Goal: Task Accomplishment & Management: Manage account settings

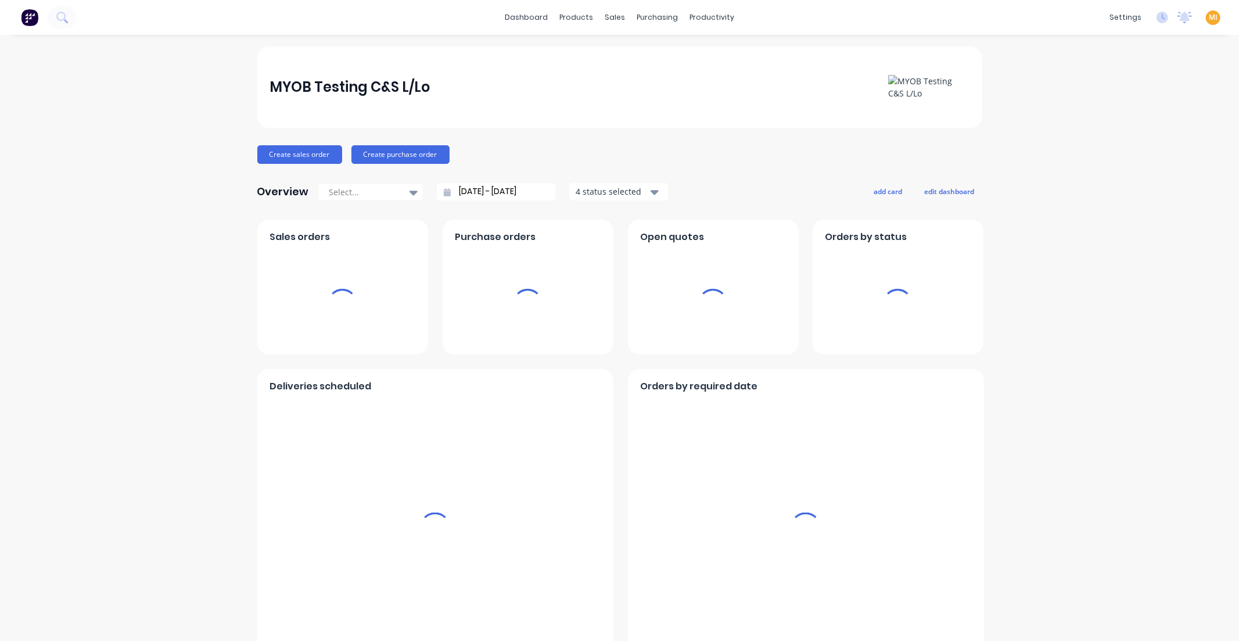
click at [1209, 15] on span "MI" at bounding box center [1213, 17] width 9 height 10
click at [1116, 149] on div "Sign out" at bounding box center [1113, 145] width 31 height 10
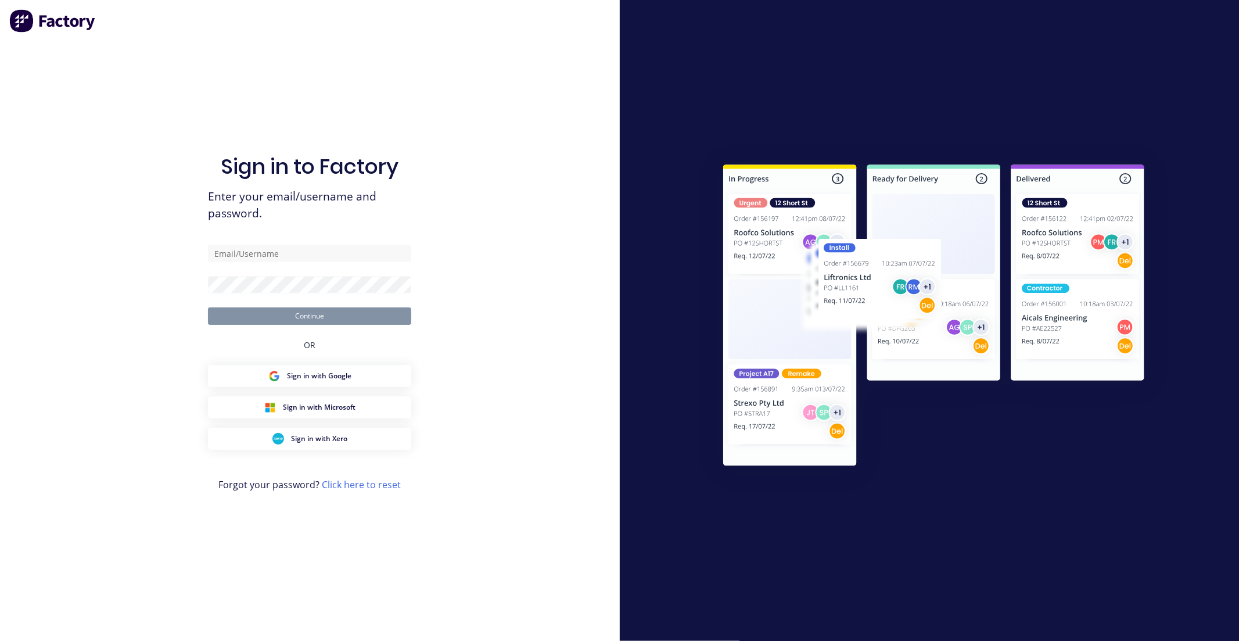
click at [0, 640] on com-1password-button at bounding box center [0, 641] width 0 height 0
type input "[EMAIL_ADDRESS][DOMAIN_NAME]"
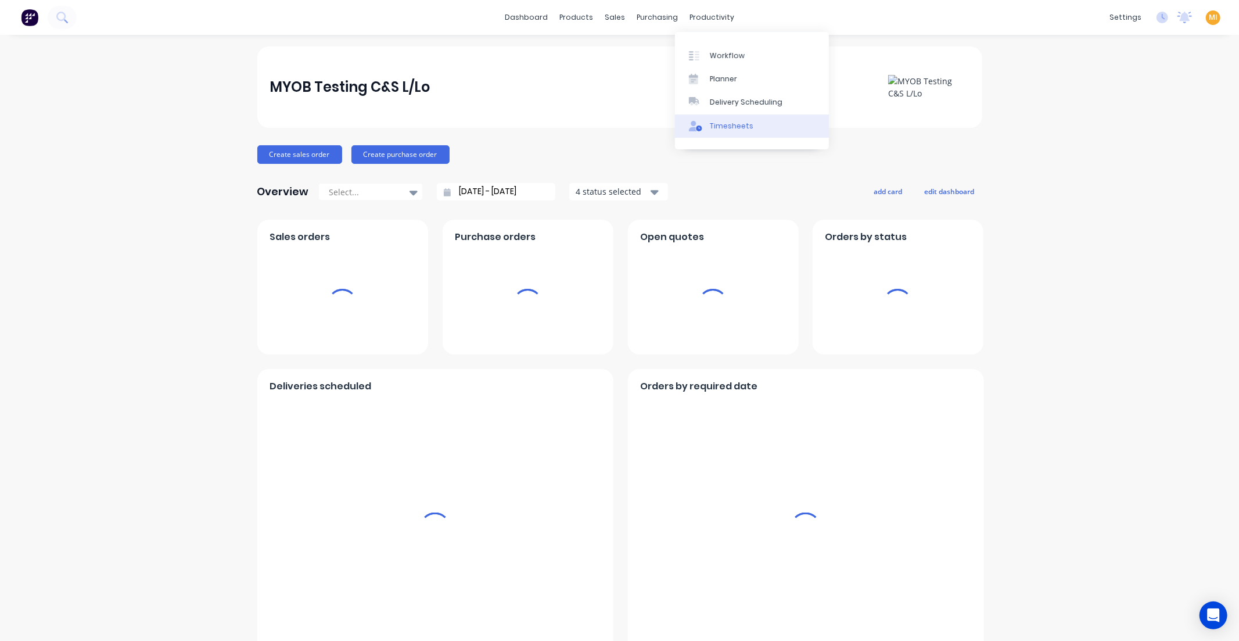
click at [700, 128] on icon at bounding box center [699, 128] width 6 height 6
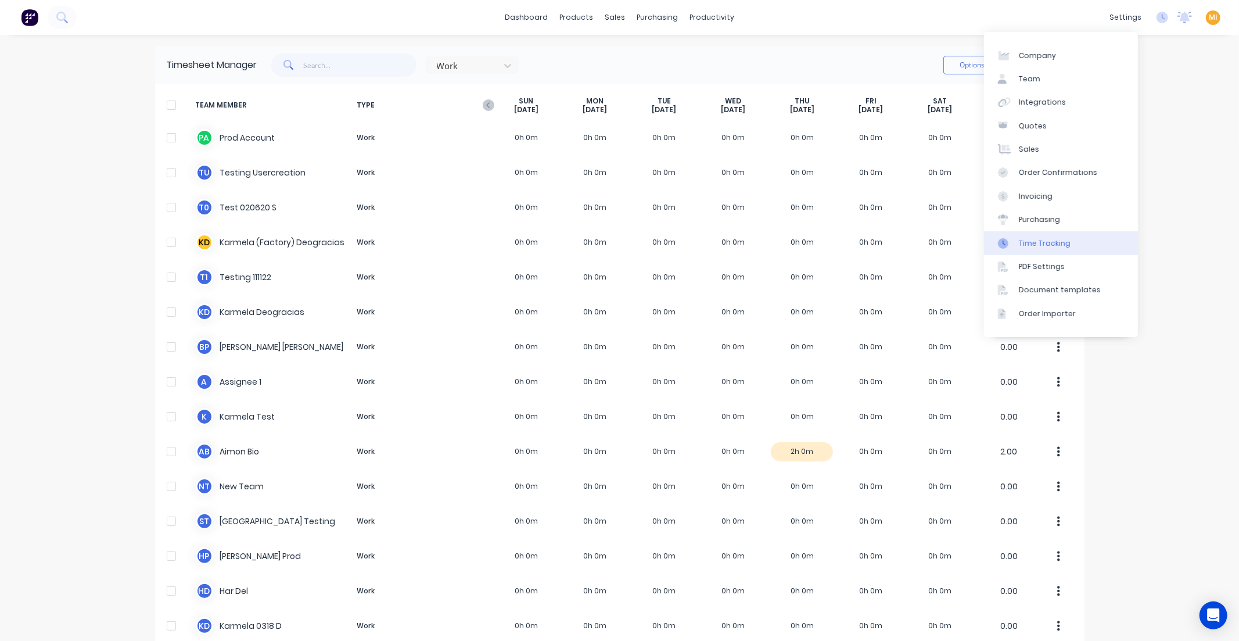
click at [1055, 238] on div "Time Tracking" at bounding box center [1045, 243] width 52 height 10
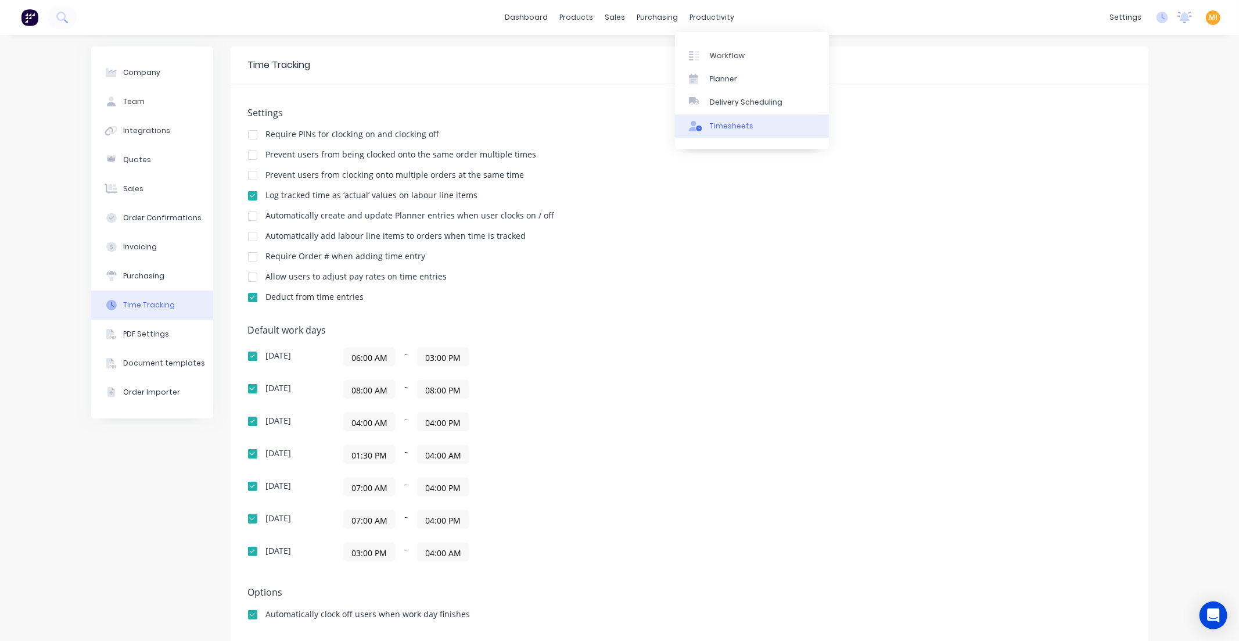
click at [730, 121] on div "Timesheets" at bounding box center [732, 126] width 44 height 10
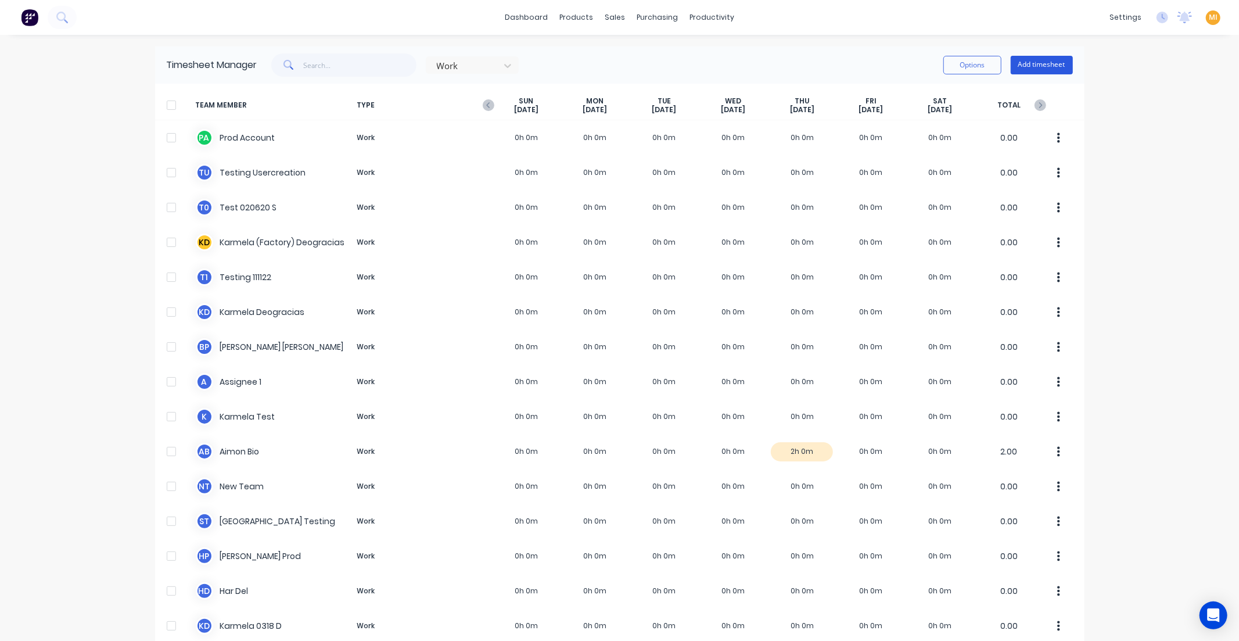
click at [1033, 64] on button "Add timesheet" at bounding box center [1042, 65] width 62 height 19
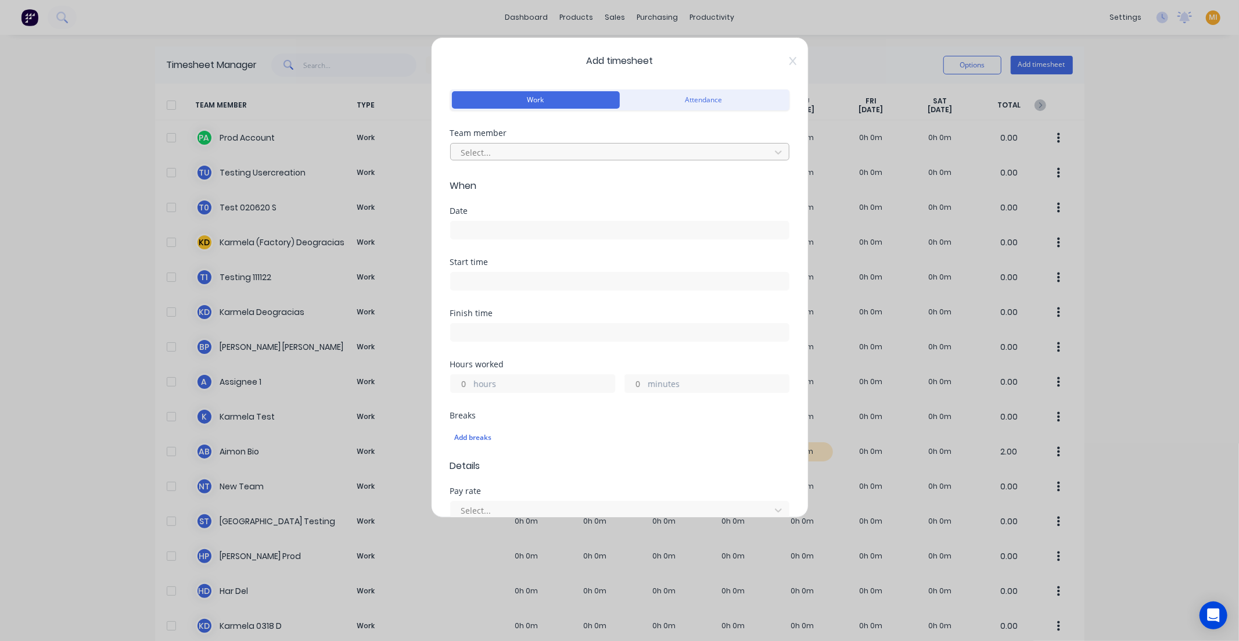
click at [479, 152] on div at bounding box center [612, 152] width 304 height 15
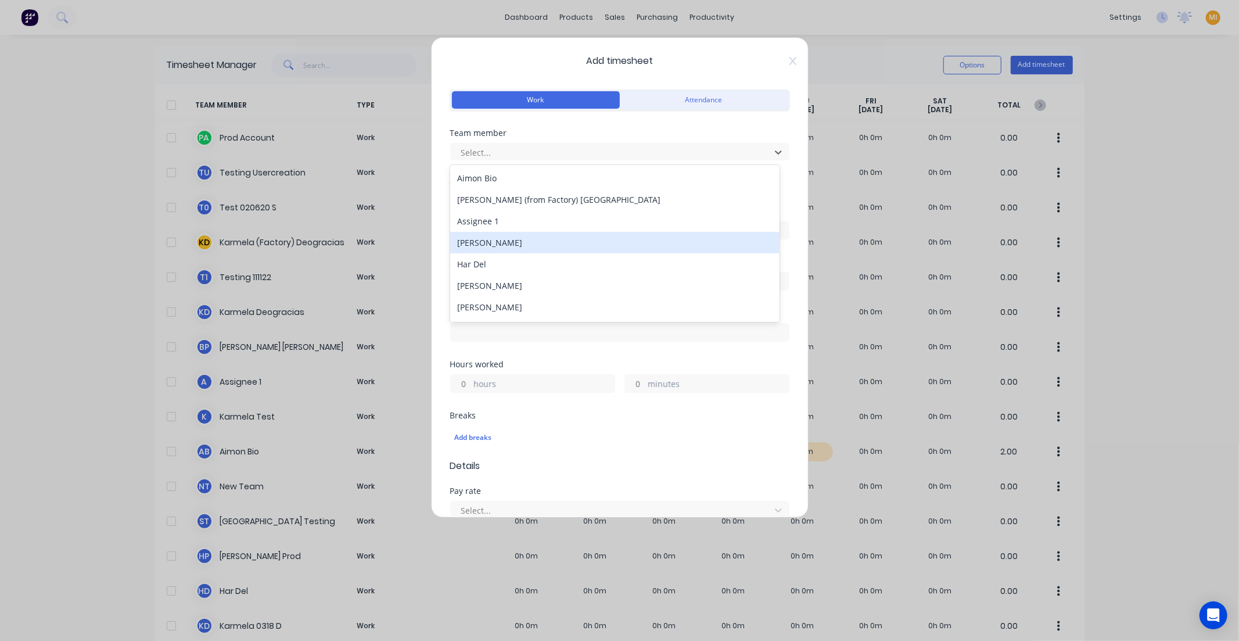
scroll to position [190, 0]
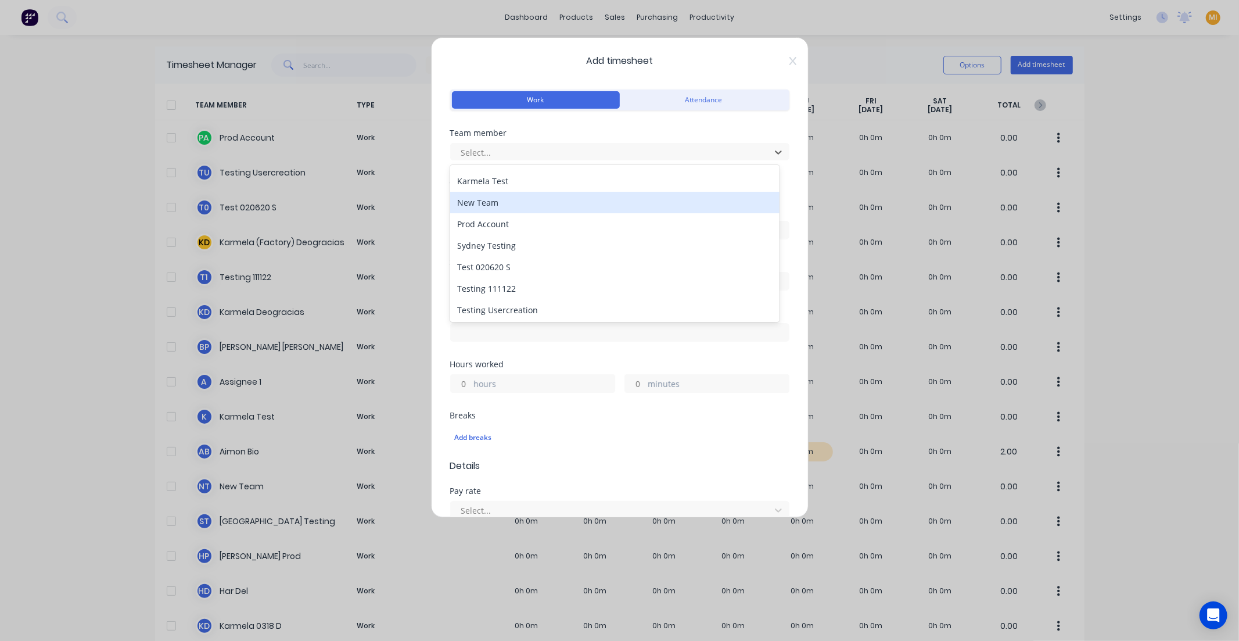
click at [503, 205] on div "New Team" at bounding box center [614, 202] width 329 height 21
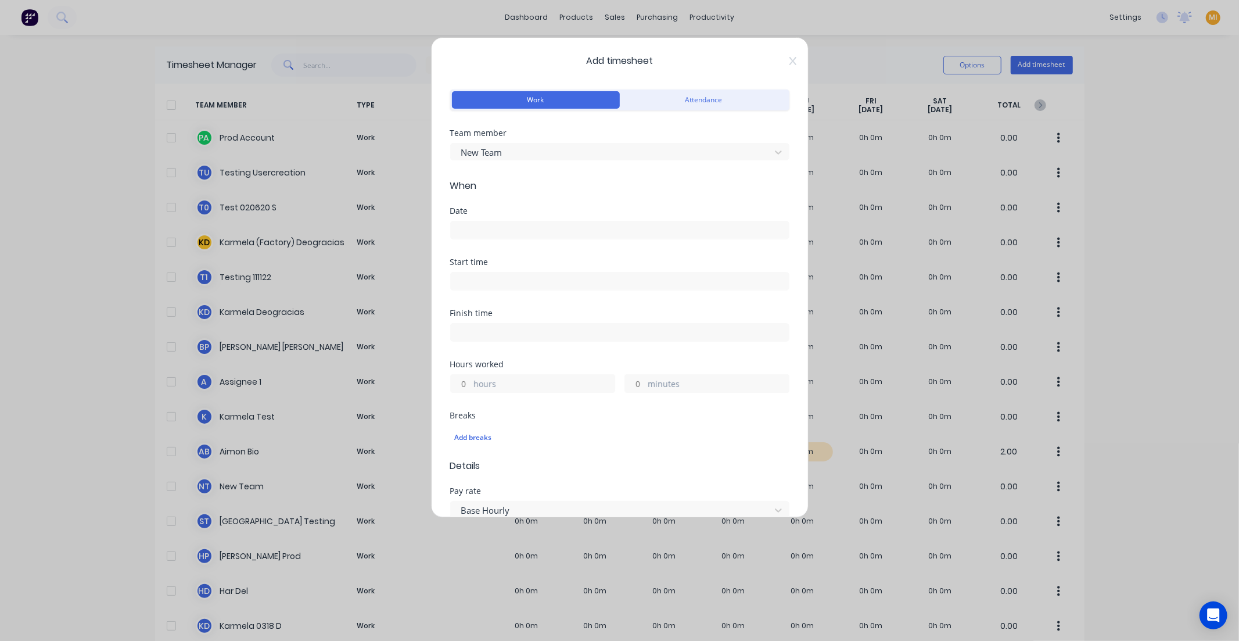
click at [502, 222] on label at bounding box center [619, 230] width 339 height 19
click at [502, 222] on input at bounding box center [620, 229] width 338 height 17
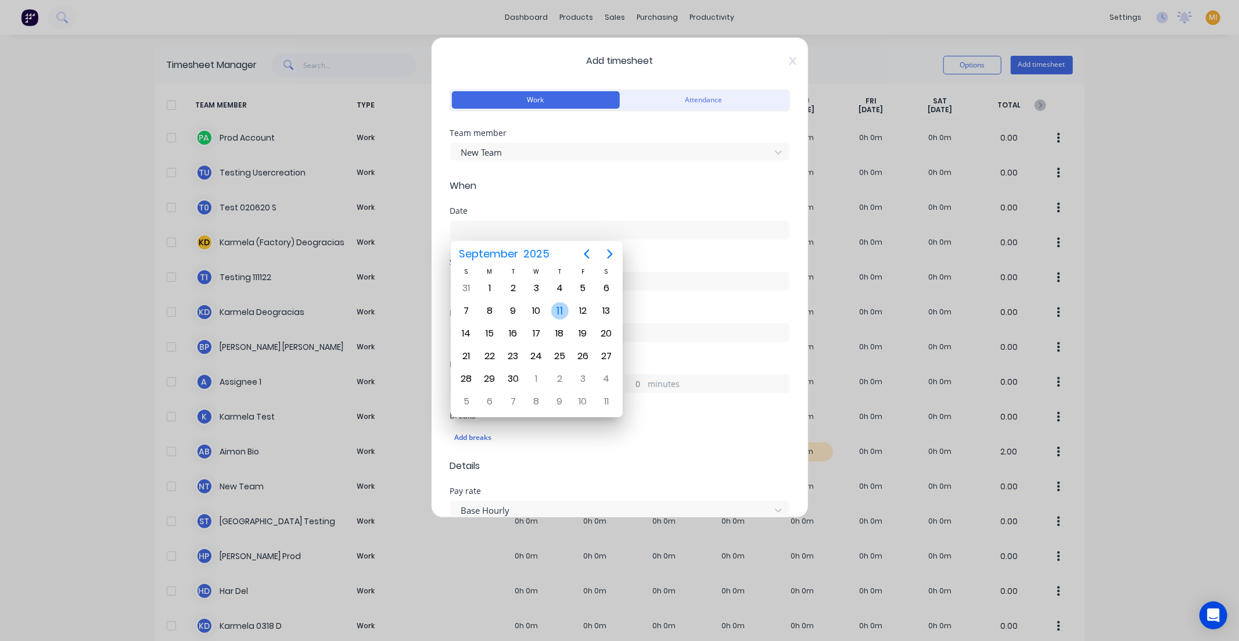
click at [558, 304] on div "11" at bounding box center [559, 310] width 17 height 17
type input "11/09/2025"
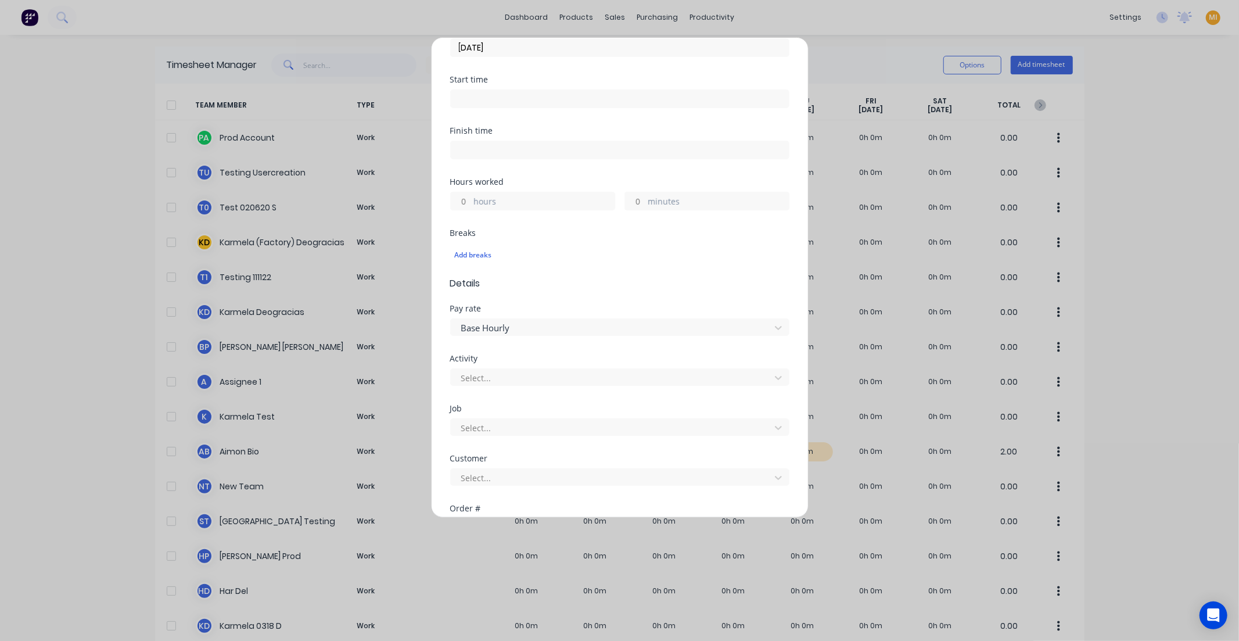
scroll to position [64, 0]
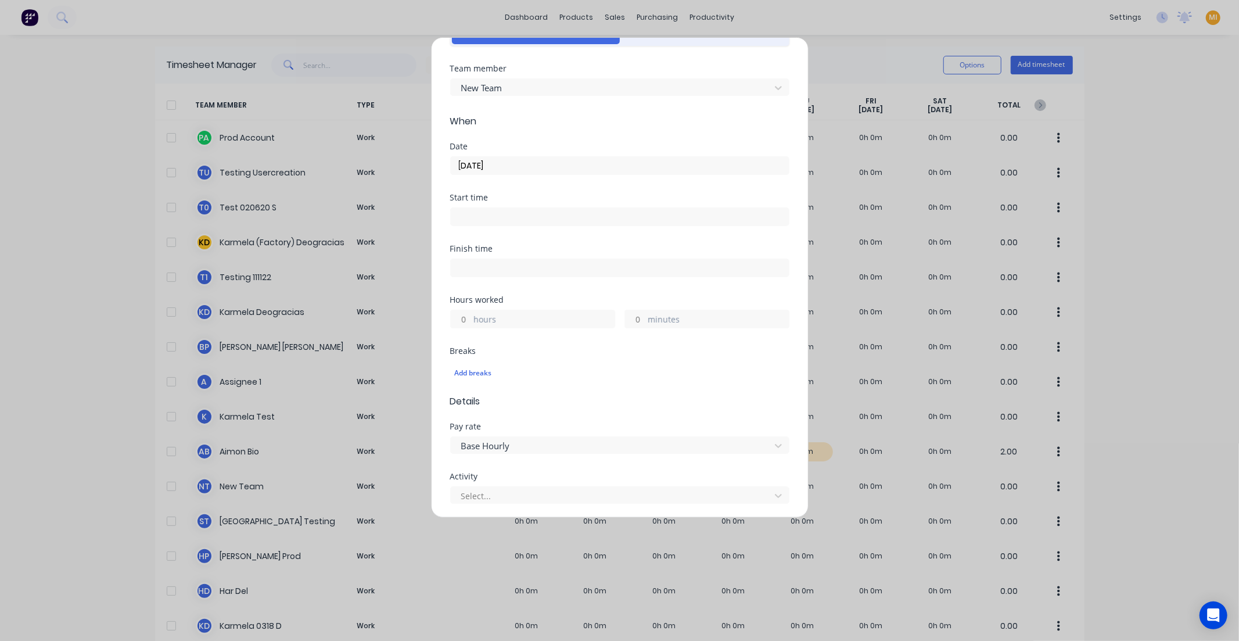
click at [465, 317] on input "hours" at bounding box center [461, 318] width 20 height 17
type input "4"
click at [617, 364] on div "Add breaks" at bounding box center [619, 373] width 339 height 24
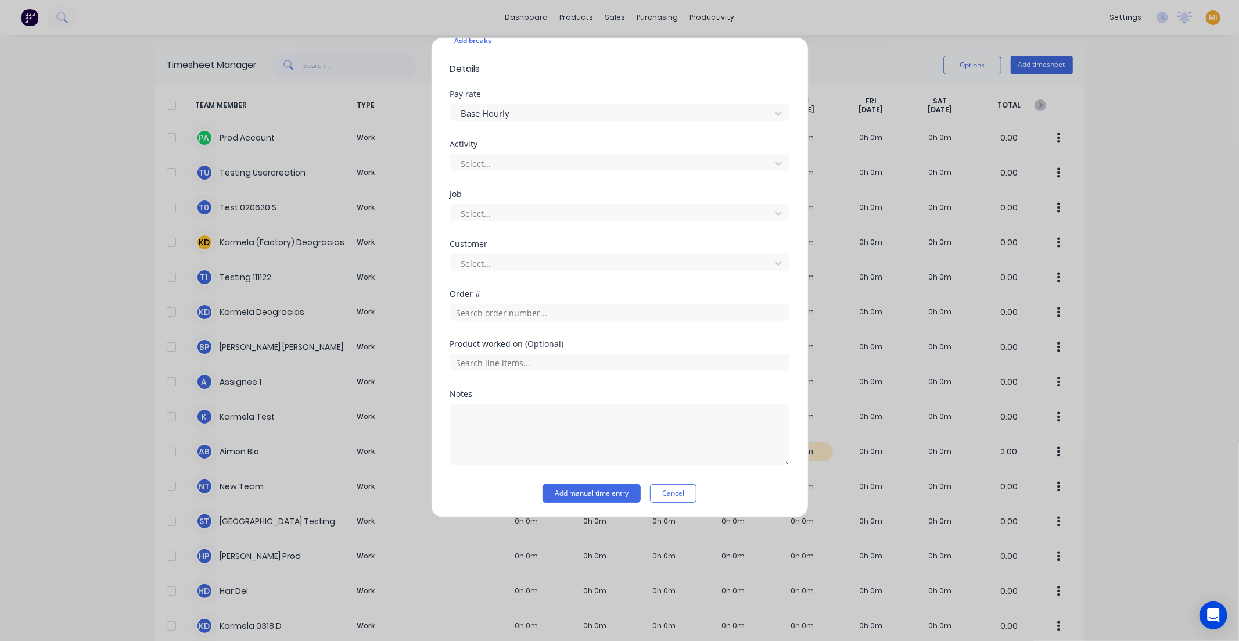
scroll to position [398, 0]
click at [590, 487] on button "Add manual time entry" at bounding box center [591, 491] width 98 height 19
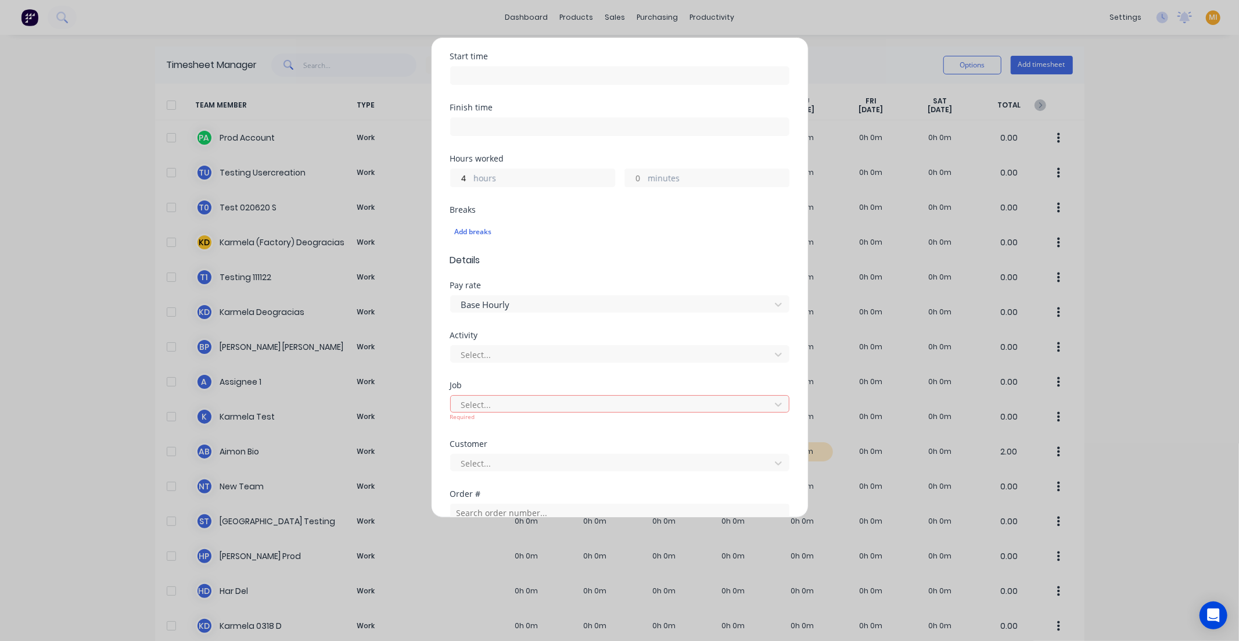
scroll to position [205, 0]
click at [558, 405] on div at bounding box center [612, 405] width 304 height 15
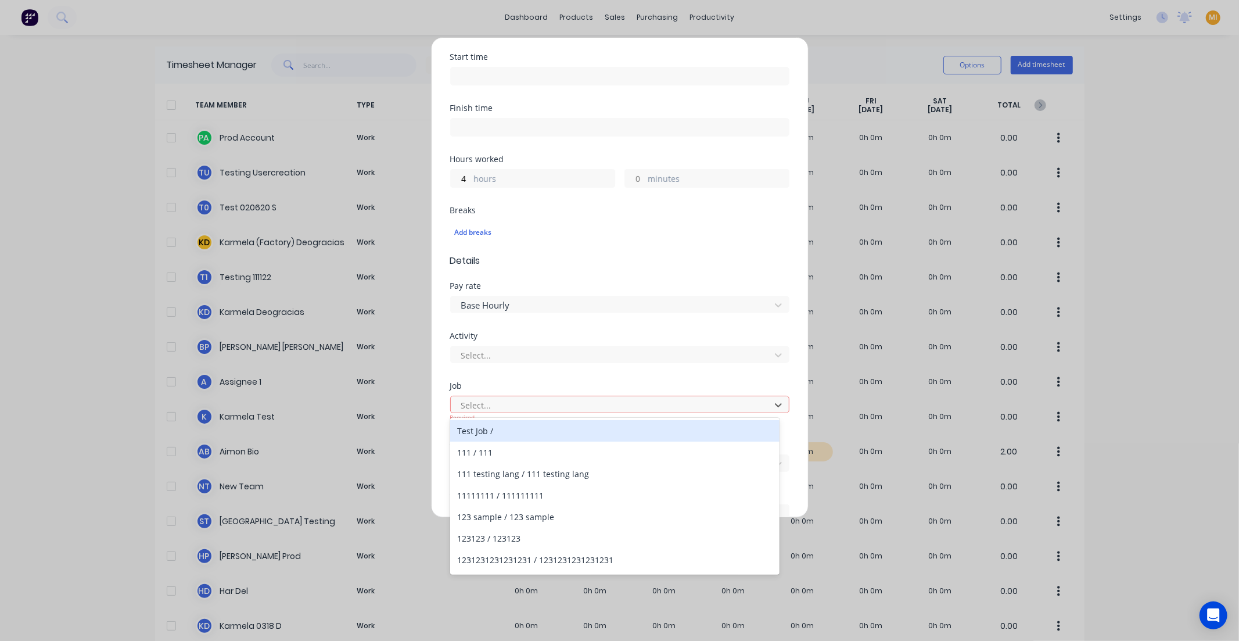
click at [544, 426] on div "Test Job /" at bounding box center [614, 430] width 329 height 21
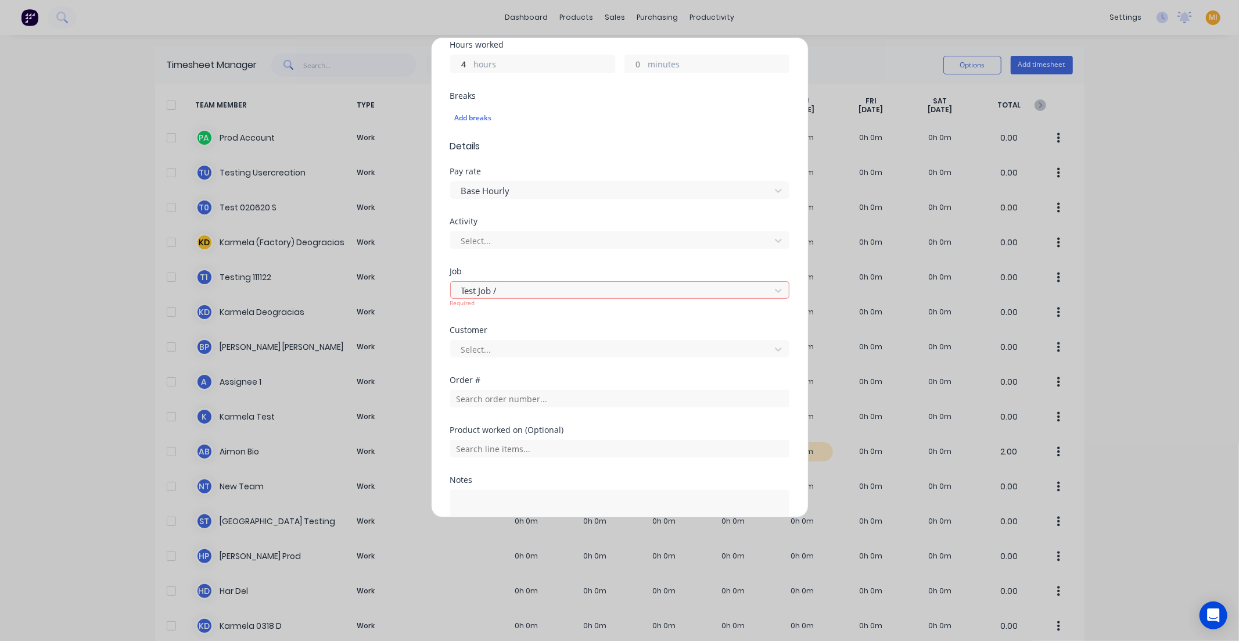
scroll to position [334, 0]
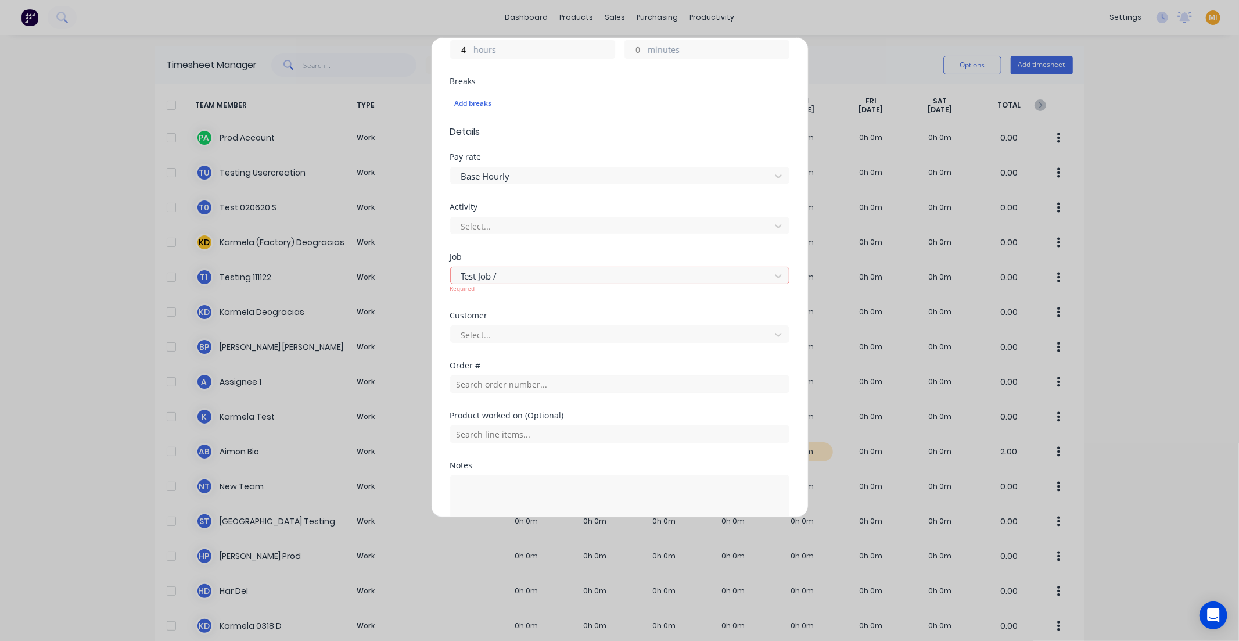
click at [538, 310] on div "Job Test Job / Required" at bounding box center [619, 282] width 339 height 59
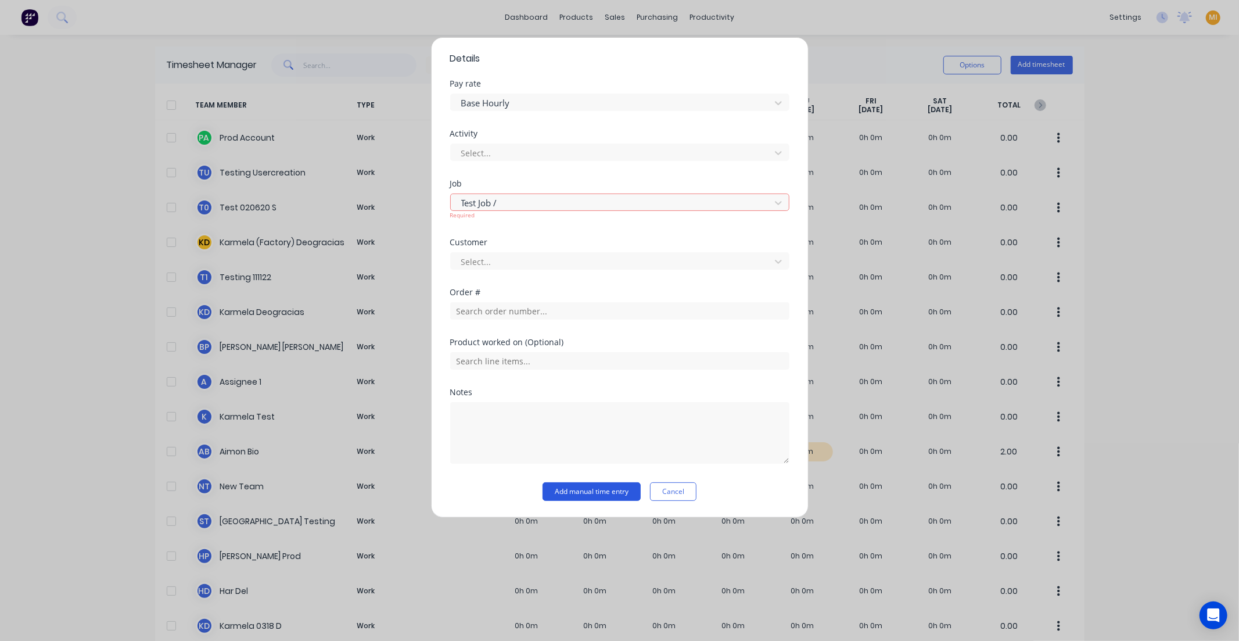
click at [577, 491] on button "Add manual time entry" at bounding box center [591, 491] width 98 height 19
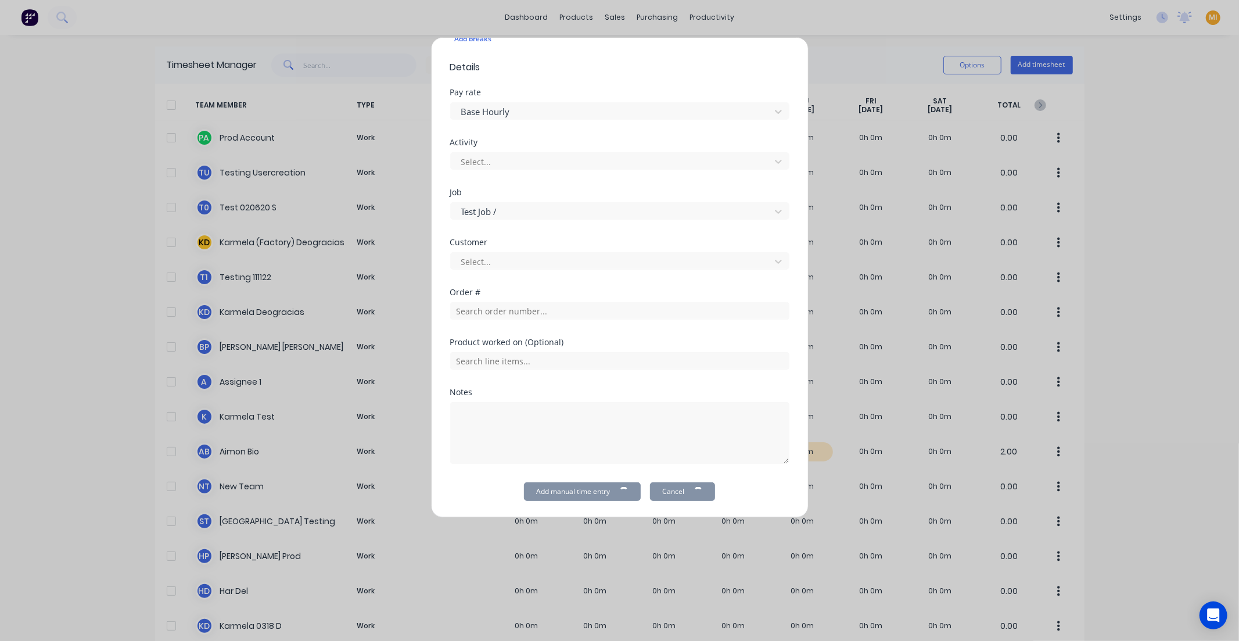
scroll to position [398, 0]
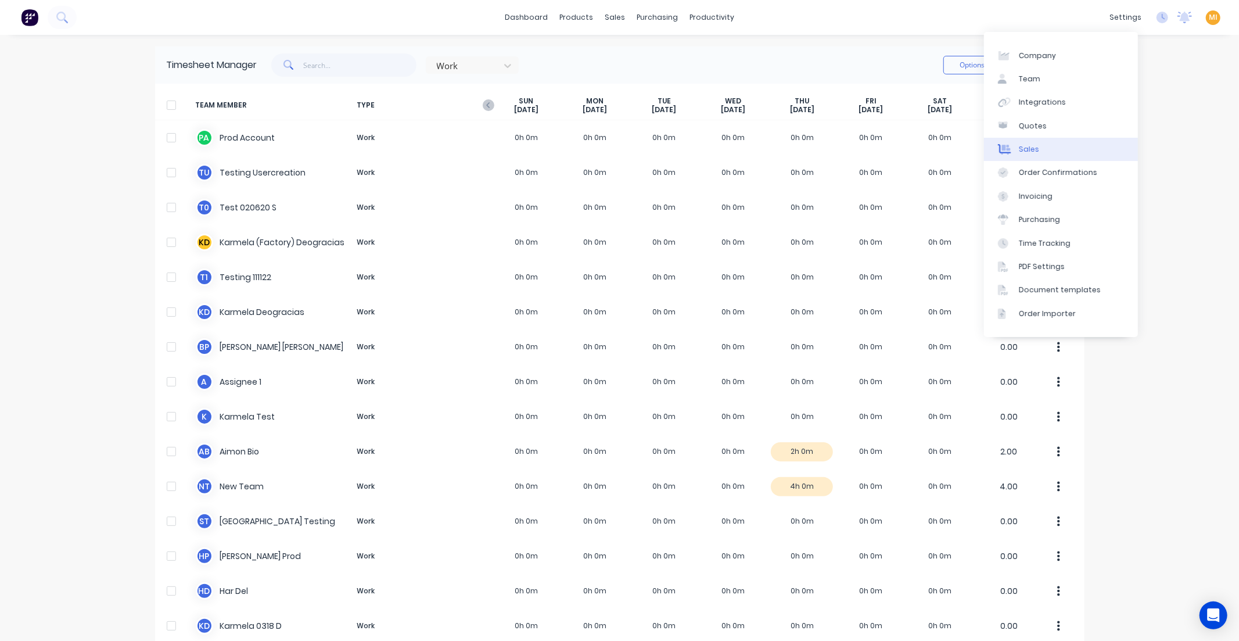
click at [1049, 152] on link "Sales" at bounding box center [1061, 149] width 154 height 23
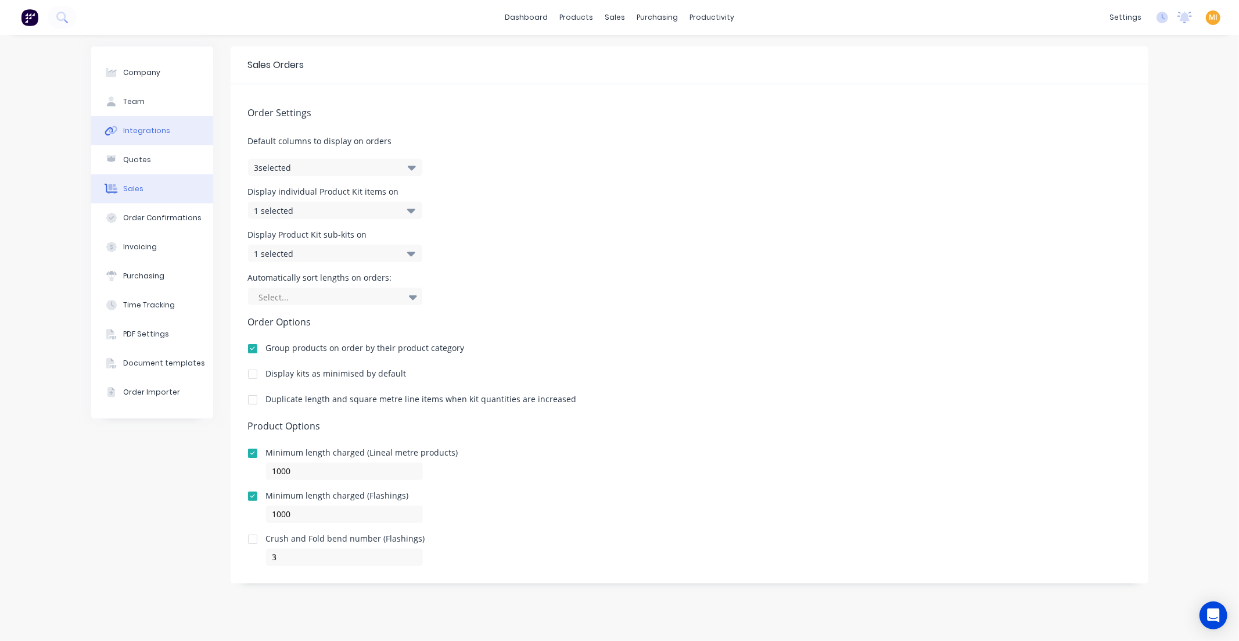
click at [158, 119] on button "Integrations" at bounding box center [152, 130] width 122 height 29
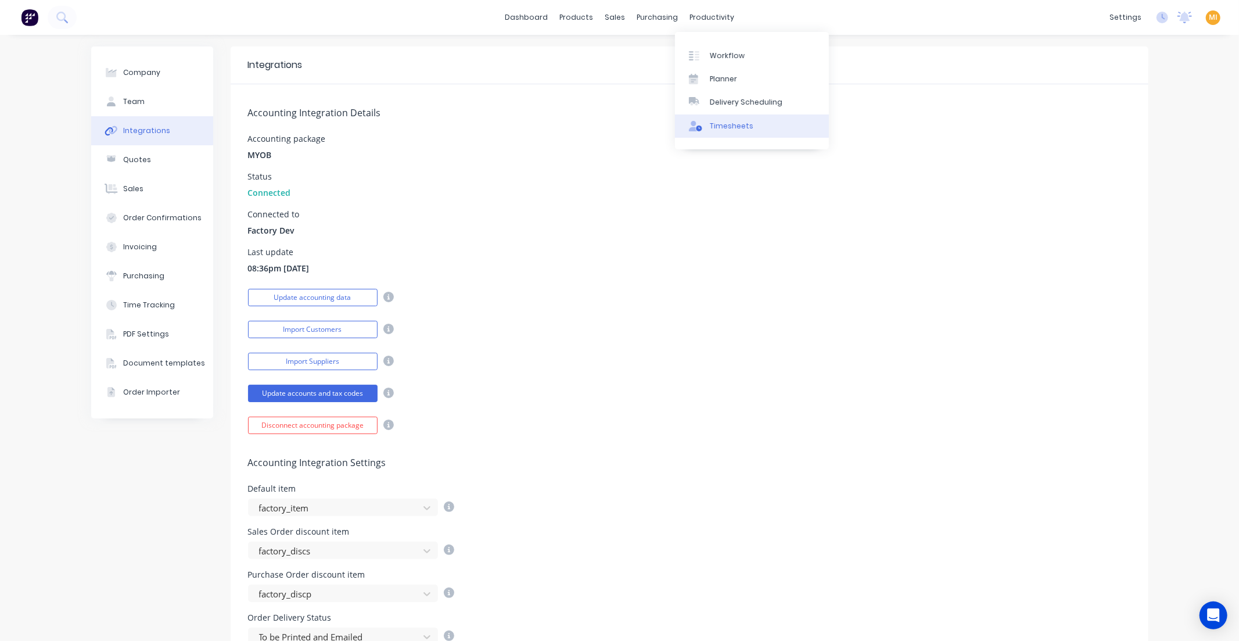
click at [727, 126] on div "Timesheets" at bounding box center [732, 126] width 44 height 10
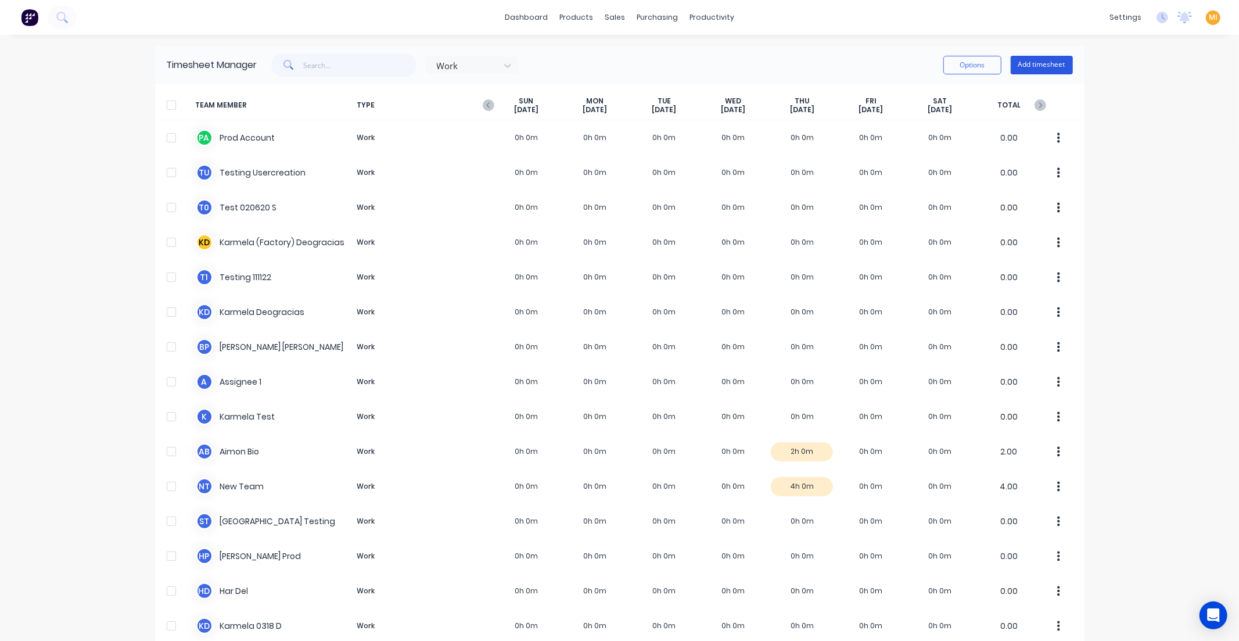
click at [1032, 62] on button "Add timesheet" at bounding box center [1042, 65] width 62 height 19
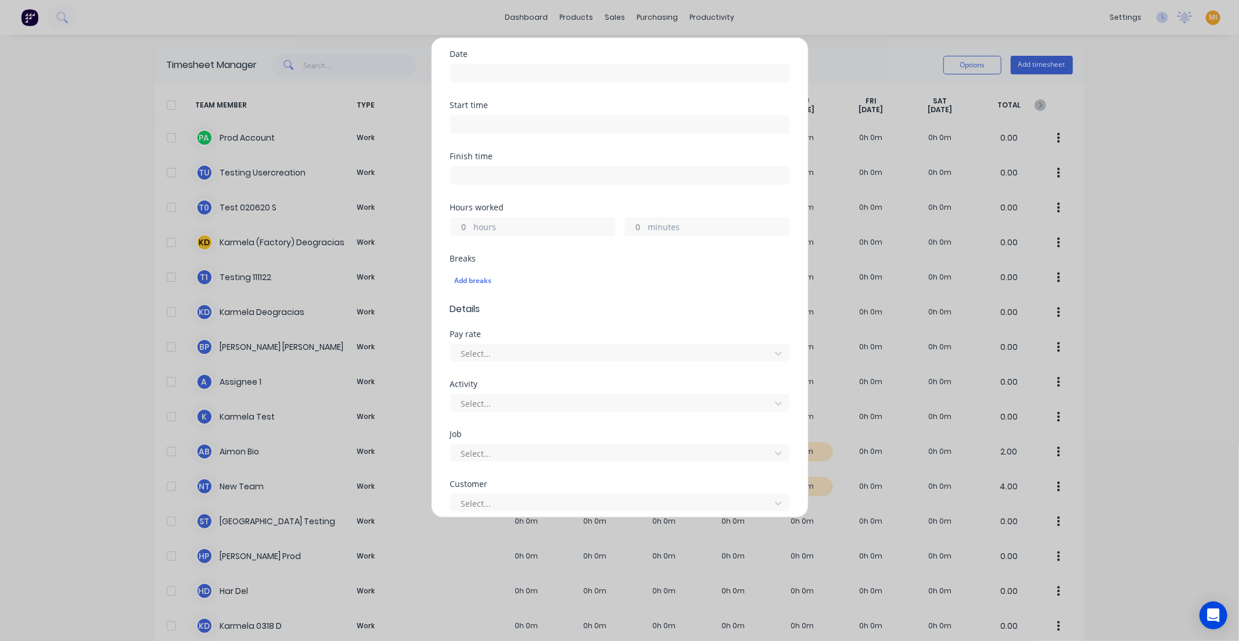
scroll to position [193, 0]
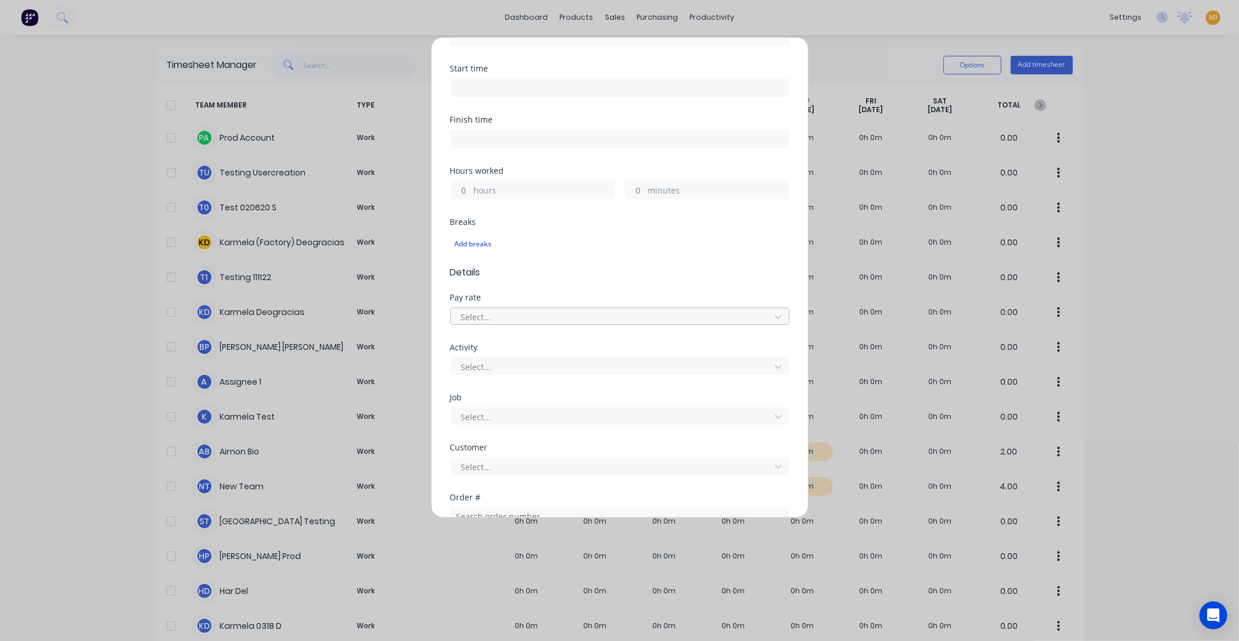
click at [509, 318] on div at bounding box center [612, 317] width 304 height 15
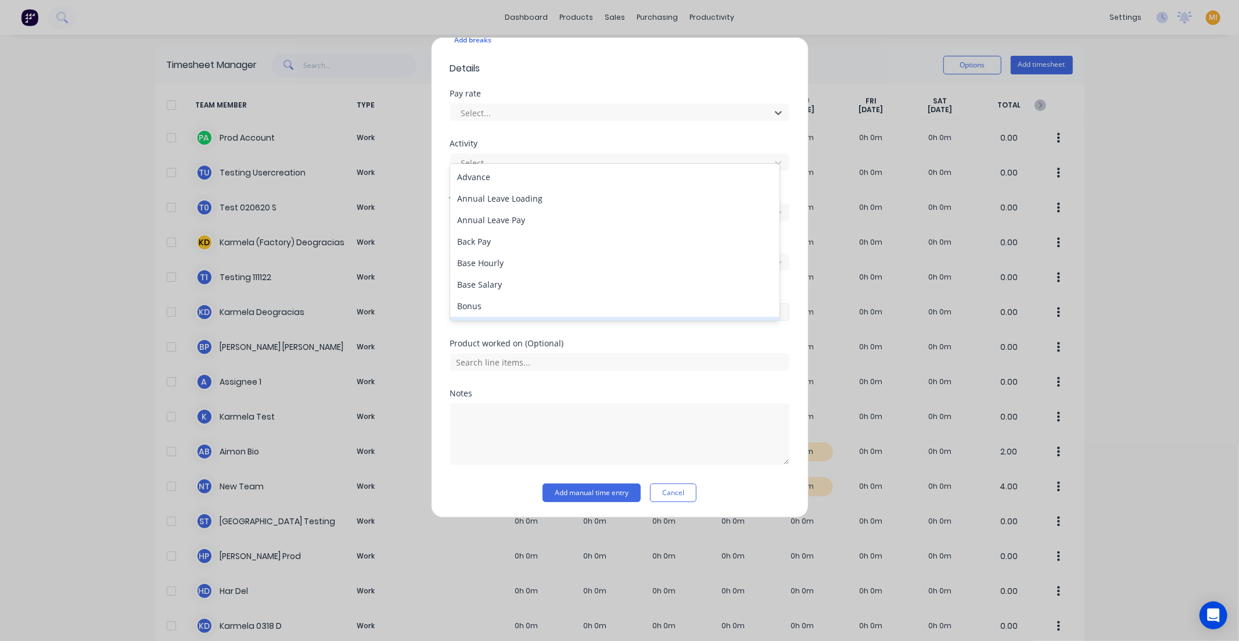
scroll to position [398, 0]
click at [441, 314] on div "Add timesheet Work Attendance Team member Select... When Date Start time Finish…" at bounding box center [620, 277] width 378 height 480
click at [519, 158] on div at bounding box center [612, 161] width 304 height 15
click at [674, 491] on button "Cancel" at bounding box center [673, 491] width 46 height 19
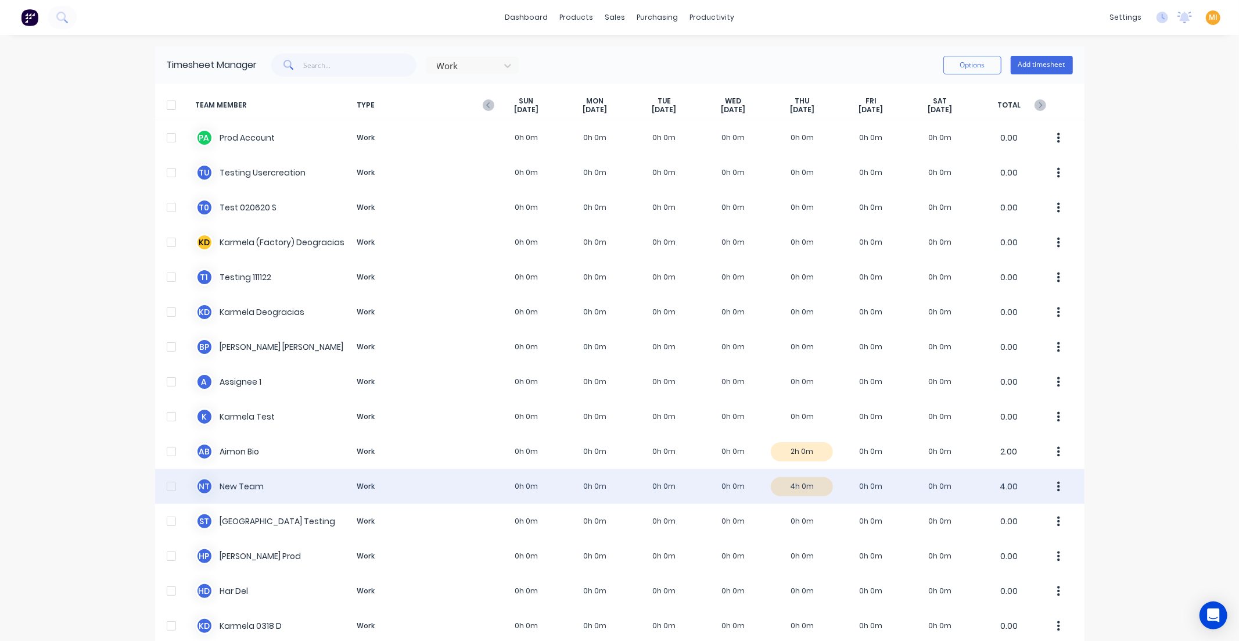
click at [747, 483] on div "N T New Team Work 0h 0m 0h 0m 0h 0m 0h 0m 4h 0m 0h 0m 0h 0m 4.00" at bounding box center [619, 486] width 929 height 35
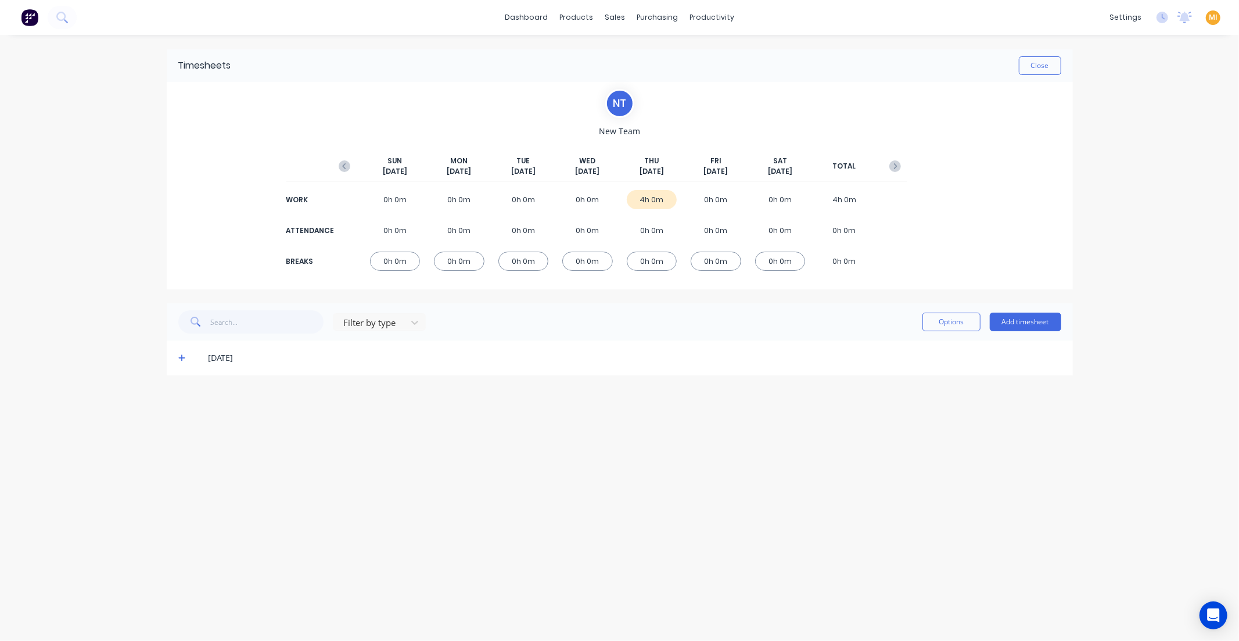
click at [380, 204] on div "0h 0m" at bounding box center [395, 199] width 51 height 19
click at [178, 358] on icon at bounding box center [182, 358] width 8 height 8
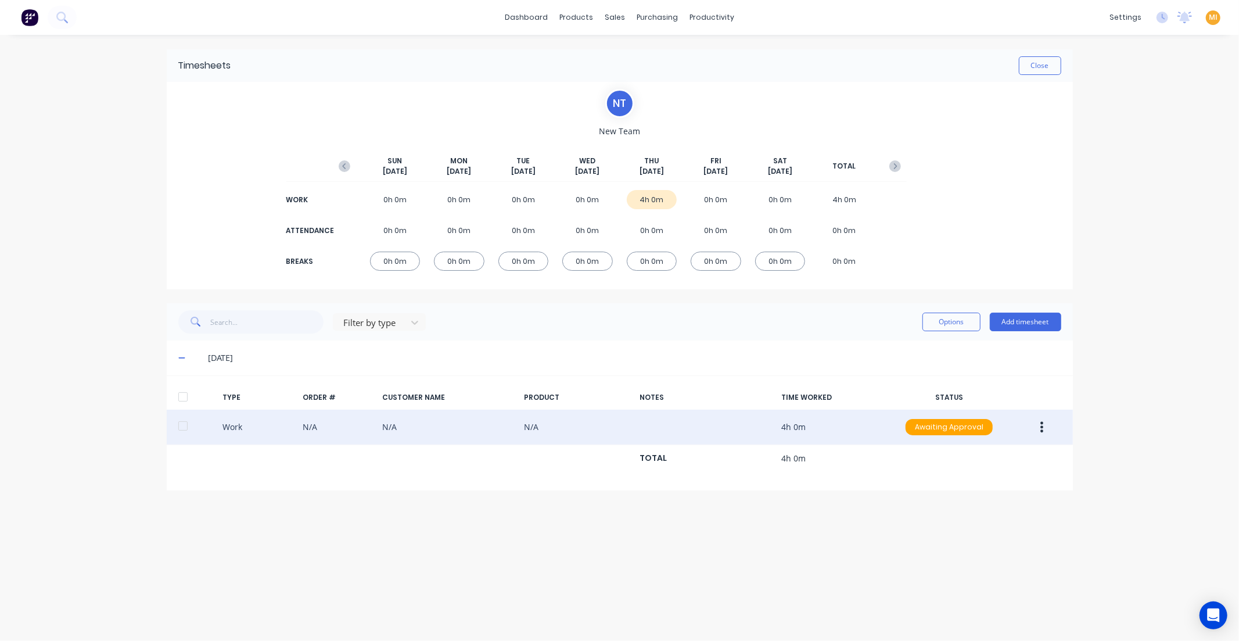
click at [1038, 437] on button "button" at bounding box center [1041, 426] width 27 height 21
click at [994, 387] on div "Edit" at bounding box center [1000, 383] width 89 height 17
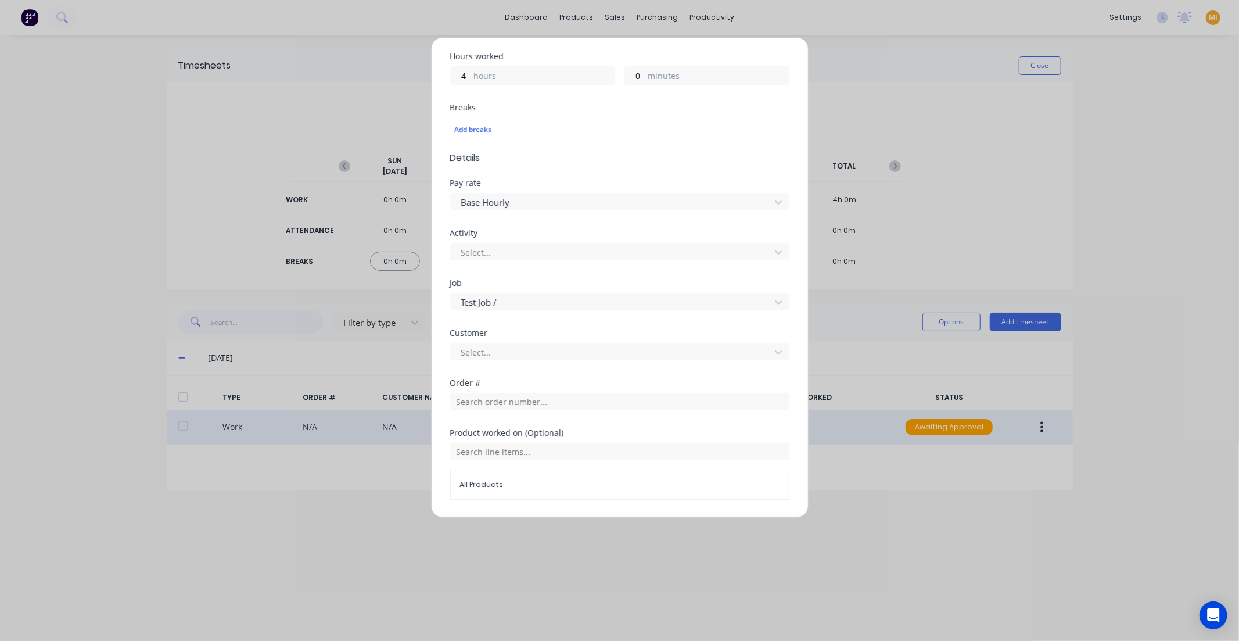
scroll to position [388, 0]
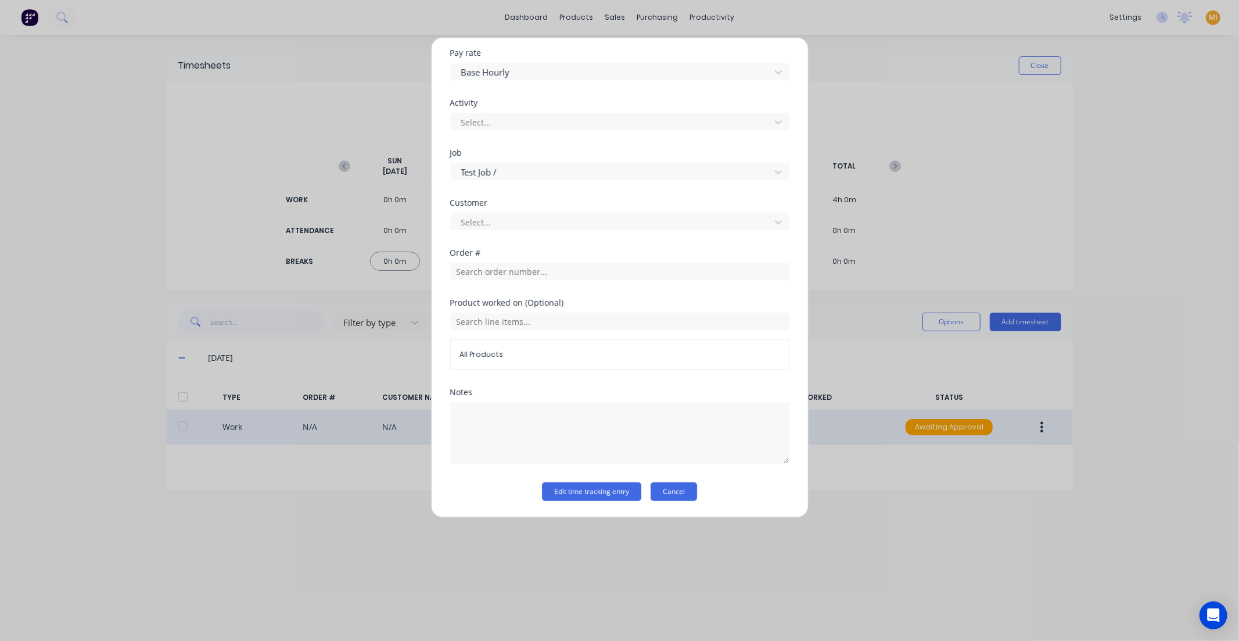
click at [682, 491] on button "Cancel" at bounding box center [673, 491] width 46 height 19
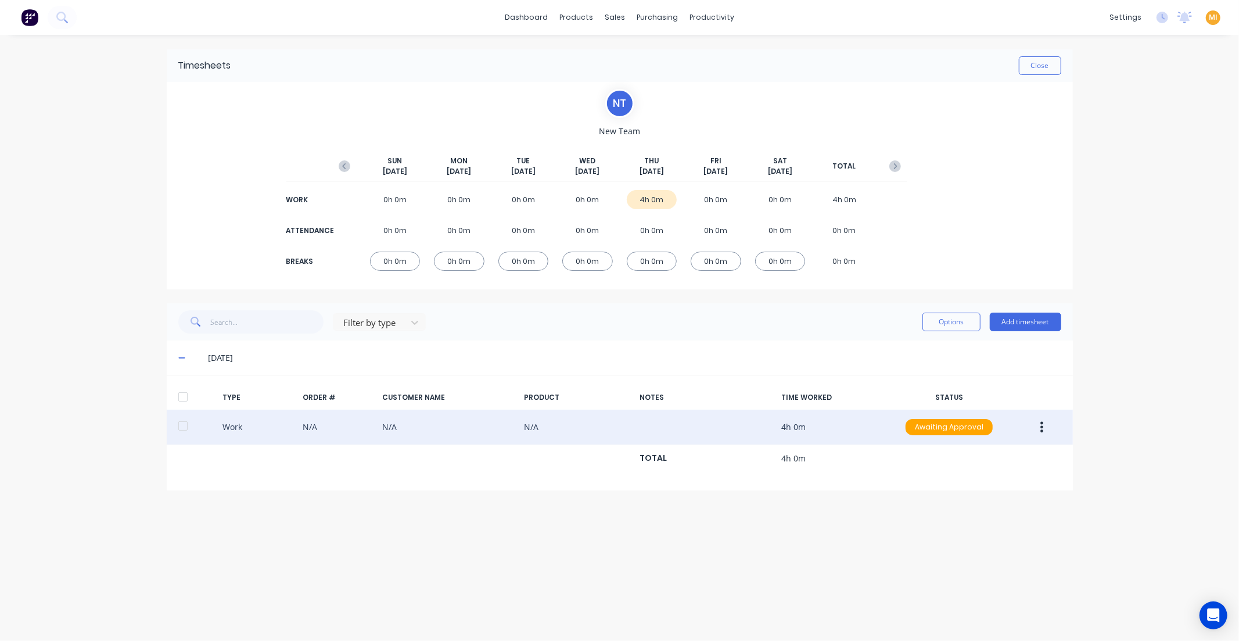
click at [1047, 421] on button "button" at bounding box center [1041, 426] width 27 height 21
click at [1001, 391] on div "Edit" at bounding box center [1000, 383] width 89 height 17
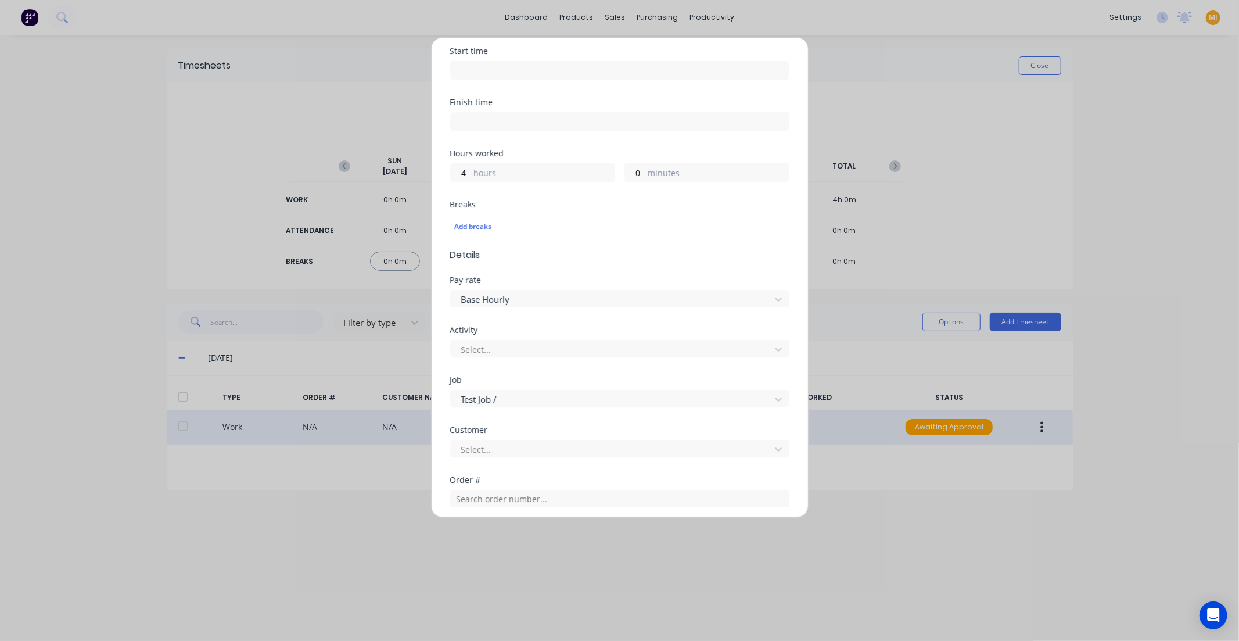
scroll to position [193, 0]
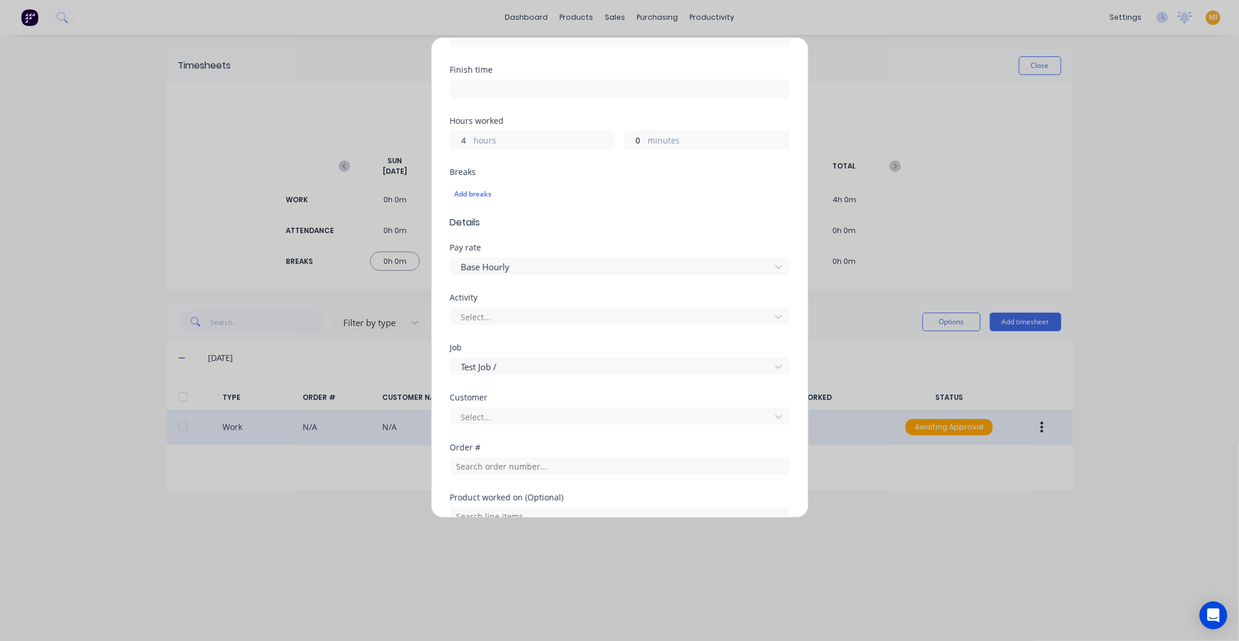
click at [461, 139] on input "4" at bounding box center [461, 139] width 20 height 17
drag, startPoint x: 467, startPoint y: 141, endPoint x: 375, endPoint y: 147, distance: 92.6
click at [375, 147] on div "Edit time tracking entry Work Attendance When Date 11/09/2025 Start time Finish…" at bounding box center [619, 320] width 1239 height 641
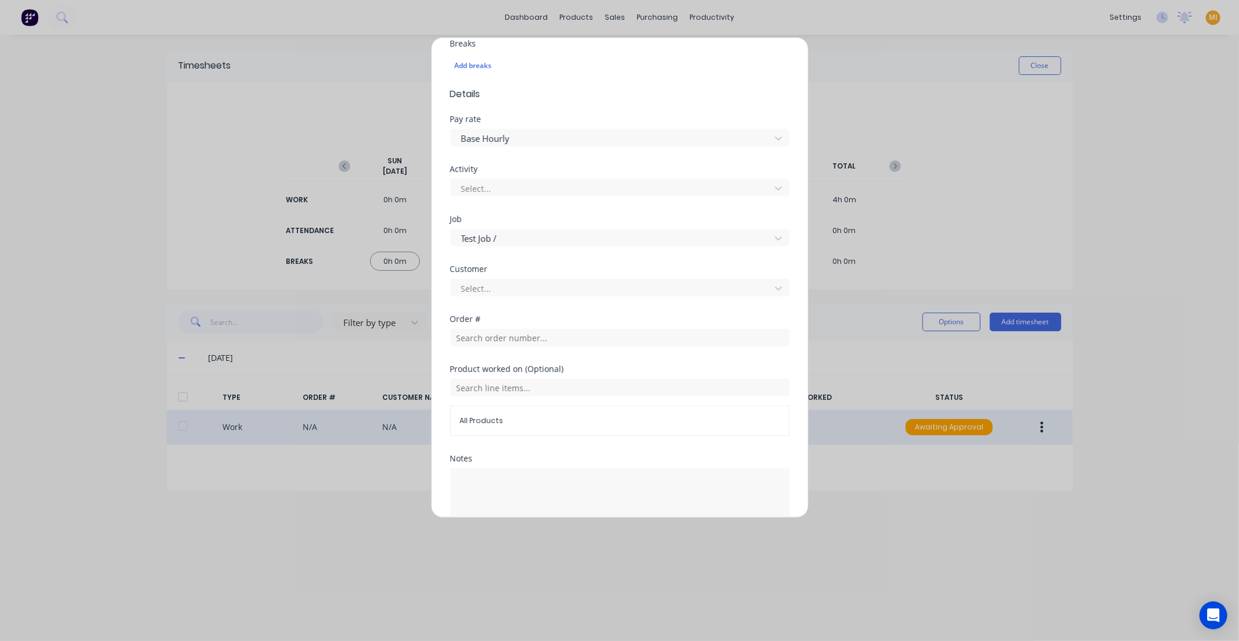
scroll to position [388, 0]
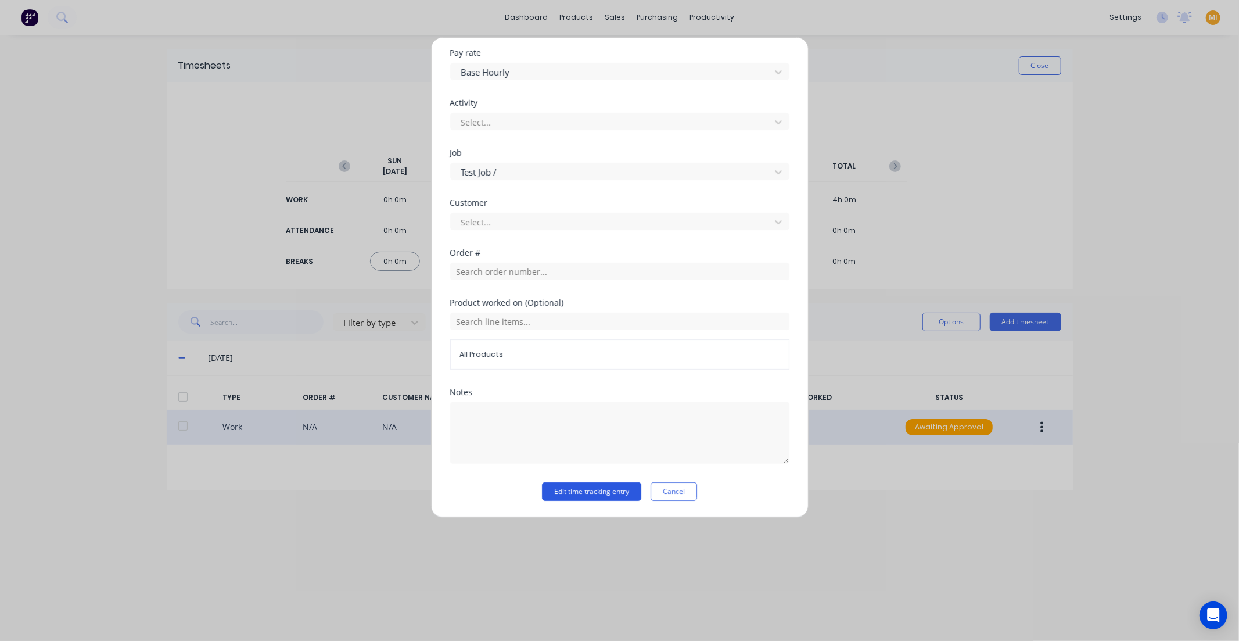
type input "20"
click at [608, 496] on button "Edit time tracking entry" at bounding box center [591, 491] width 99 height 19
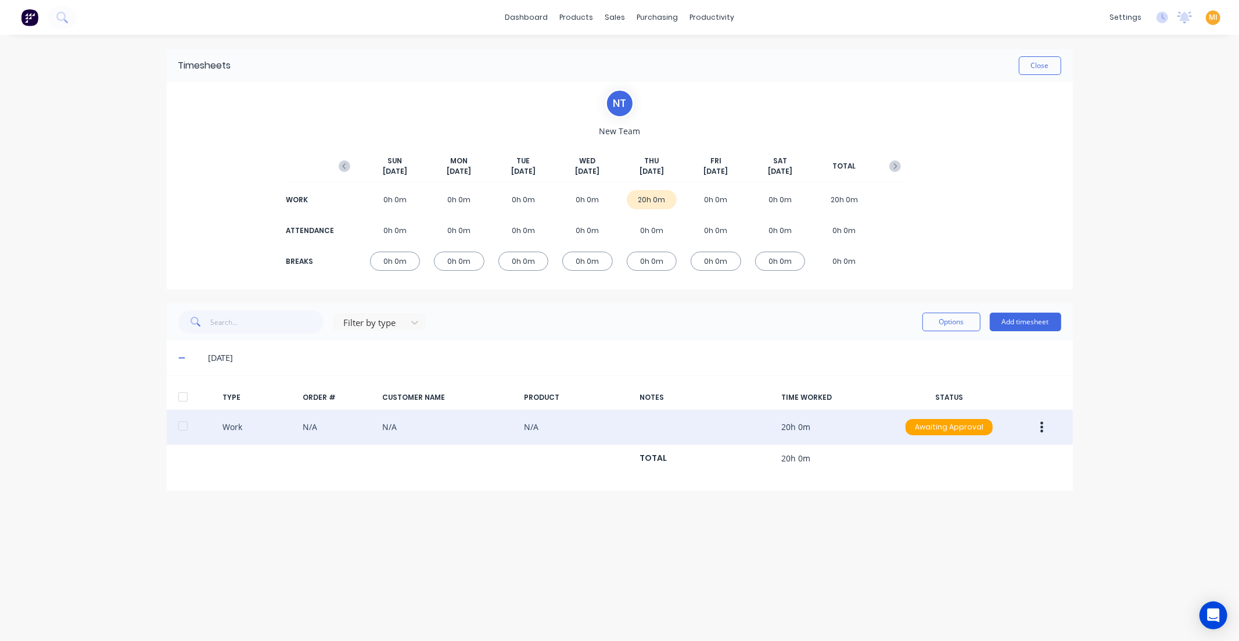
click at [32, 20] on img at bounding box center [29, 17] width 17 height 17
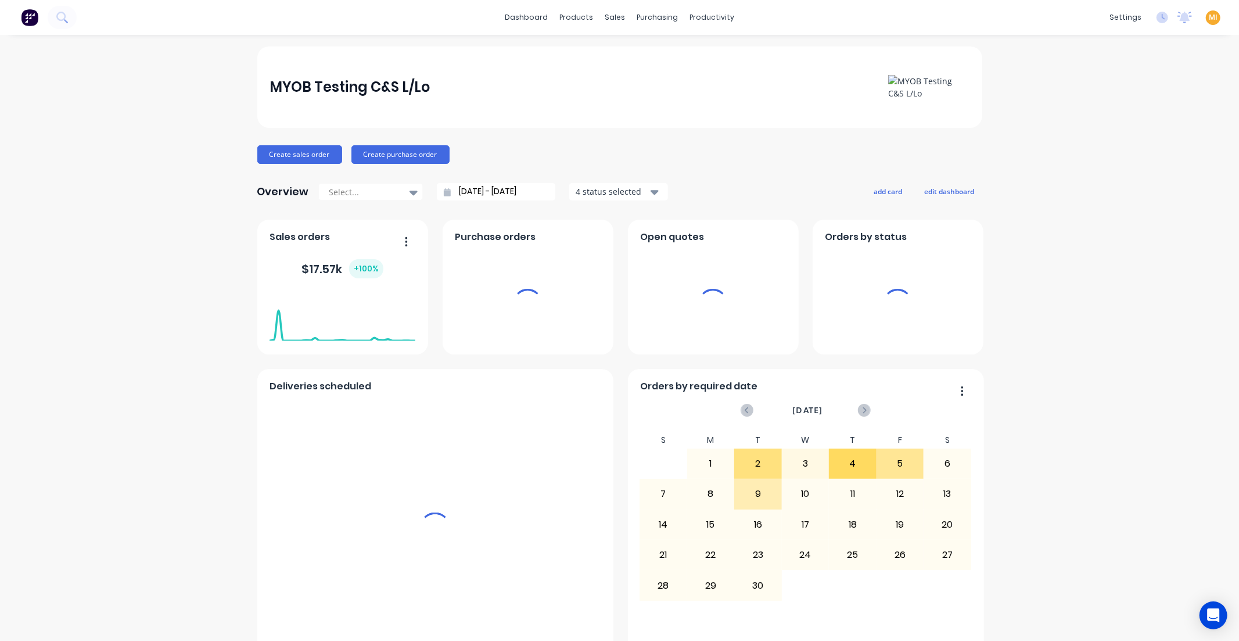
click at [1209, 17] on span "MI" at bounding box center [1213, 17] width 9 height 10
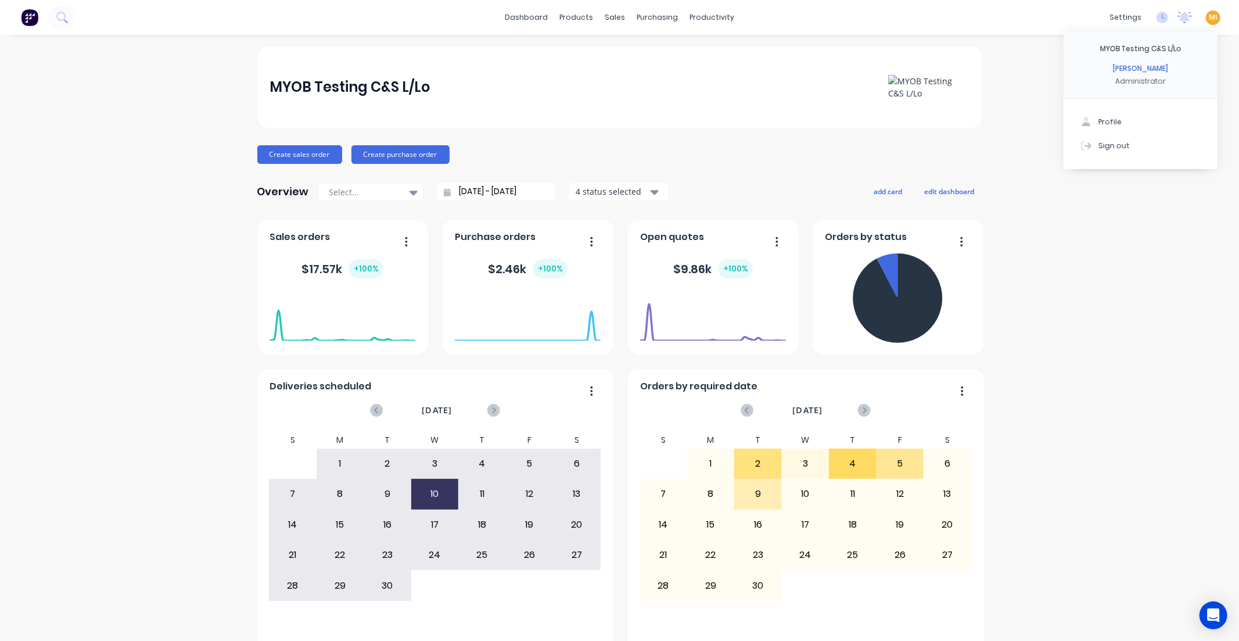
click at [1169, 147] on button "Sign out" at bounding box center [1140, 145] width 154 height 23
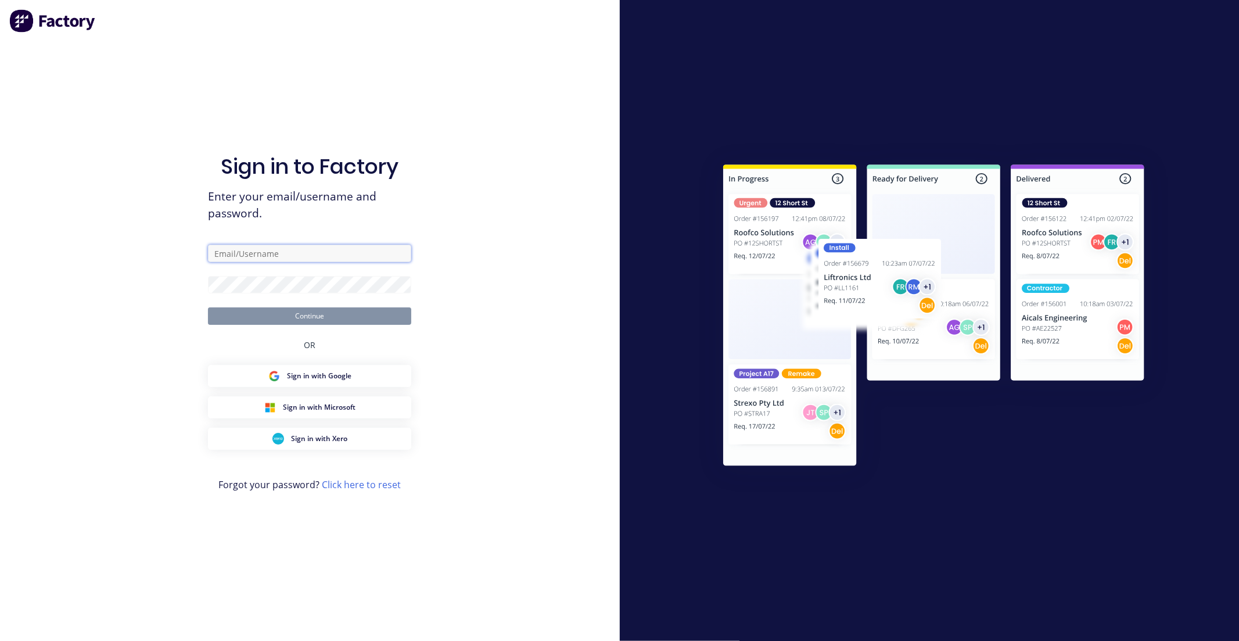
click at [268, 250] on input "text" at bounding box center [309, 253] width 203 height 17
type input "[EMAIL_ADDRESS][DOMAIN_NAME]"
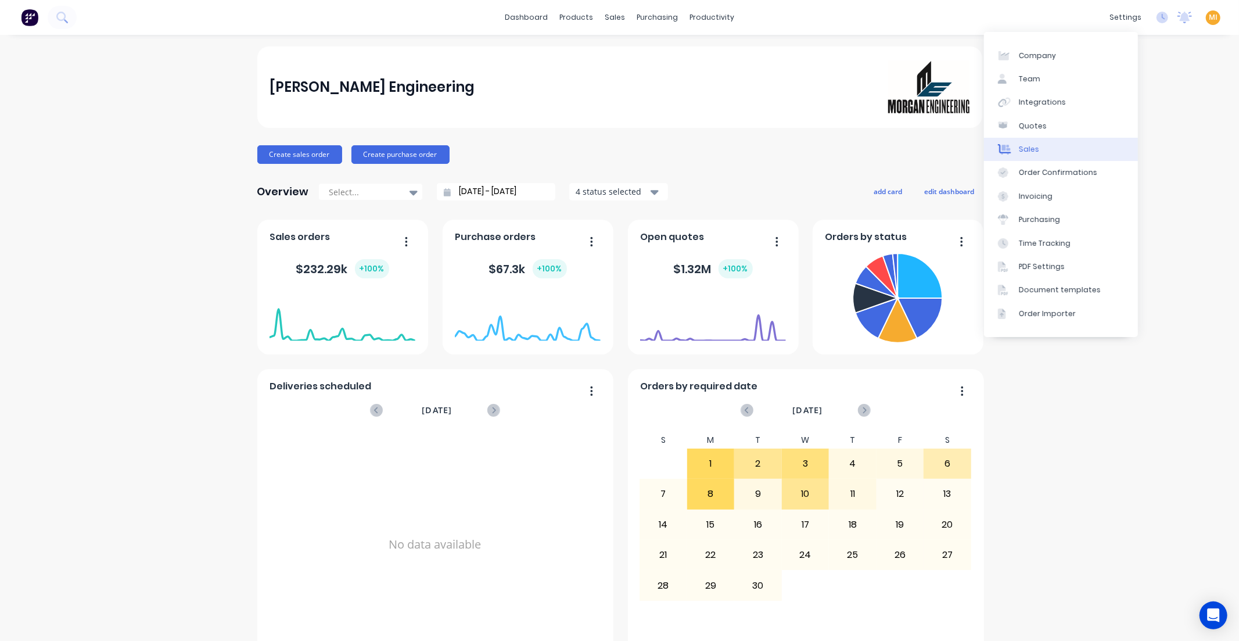
click at [1040, 138] on link "Sales" at bounding box center [1061, 149] width 154 height 23
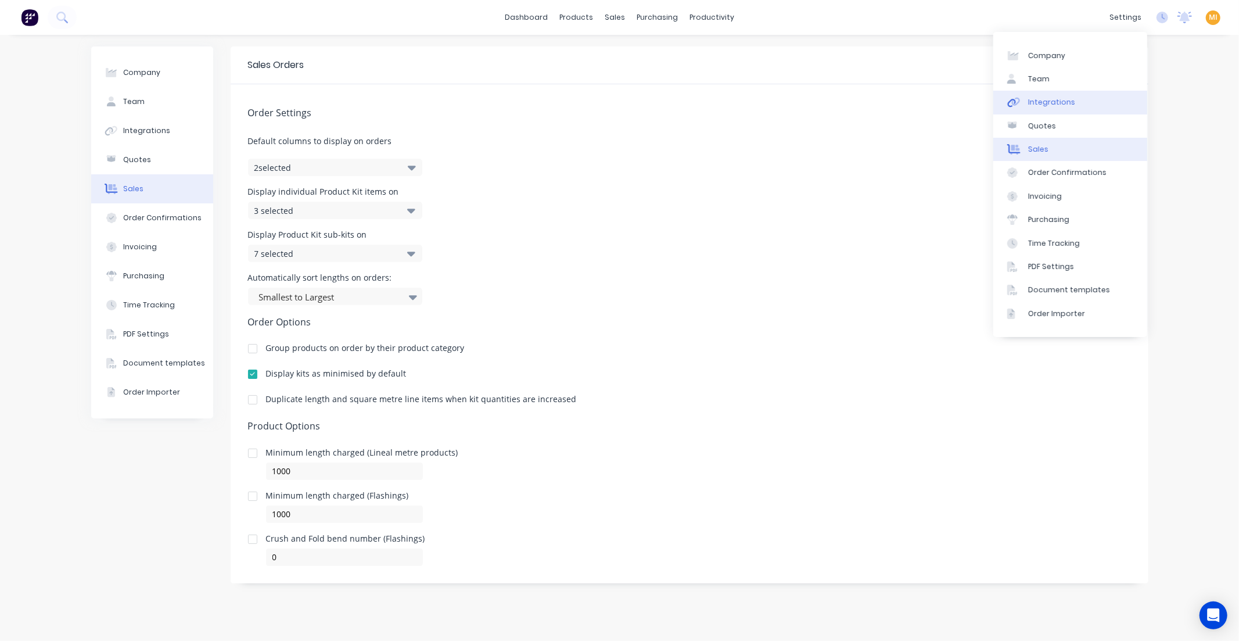
click at [1066, 103] on div "Integrations" at bounding box center [1051, 102] width 47 height 10
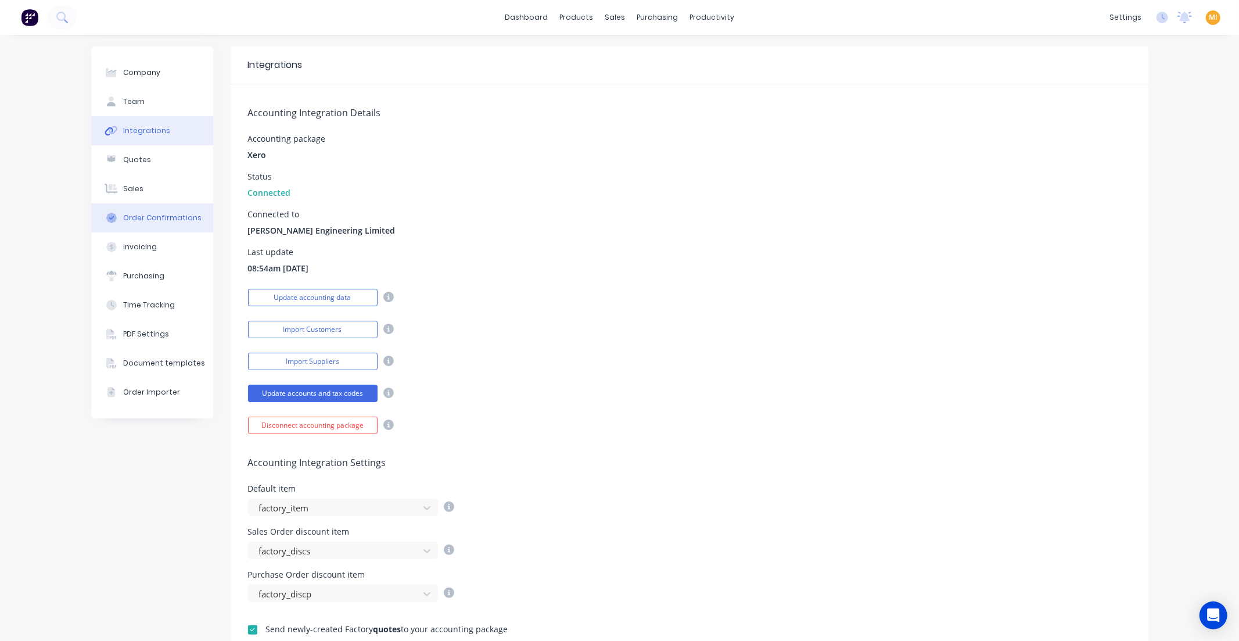
click at [139, 218] on div "Order Confirmations" at bounding box center [162, 218] width 78 height 10
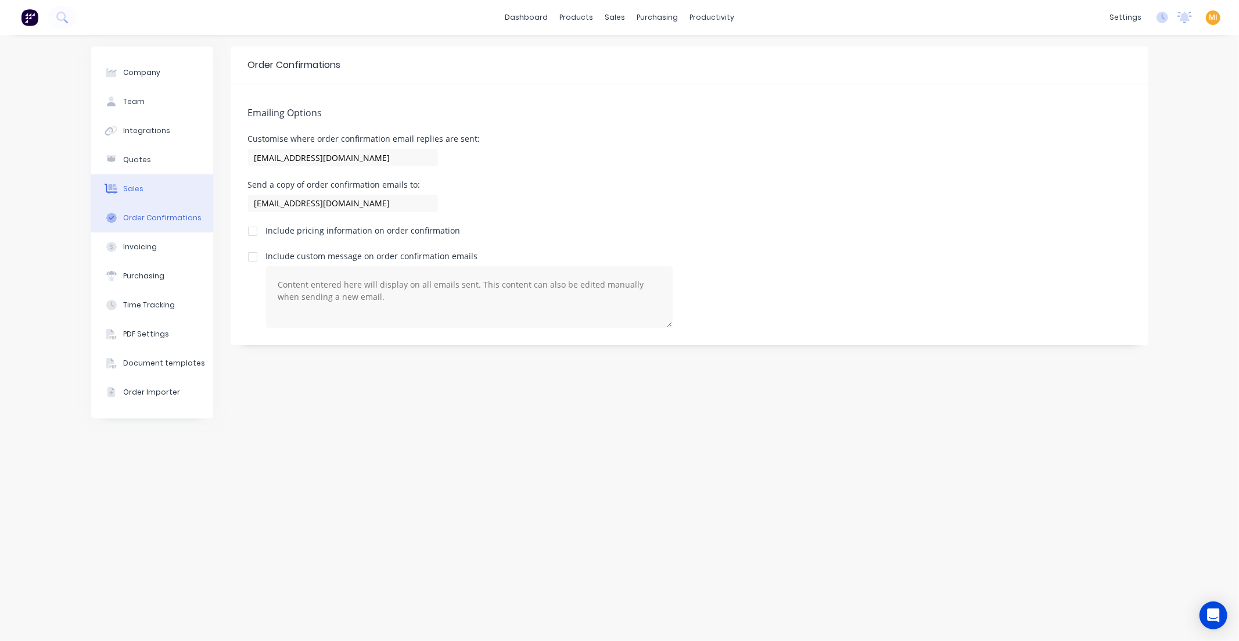
click at [171, 188] on button "Sales" at bounding box center [152, 188] width 122 height 29
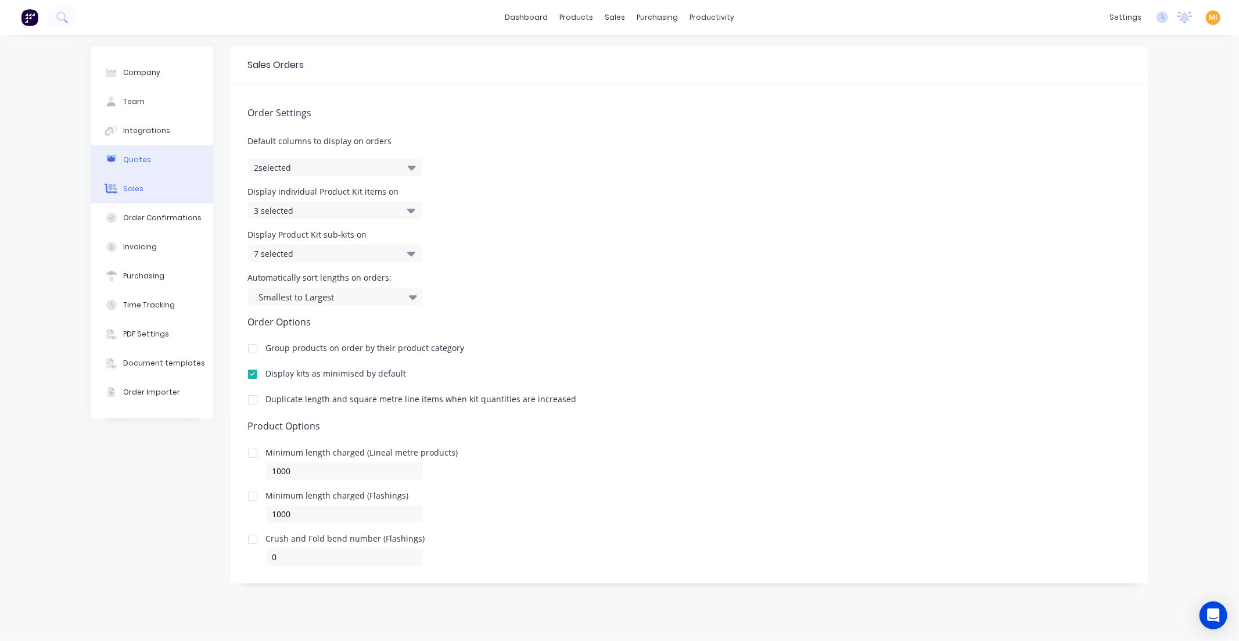
click at [166, 169] on button "Quotes" at bounding box center [152, 159] width 122 height 29
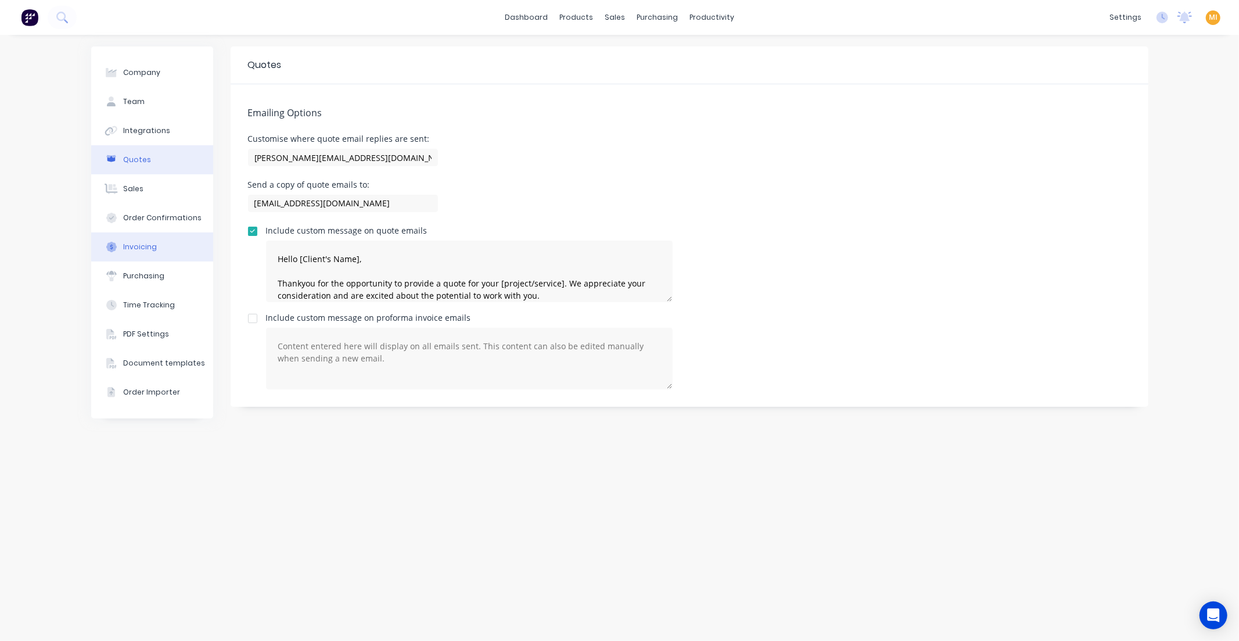
click at [130, 256] on button "Invoicing" at bounding box center [152, 246] width 122 height 29
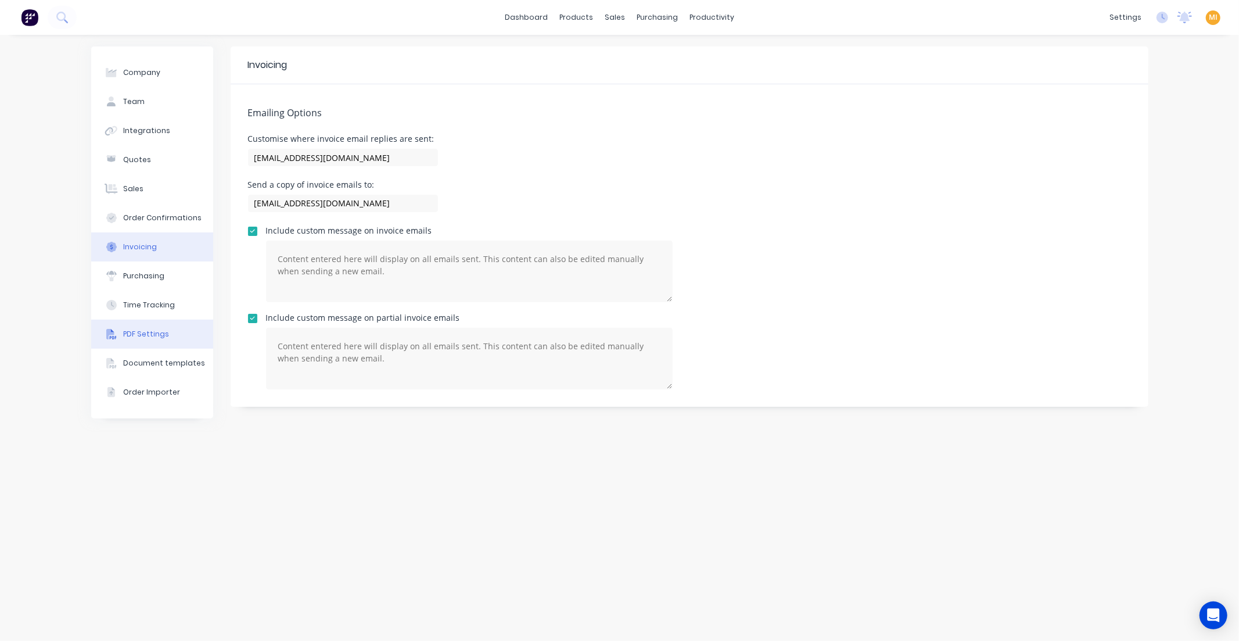
click at [158, 333] on div "PDF Settings" at bounding box center [146, 334] width 46 height 10
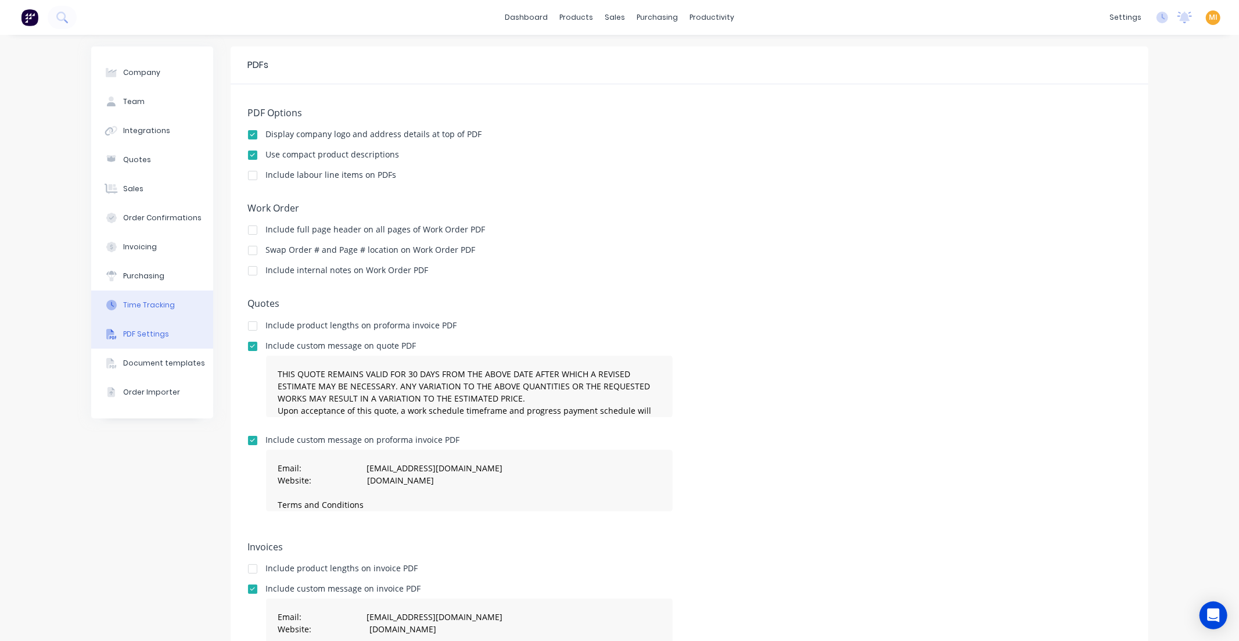
click at [152, 309] on div "Time Tracking" at bounding box center [149, 305] width 52 height 10
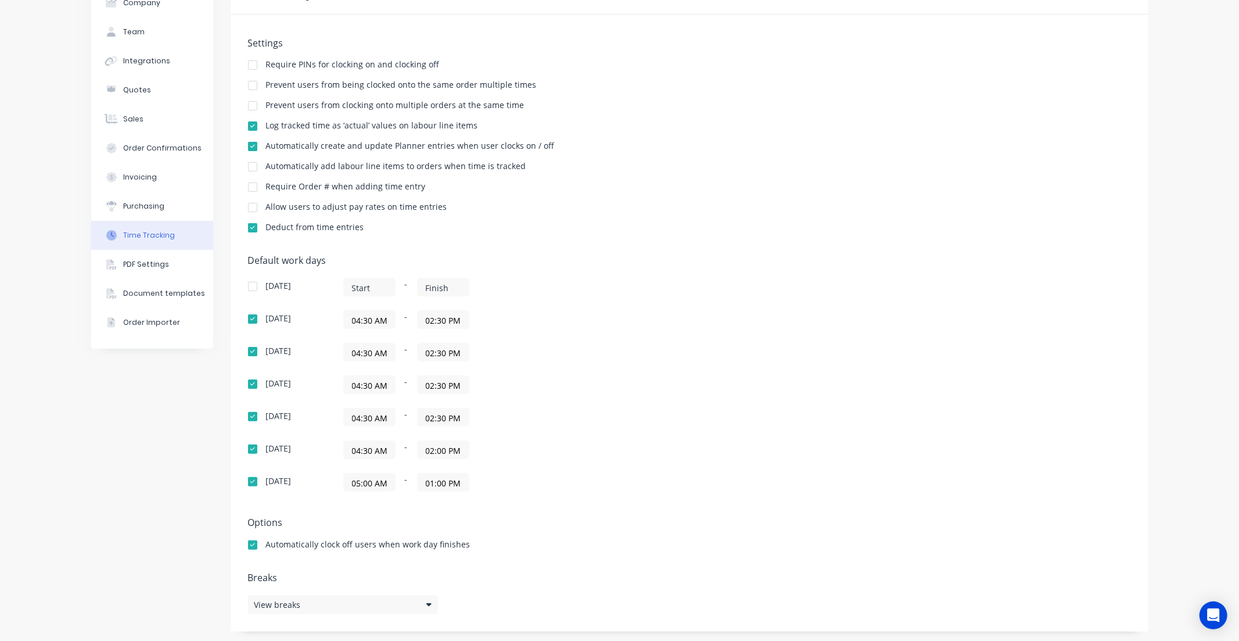
scroll to position [73, 0]
click at [338, 597] on div "View breaks" at bounding box center [343, 601] width 190 height 19
click at [688, 422] on div "Default work days Sunday - Monday 04:30 AM - 02:30 PM Tuesday 04:30 AM - 02:30 …" at bounding box center [689, 378] width 883 height 250
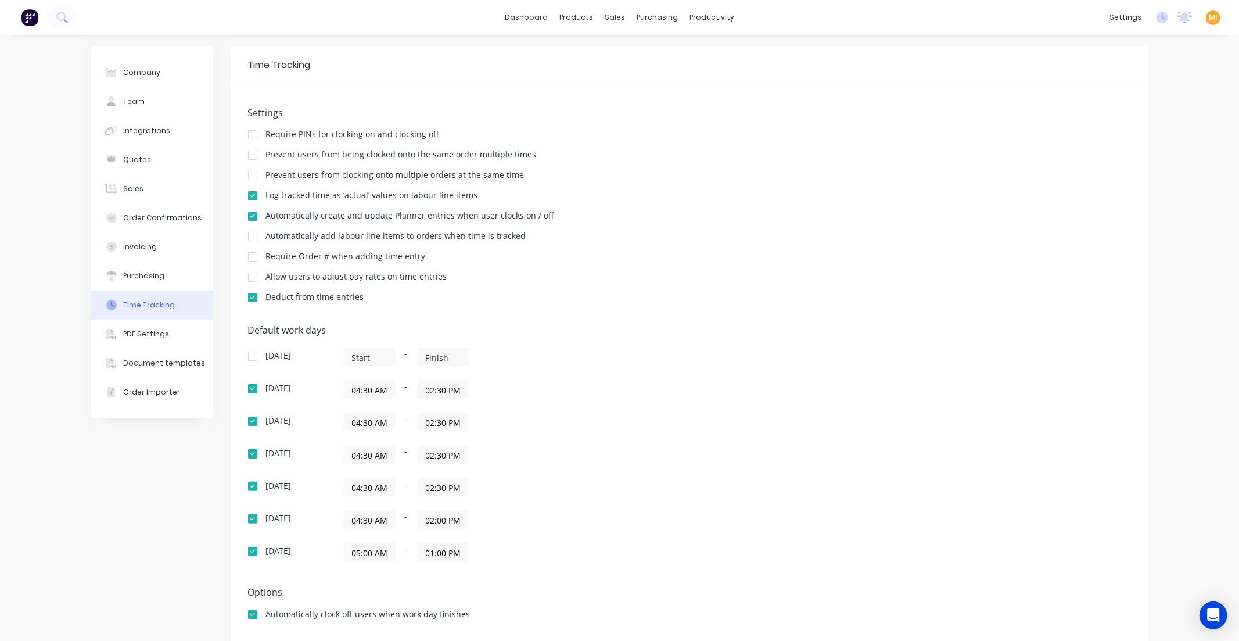
click at [245, 280] on div at bounding box center [252, 276] width 23 height 23
click at [717, 134] on link "Timesheets" at bounding box center [752, 125] width 154 height 23
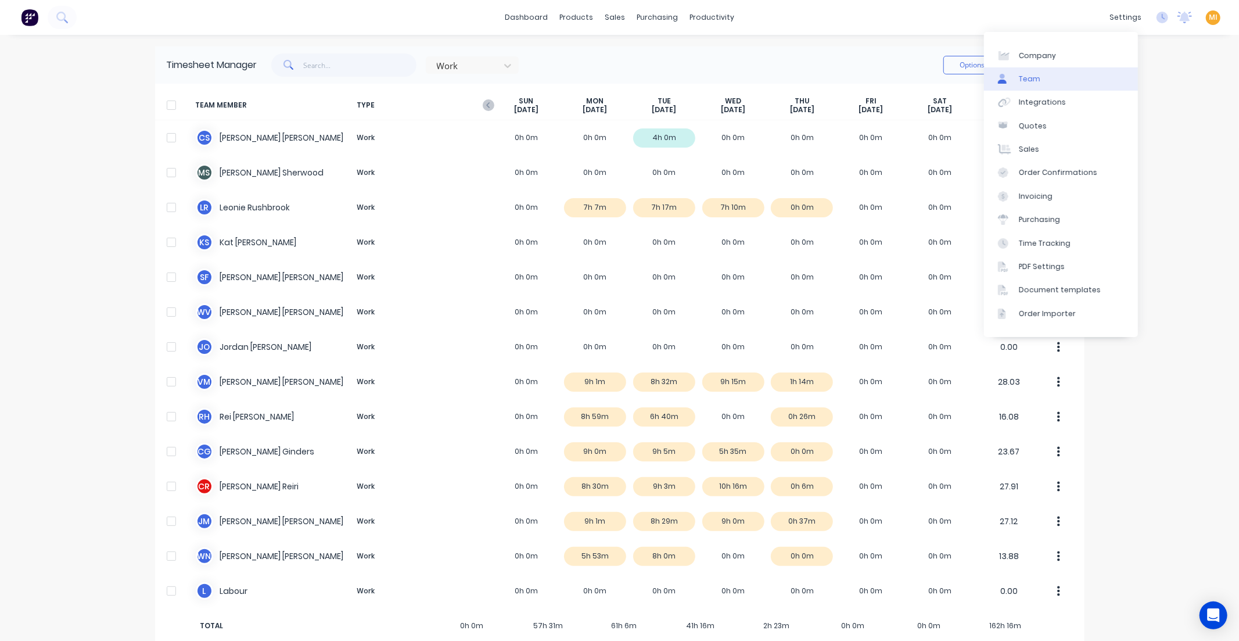
click at [1055, 82] on link "Team" at bounding box center [1061, 78] width 154 height 23
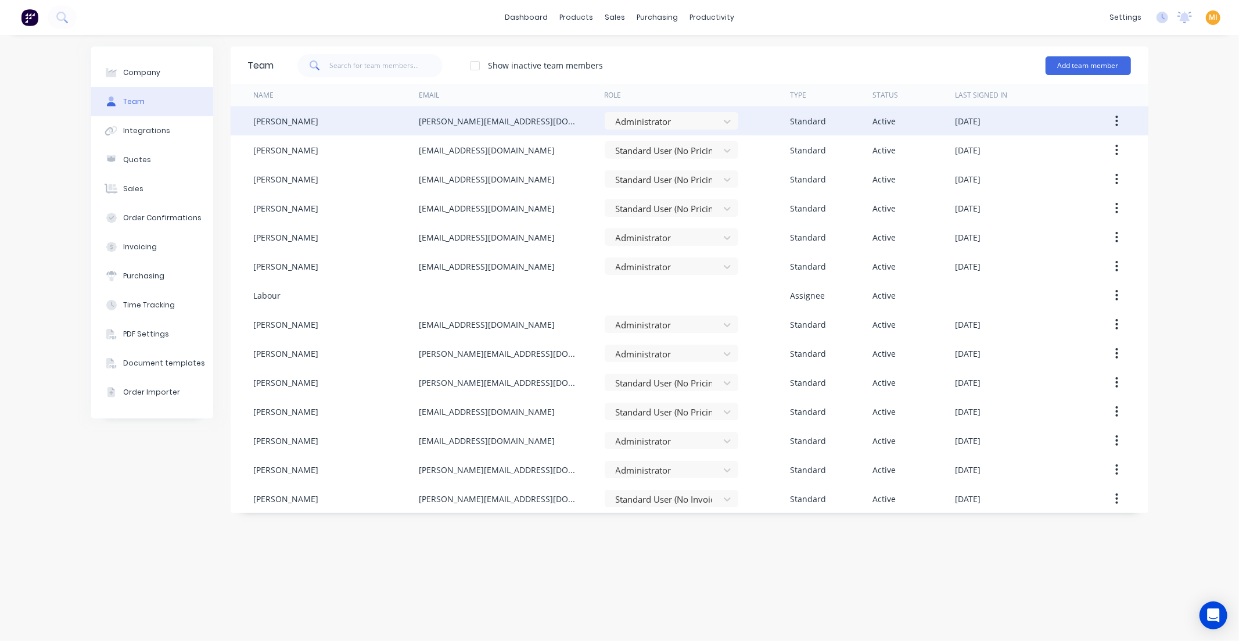
click at [1117, 118] on icon "button" at bounding box center [1116, 120] width 3 height 13
click at [1066, 152] on div "Edit" at bounding box center [1075, 151] width 89 height 17
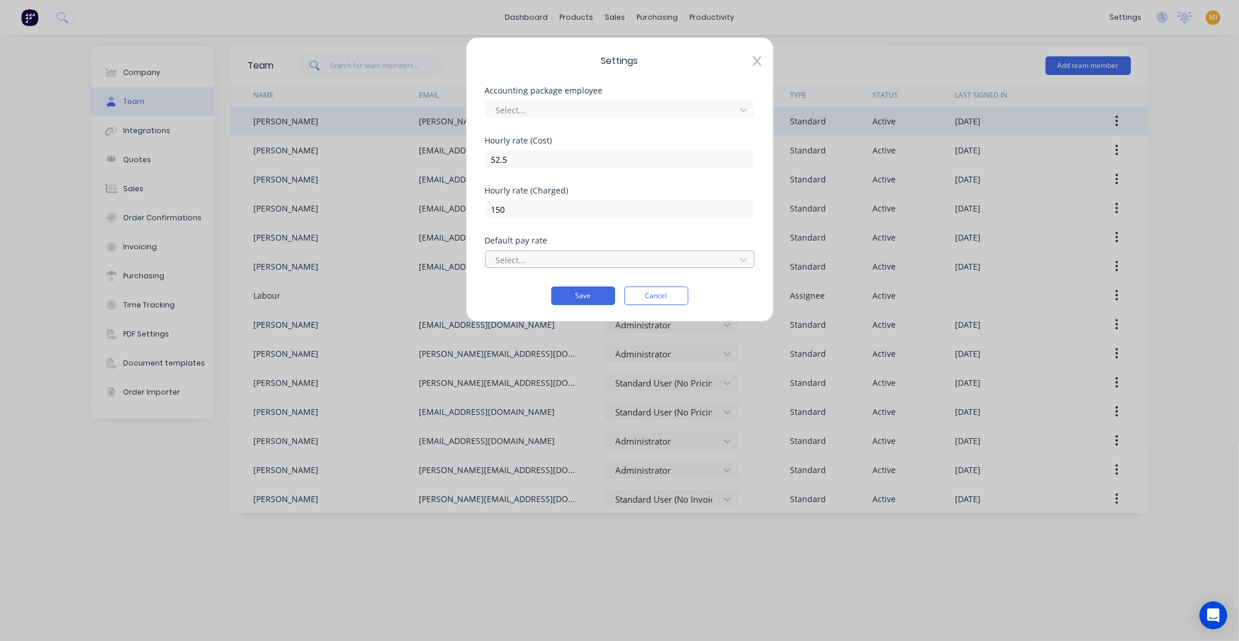
click at [509, 261] on div at bounding box center [612, 260] width 235 height 15
click at [505, 314] on div "Settings Accounting package employee Select... Hourly rate (Cost) 52.5 Hourly r…" at bounding box center [620, 179] width 308 height 285
click at [644, 298] on button "Cancel" at bounding box center [656, 295] width 64 height 19
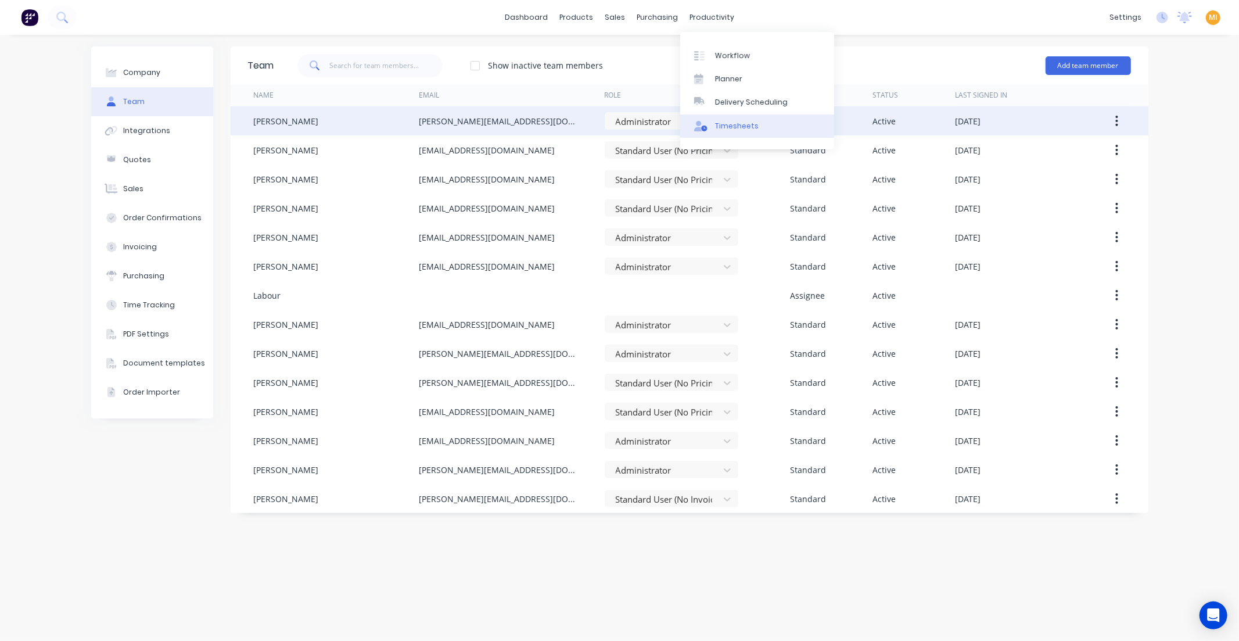
click at [728, 124] on div "Timesheets" at bounding box center [737, 126] width 44 height 10
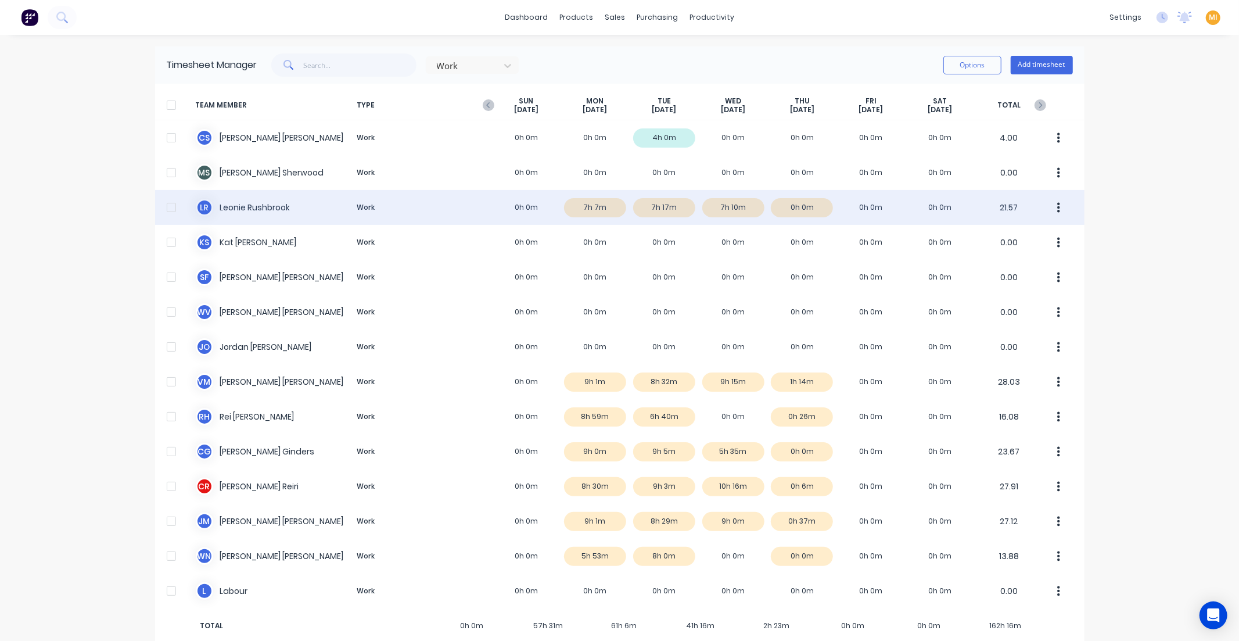
click at [885, 207] on div "L R Leonie Rushbrook Work 0h 0m 7h 7m 7h 17m 7h 10m 0h 0m 0h 0m 0h 0m 21.57" at bounding box center [619, 207] width 929 height 35
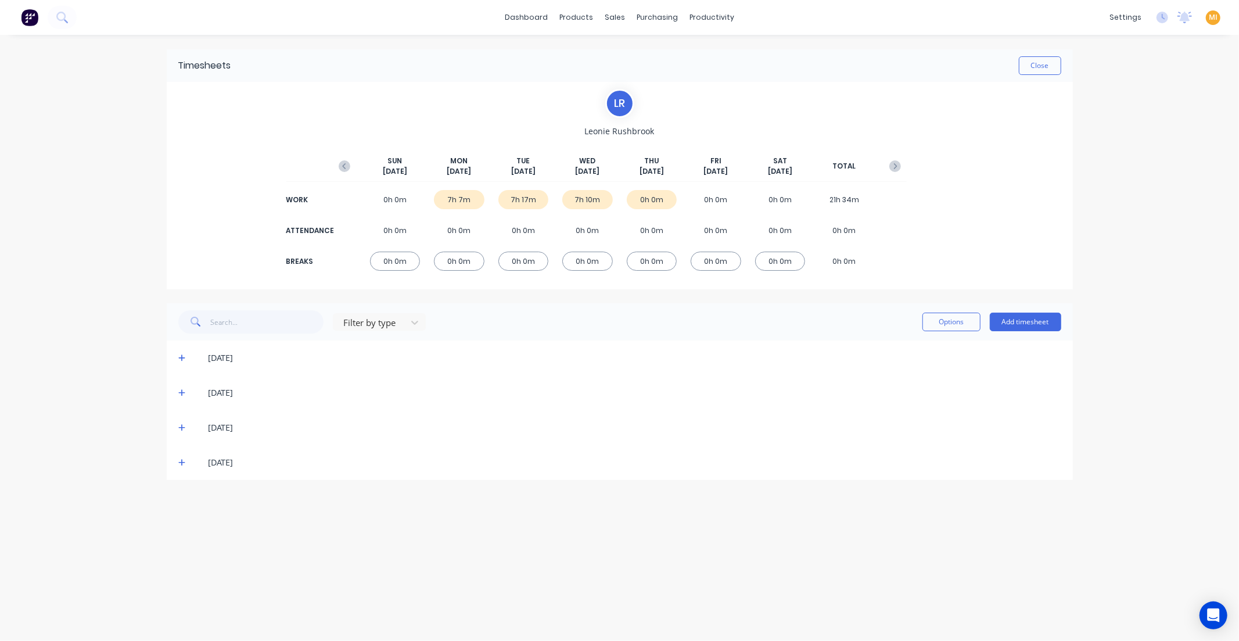
click at [178, 354] on icon at bounding box center [182, 358] width 8 height 8
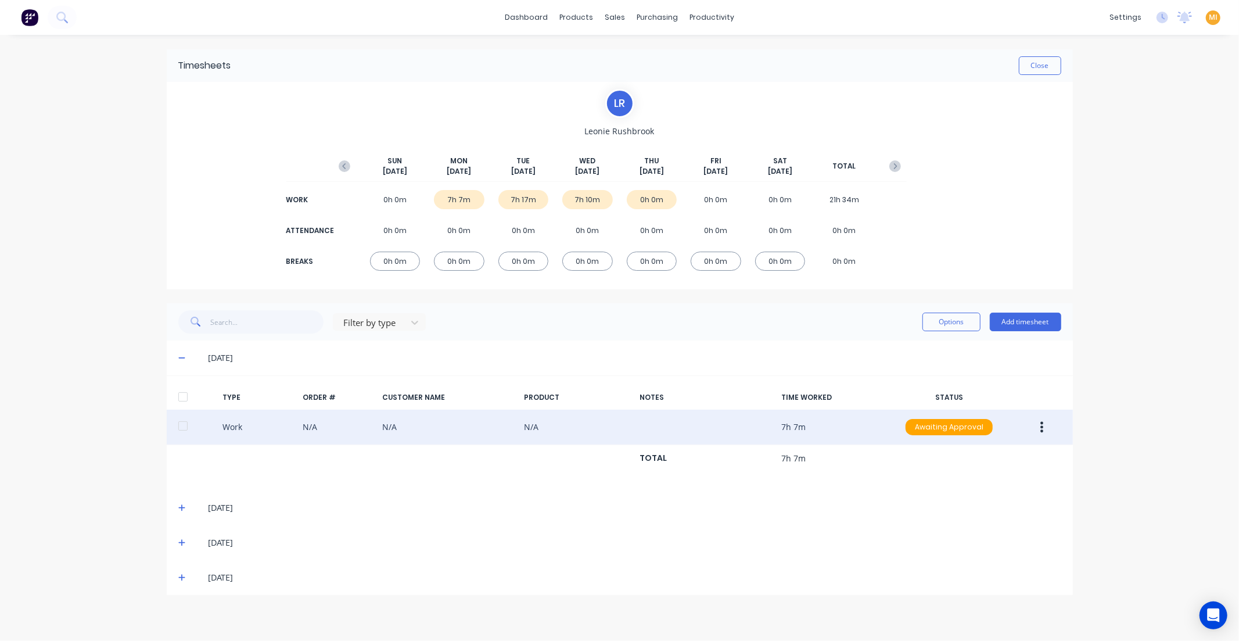
click at [1047, 428] on button "button" at bounding box center [1041, 426] width 27 height 21
click at [1015, 384] on div "Edit" at bounding box center [1000, 383] width 89 height 17
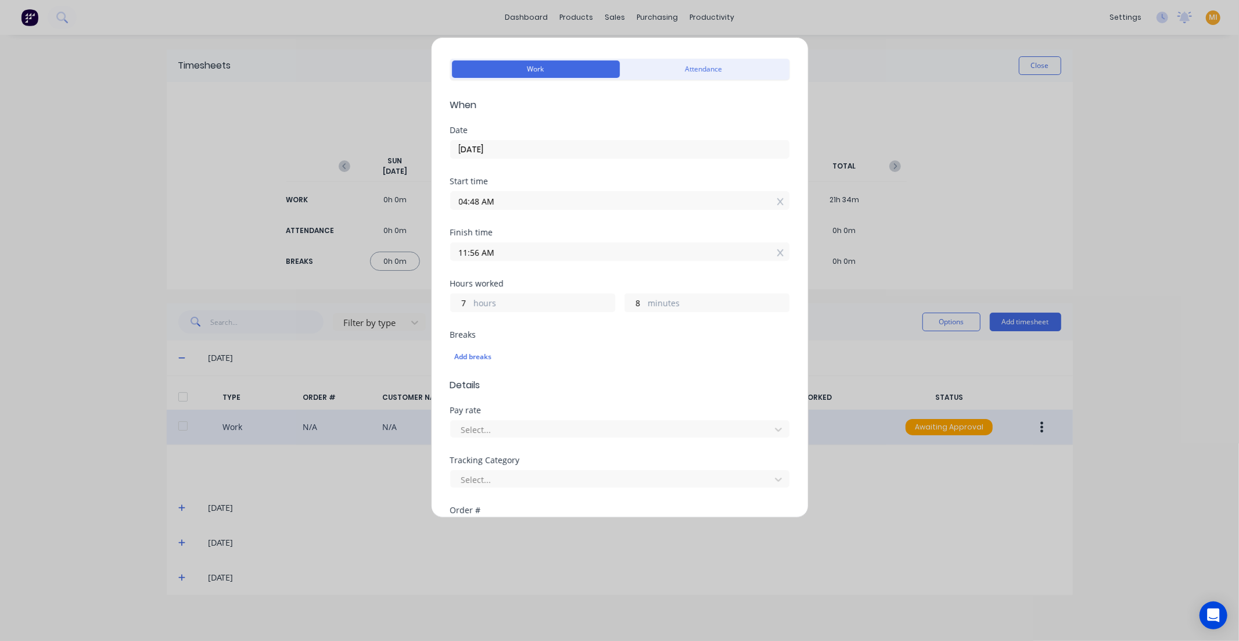
scroll to position [30, 0]
click at [468, 301] on input "7" at bounding box center [461, 302] width 20 height 17
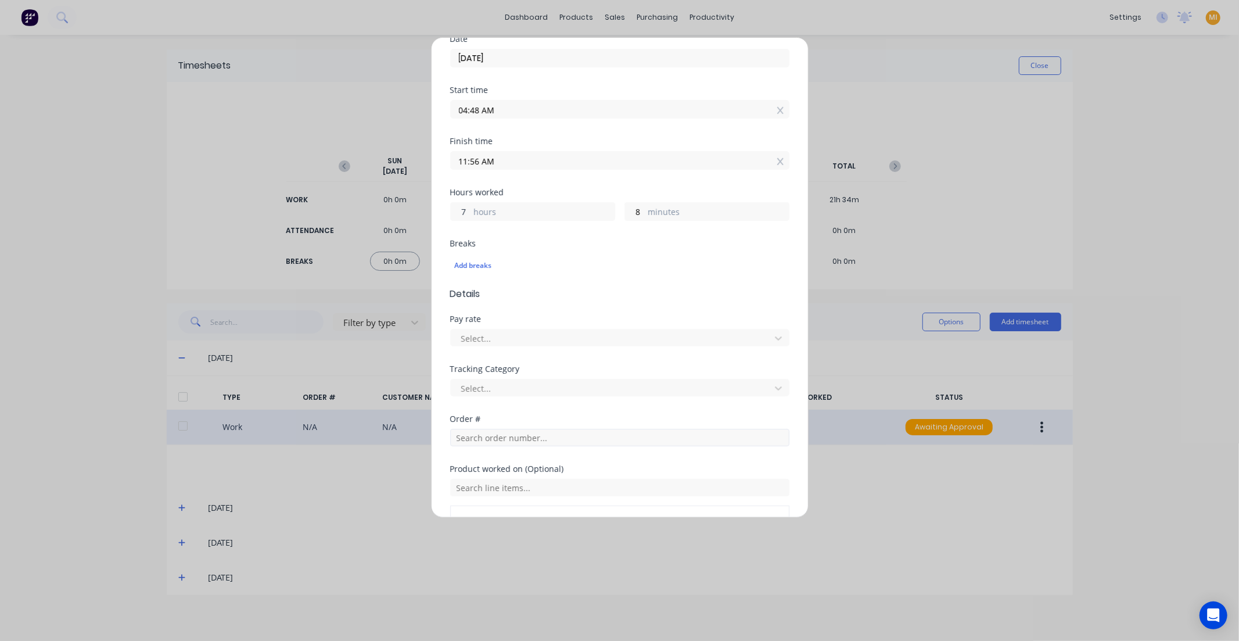
scroll to position [0, 0]
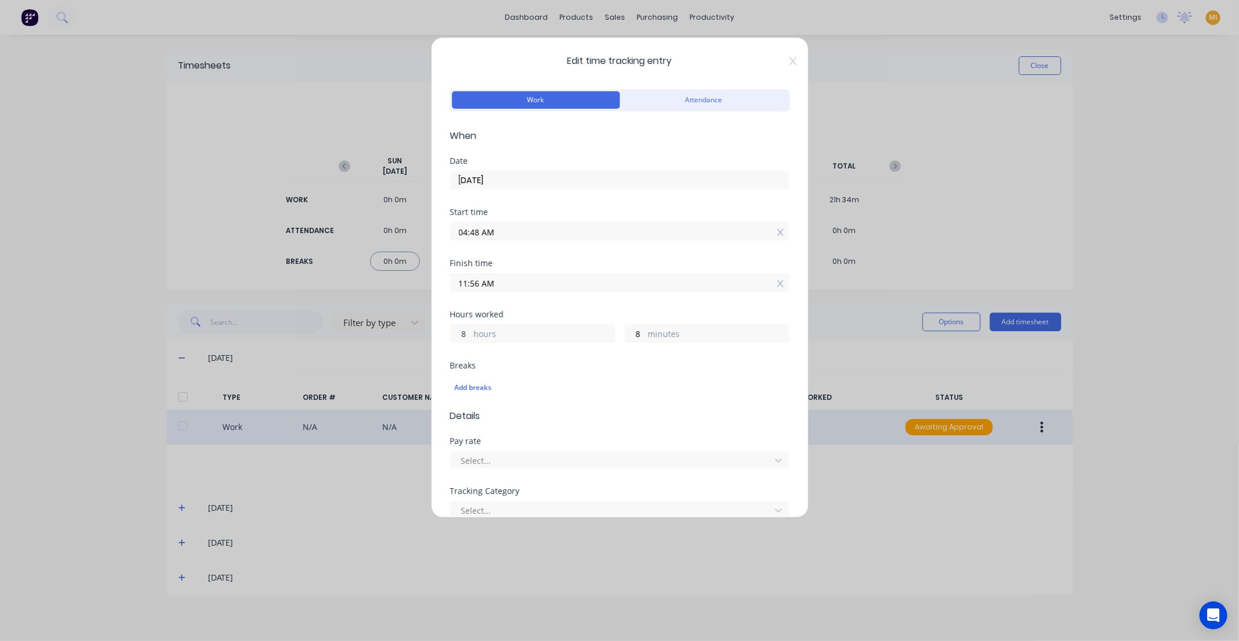
type input "8"
type input "12:56 PM"
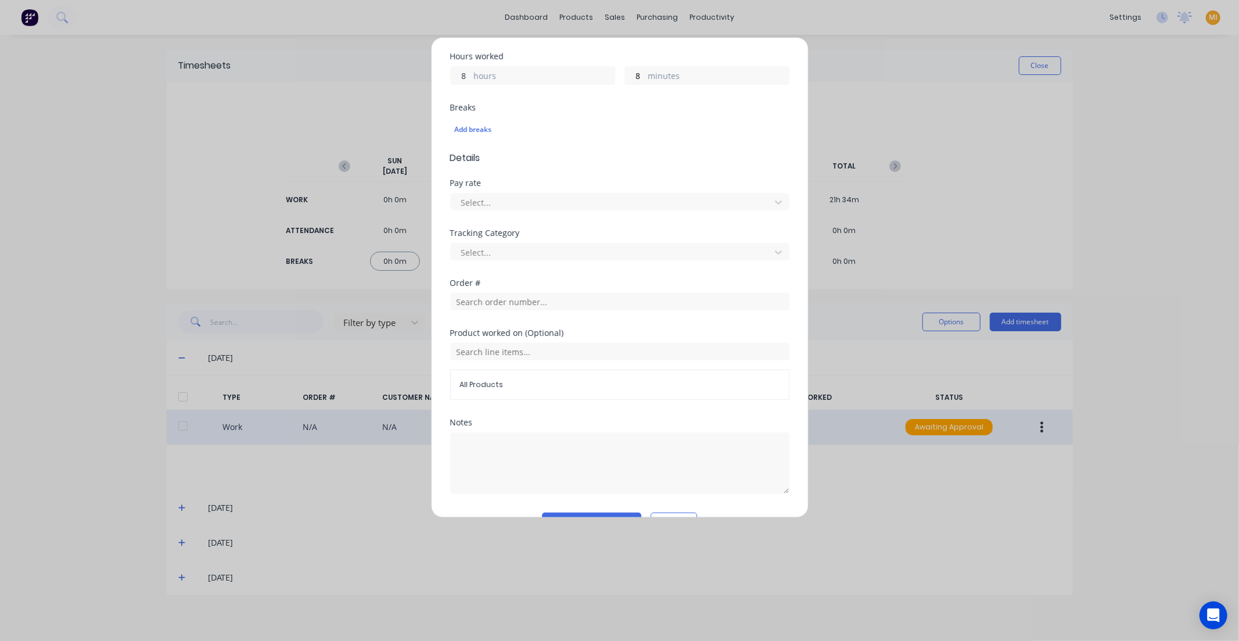
scroll to position [288, 0]
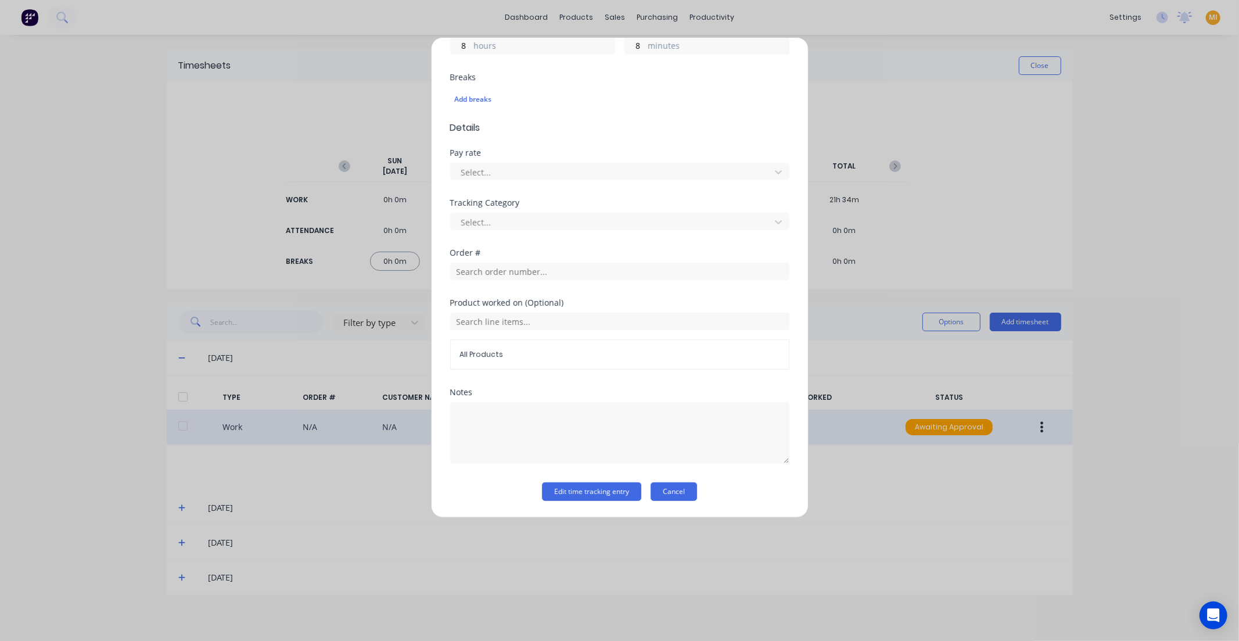
click at [657, 492] on button "Cancel" at bounding box center [673, 491] width 46 height 19
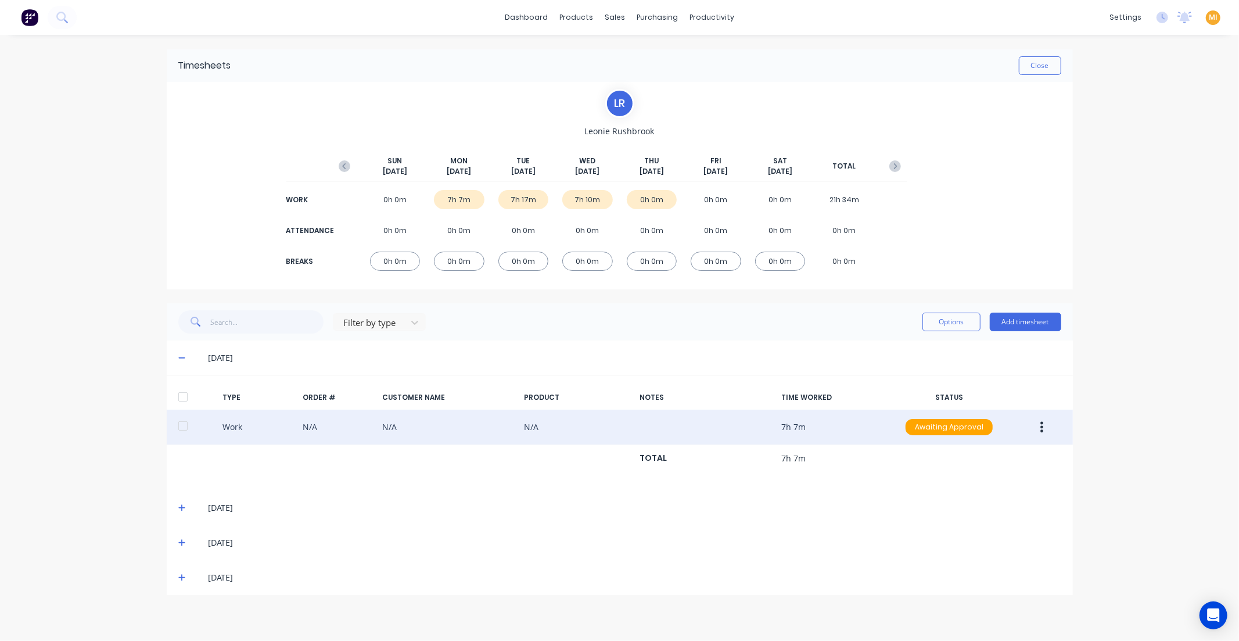
click at [1041, 422] on icon "button" at bounding box center [1042, 427] width 3 height 10
click at [1001, 378] on div "Edit" at bounding box center [1000, 383] width 89 height 17
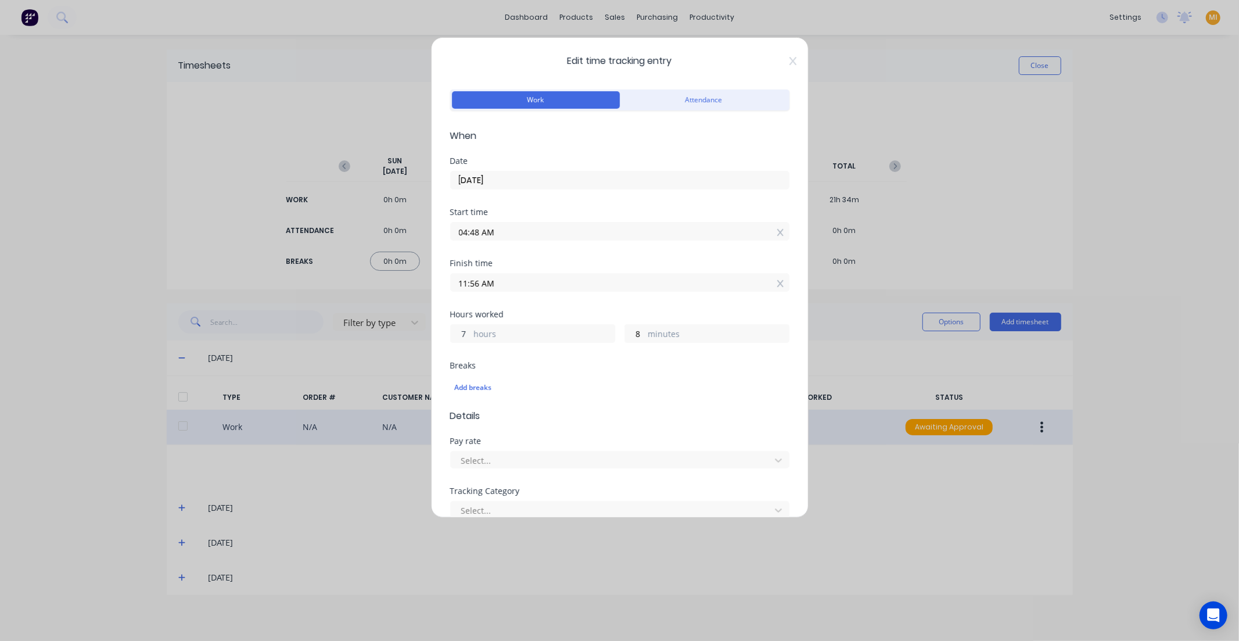
click at [469, 332] on input "7" at bounding box center [461, 333] width 20 height 17
type input "8"
type input "12:56 PM"
click at [513, 315] on div "Hours worked" at bounding box center [619, 314] width 339 height 8
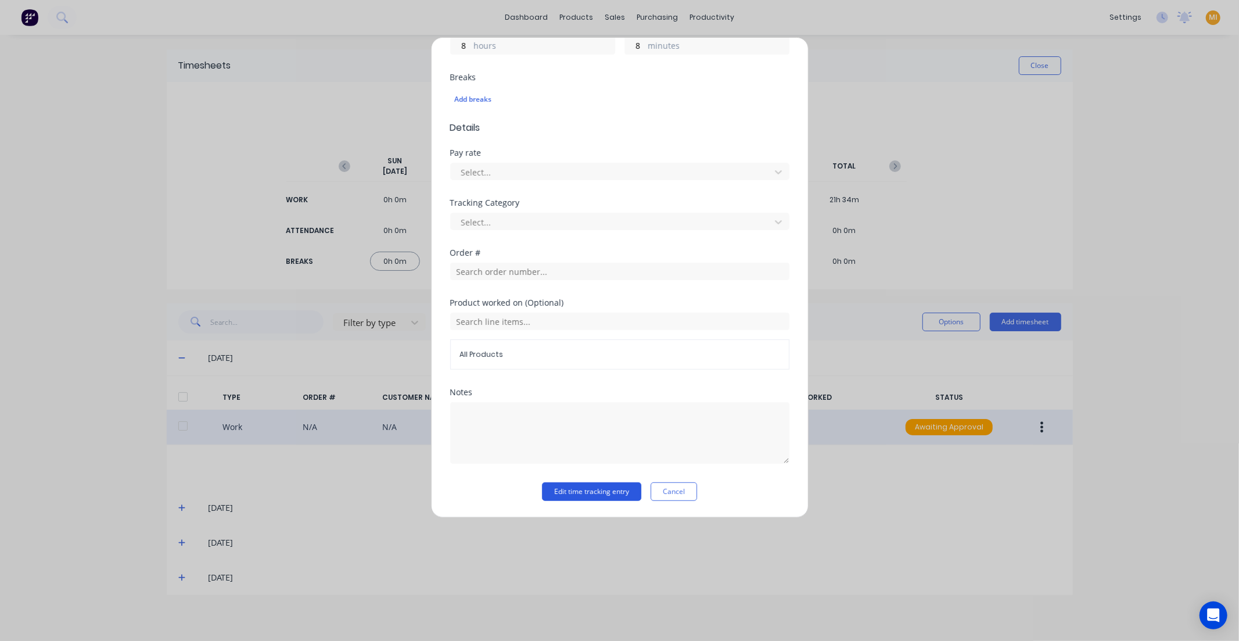
click at [602, 486] on button "Edit time tracking entry" at bounding box center [591, 491] width 99 height 19
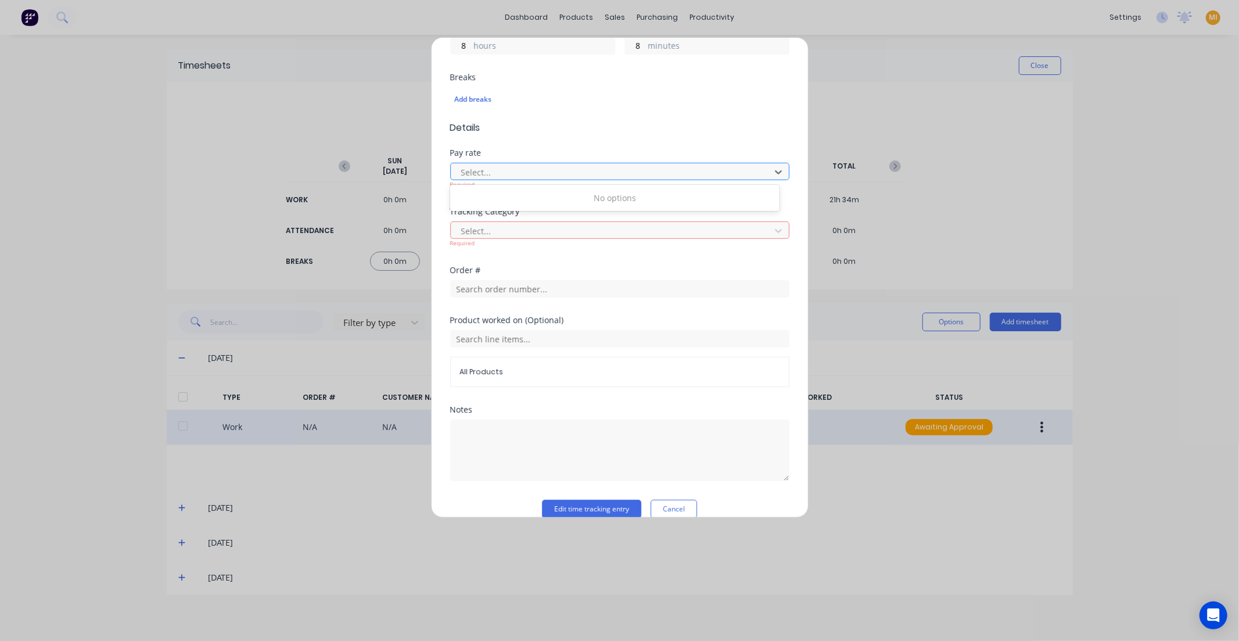
click at [569, 166] on div at bounding box center [612, 172] width 304 height 15
click at [565, 199] on div "No options" at bounding box center [614, 197] width 329 height 21
click at [591, 236] on div at bounding box center [612, 231] width 304 height 15
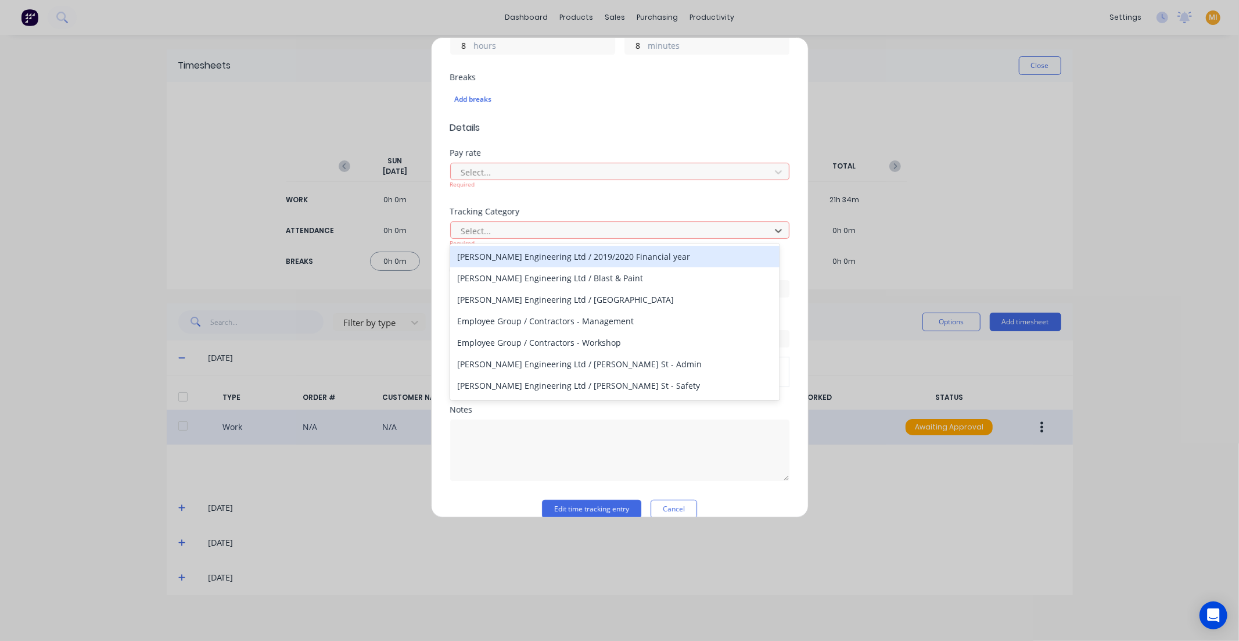
click at [596, 206] on div "Pay rate Select... Required" at bounding box center [619, 178] width 339 height 59
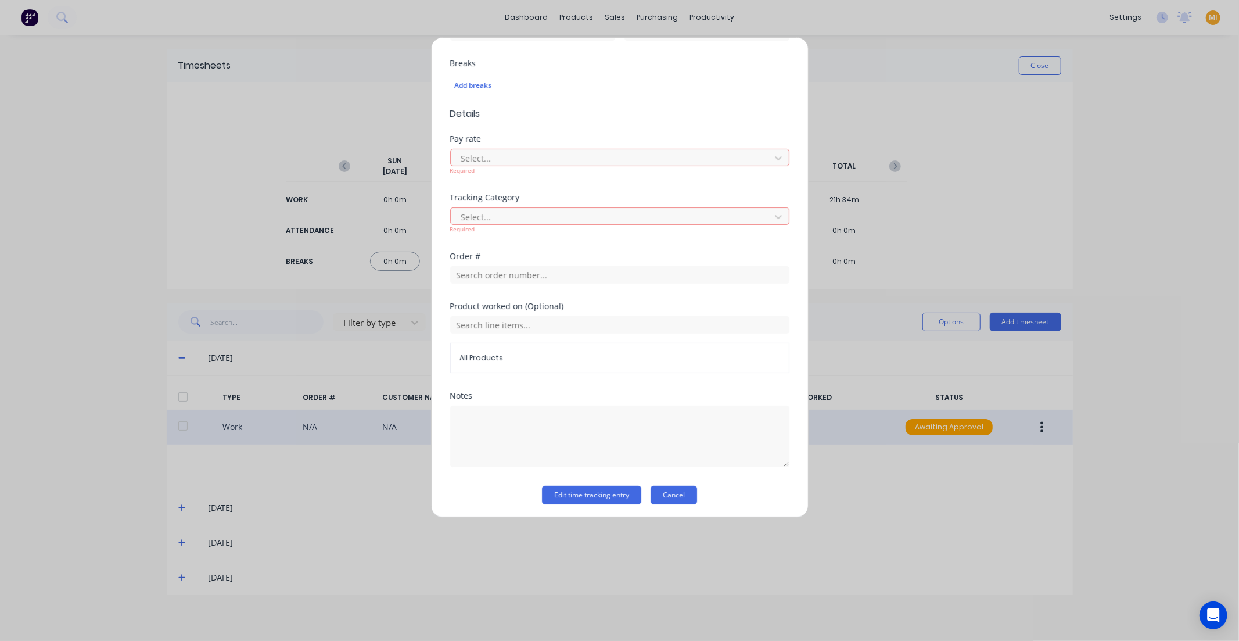
scroll to position [305, 0]
click at [688, 486] on button "Cancel" at bounding box center [673, 491] width 46 height 19
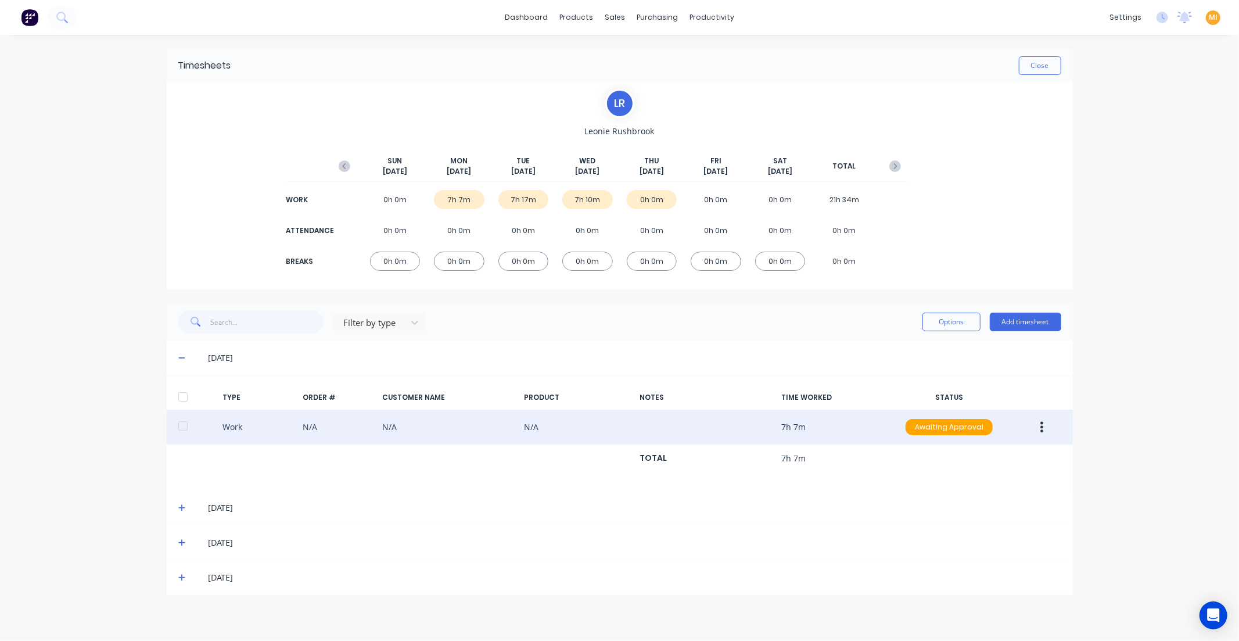
click at [1041, 427] on icon "button" at bounding box center [1042, 427] width 3 height 10
click at [1013, 380] on div "Edit" at bounding box center [1000, 383] width 89 height 17
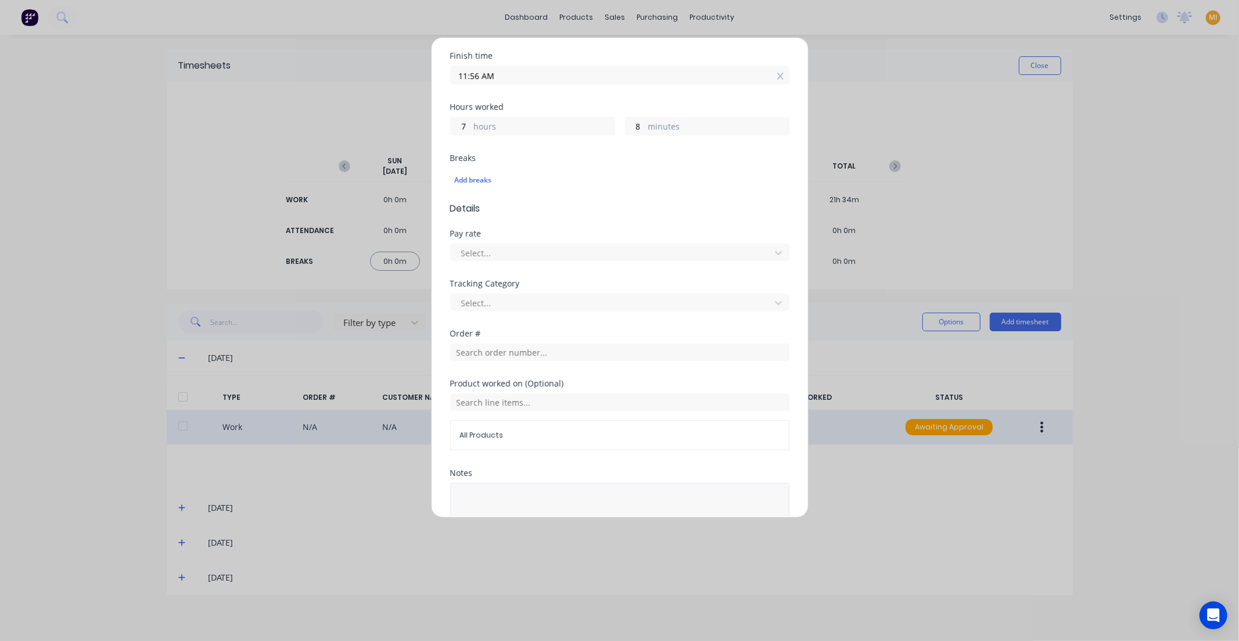
scroll to position [288, 0]
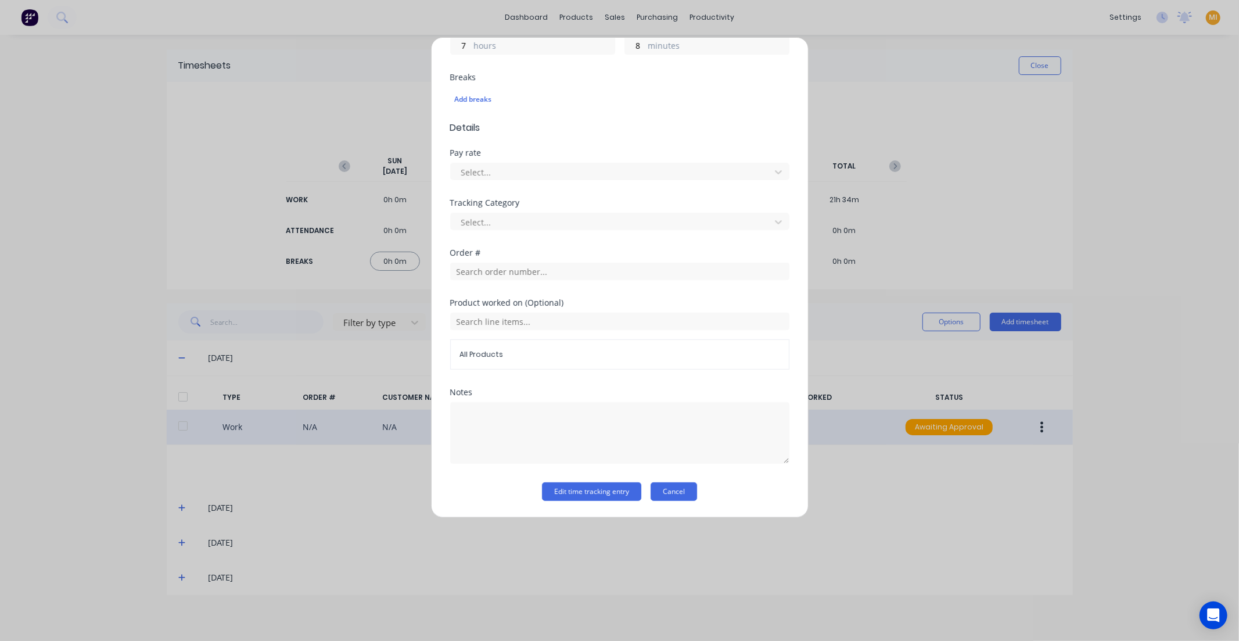
click at [661, 495] on button "Cancel" at bounding box center [673, 491] width 46 height 19
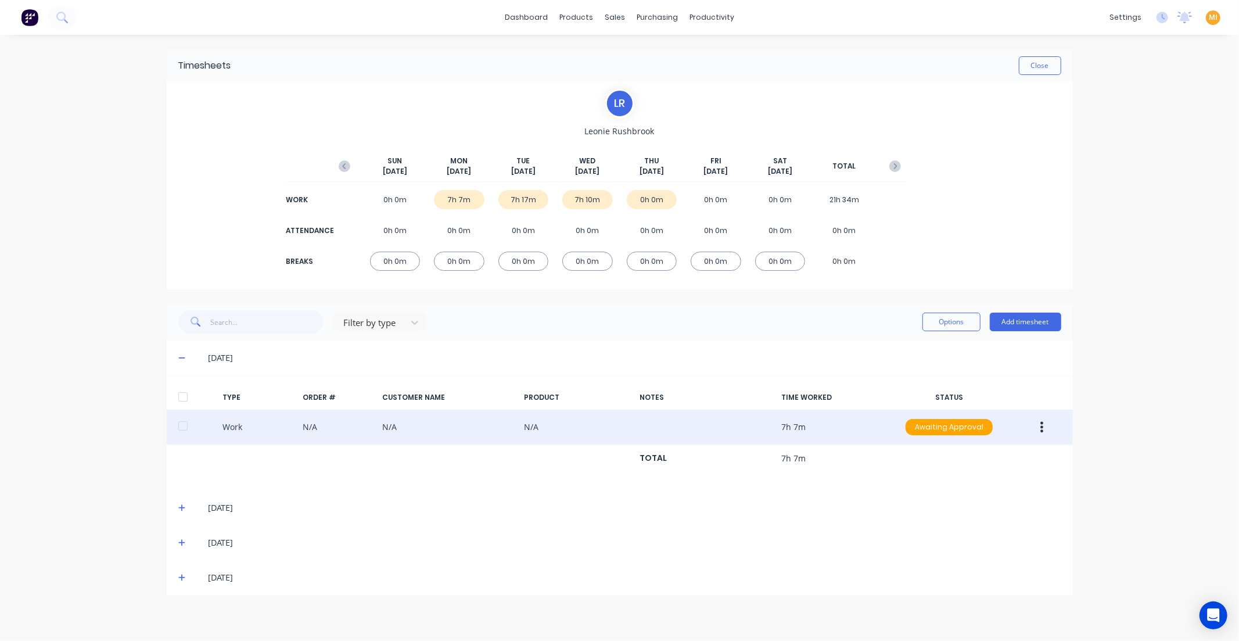
click at [30, 21] on img at bounding box center [29, 17] width 17 height 17
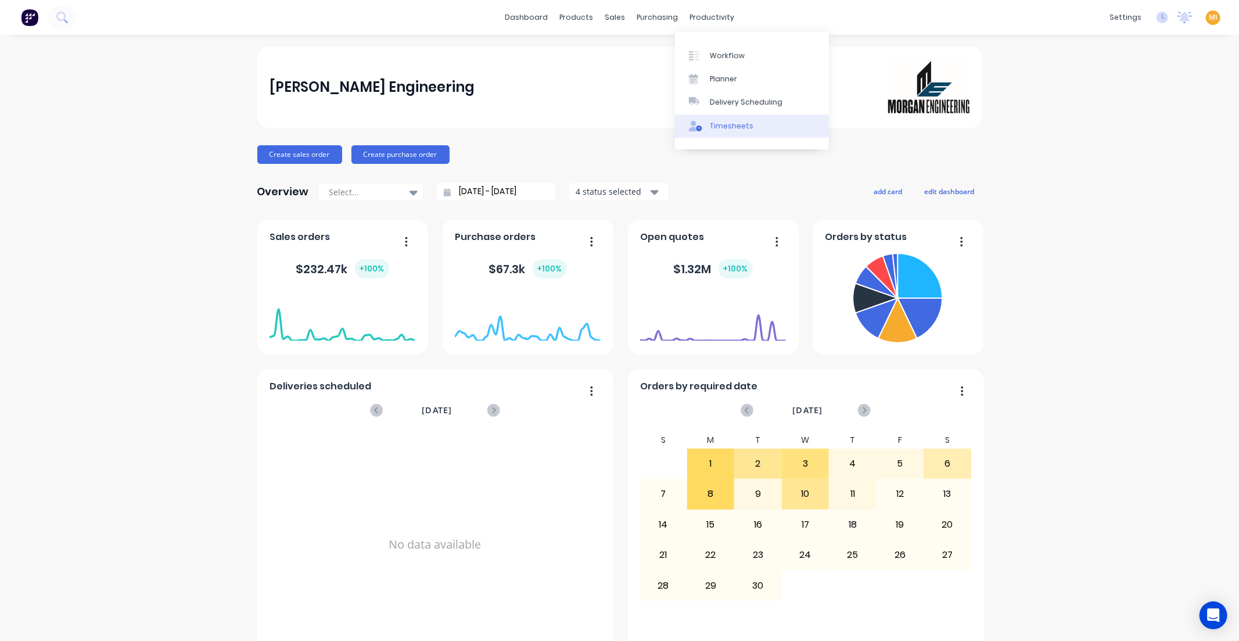
click at [711, 126] on div "Timesheets" at bounding box center [732, 126] width 44 height 10
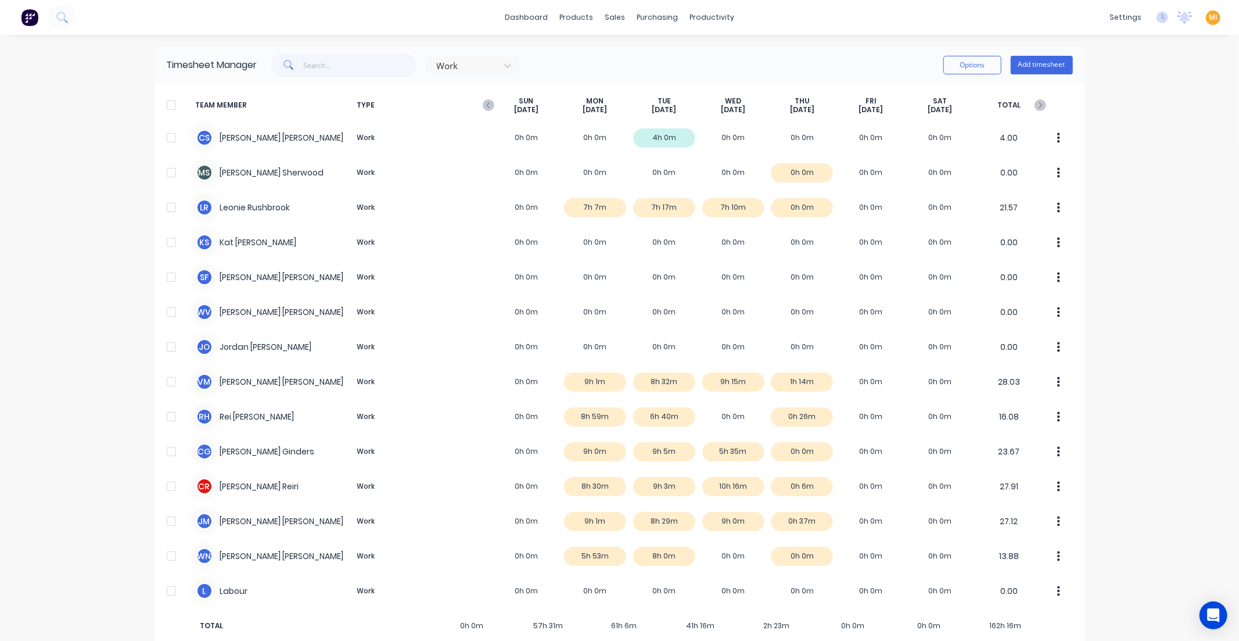
scroll to position [21, 0]
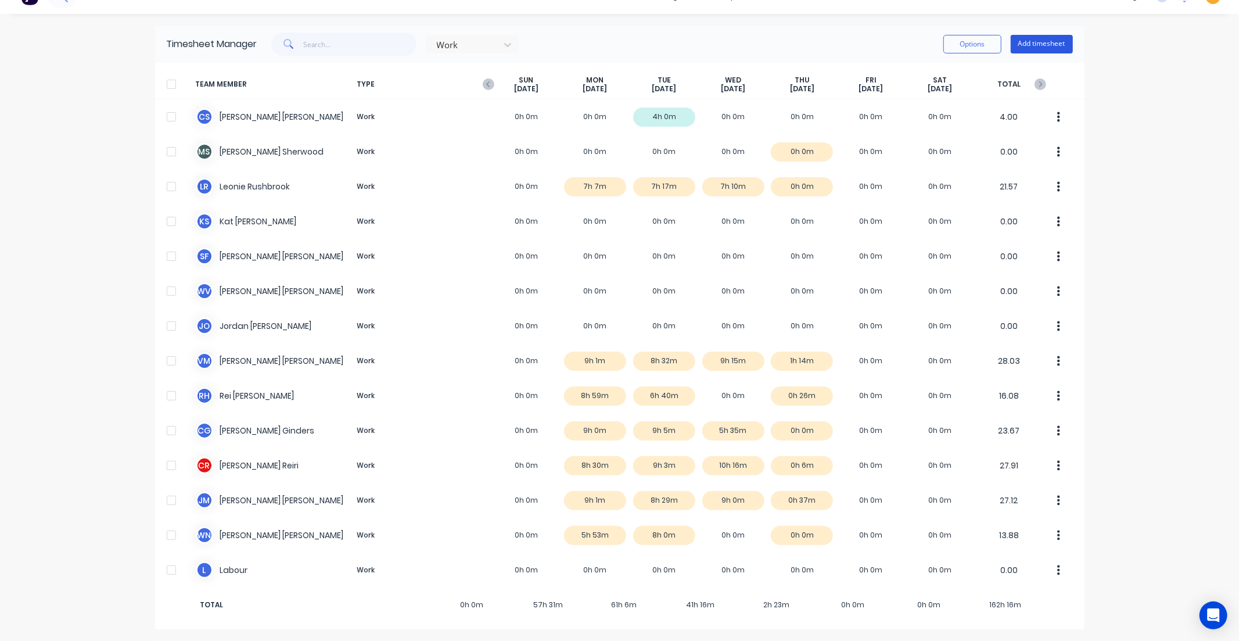
click at [1047, 42] on button "Add timesheet" at bounding box center [1042, 44] width 62 height 19
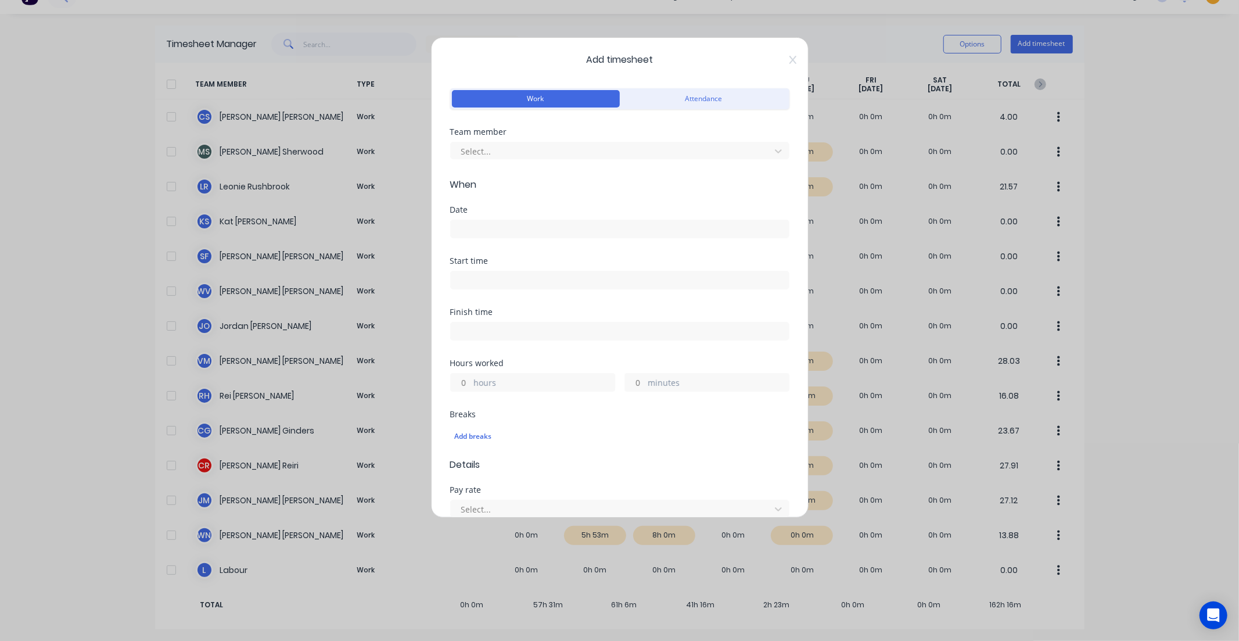
scroll to position [0, 0]
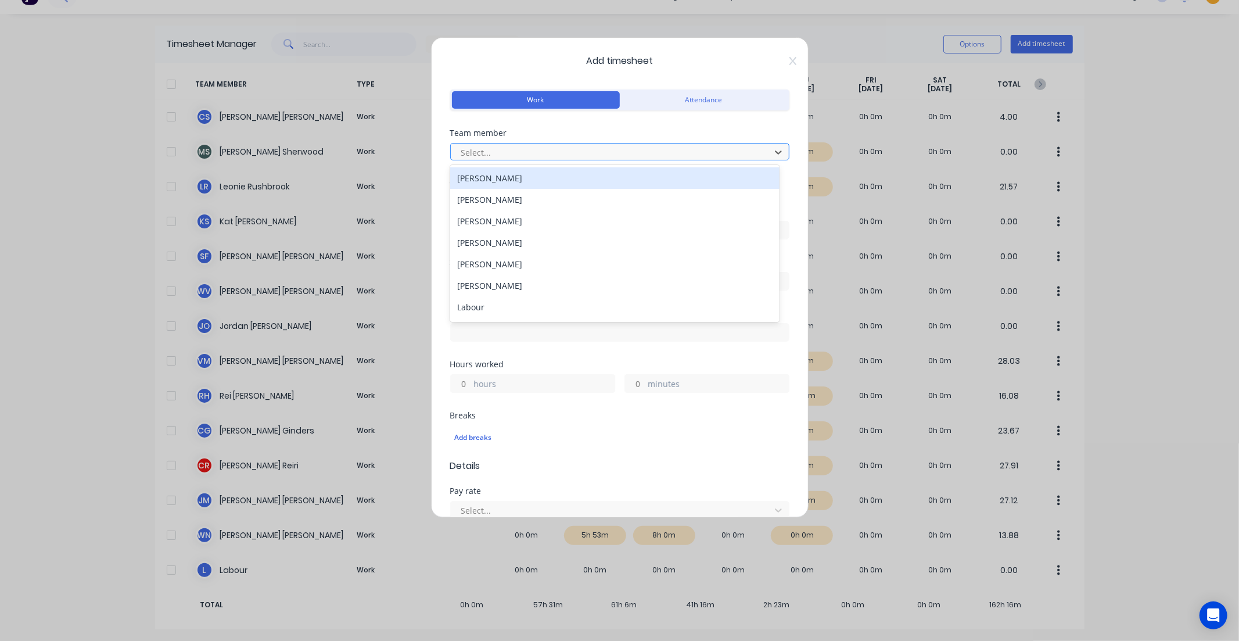
click at [544, 147] on div at bounding box center [612, 152] width 304 height 15
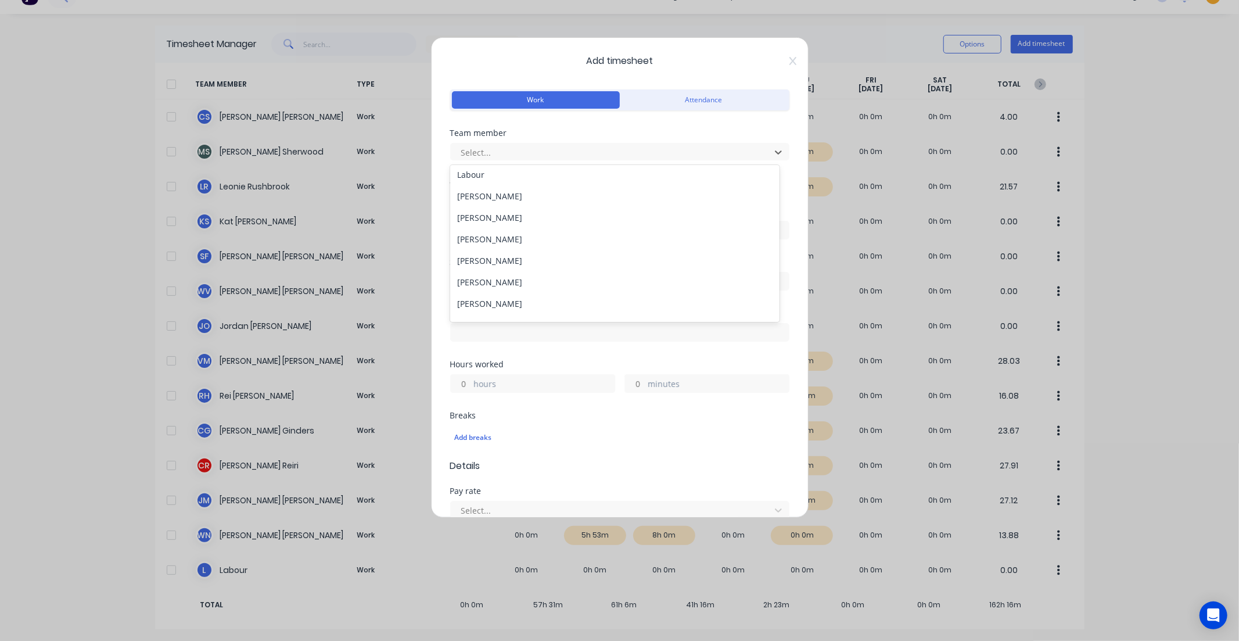
scroll to position [148, 0]
click at [512, 203] on div "Mike Sherwood" at bounding box center [614, 201] width 329 height 21
click at [467, 231] on input at bounding box center [620, 229] width 338 height 17
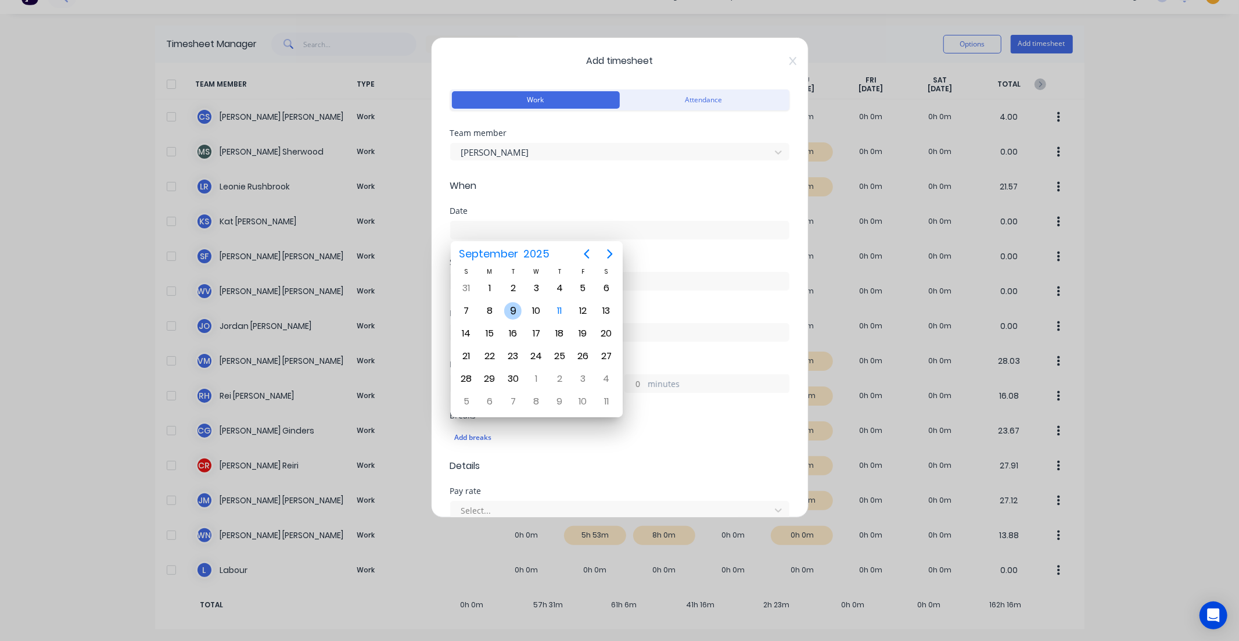
click at [513, 308] on div "9" at bounding box center [512, 310] width 17 height 17
type input "09/09/2025"
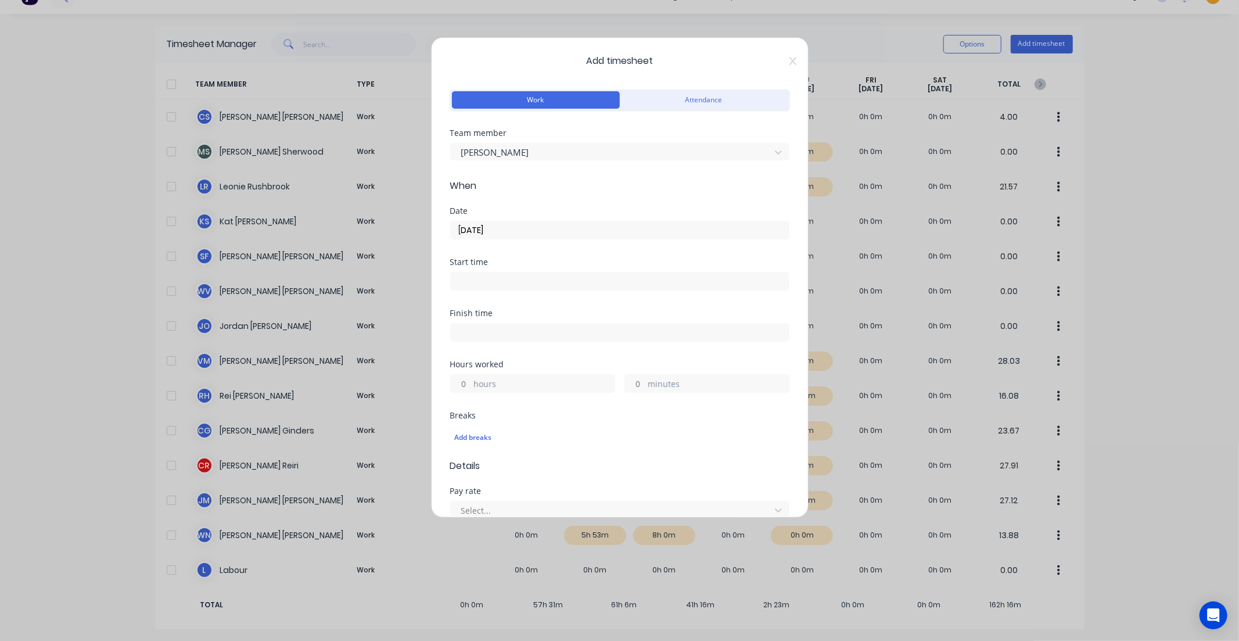
click at [463, 385] on input "hours" at bounding box center [461, 383] width 20 height 17
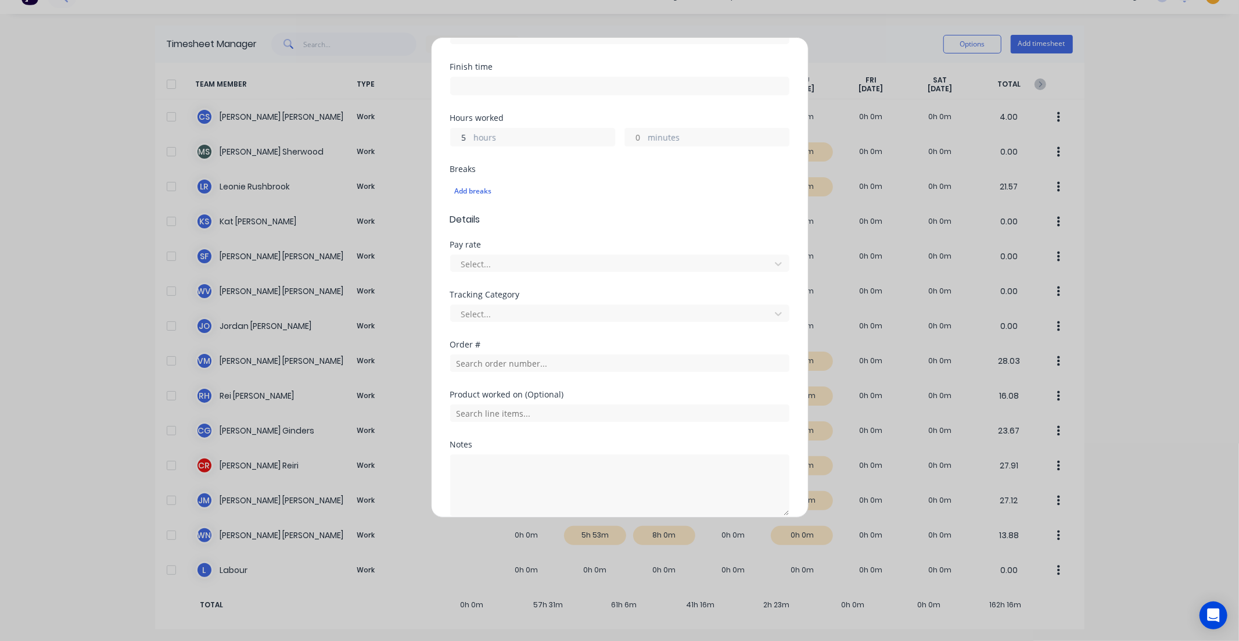
scroll to position [299, 0]
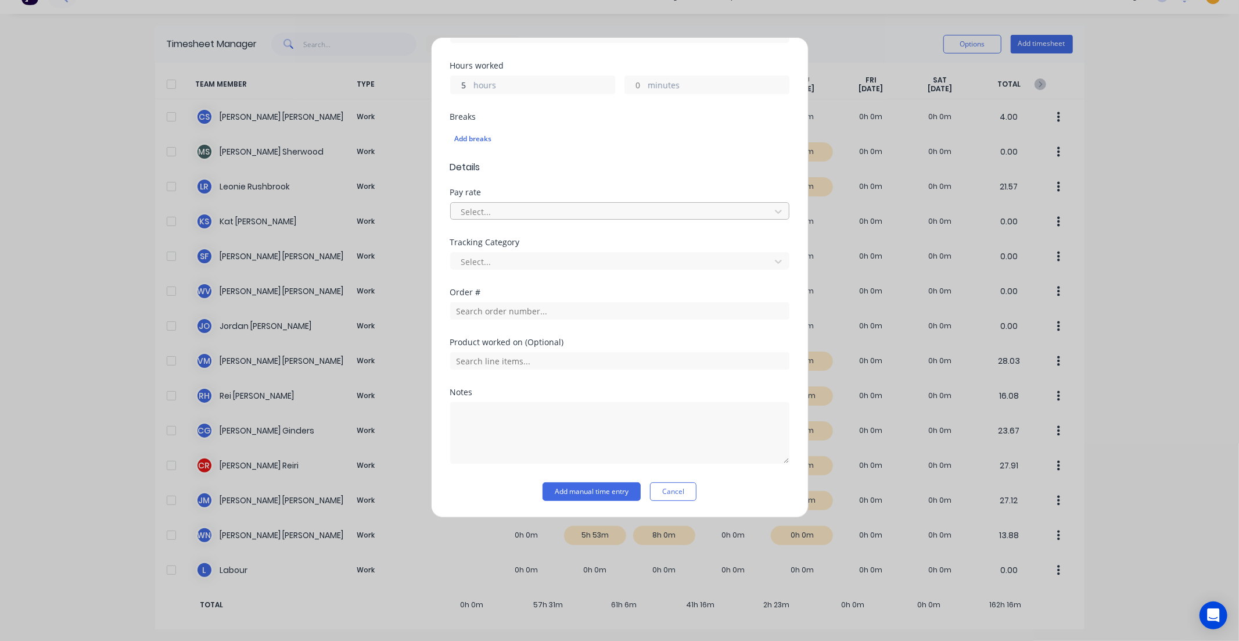
type input "5"
click at [495, 211] on div at bounding box center [612, 211] width 304 height 15
click at [547, 179] on form "Work Attendance Team member Mike Sherwood When Date 09/09/2025 Start time Finis…" at bounding box center [619, 144] width 339 height 713
click at [614, 486] on button "Add manual time entry" at bounding box center [591, 491] width 98 height 19
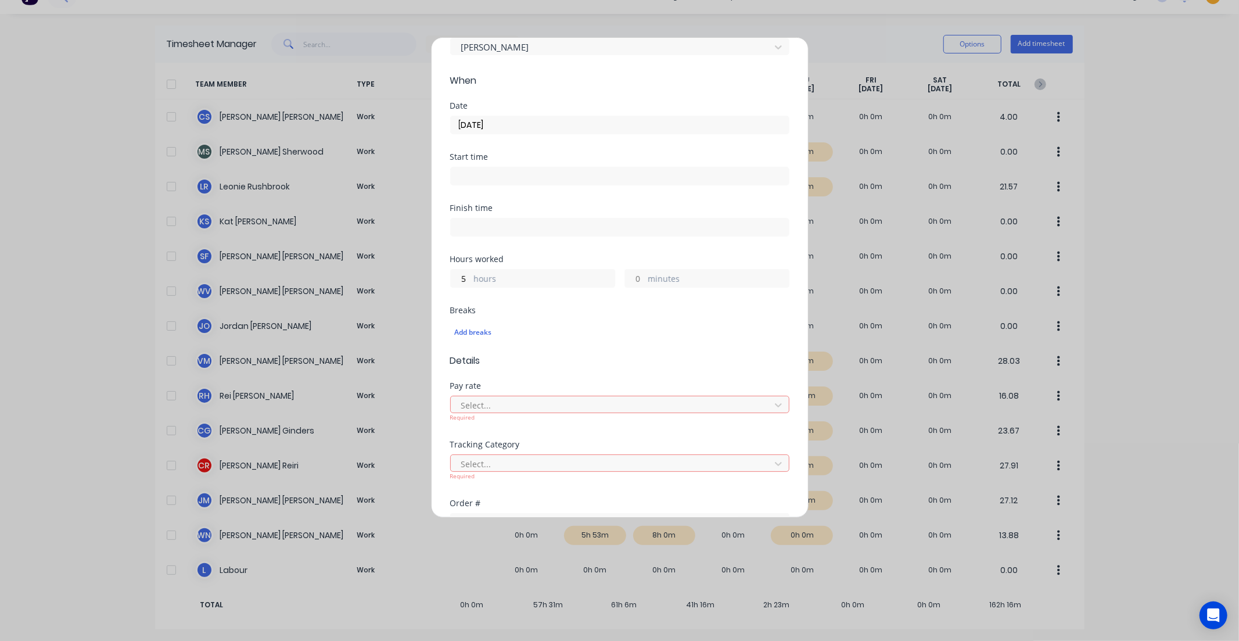
scroll to position [234, 0]
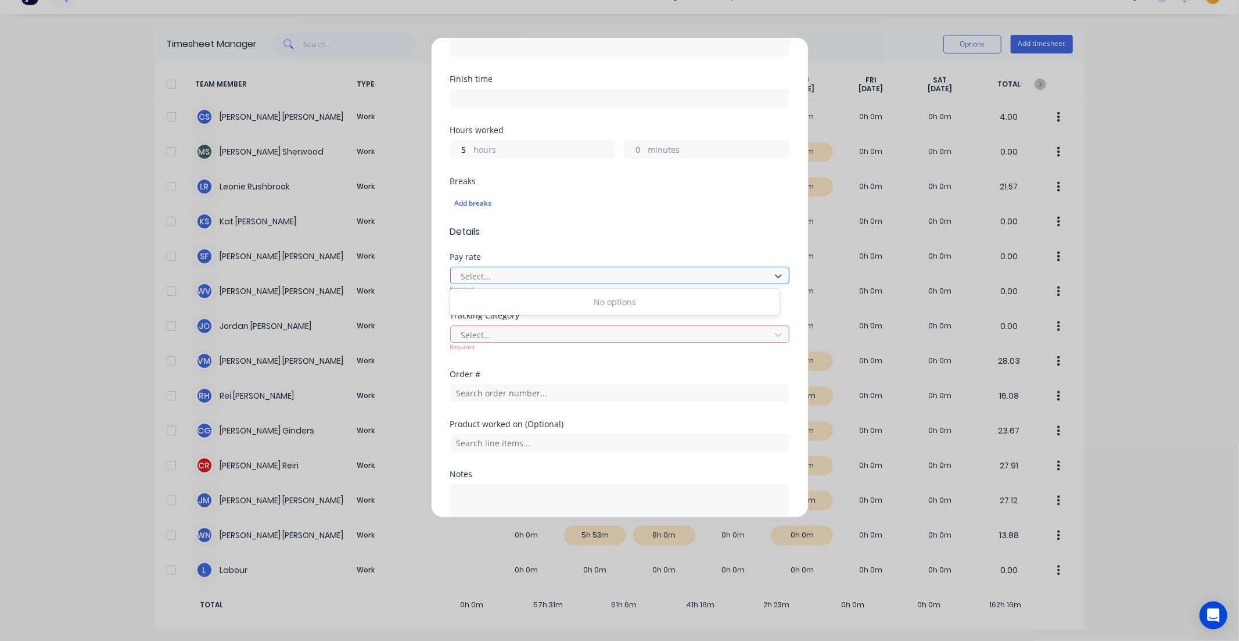
click at [617, 281] on div at bounding box center [612, 276] width 304 height 15
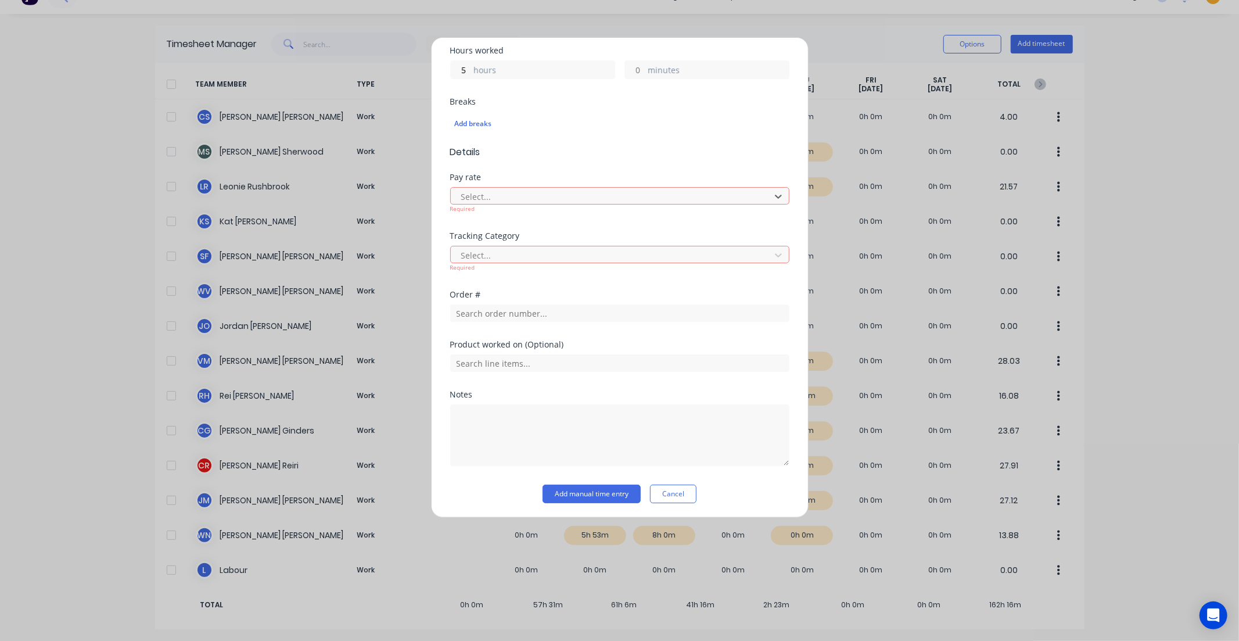
scroll to position [316, 0]
click at [670, 490] on button "Cancel" at bounding box center [673, 491] width 46 height 19
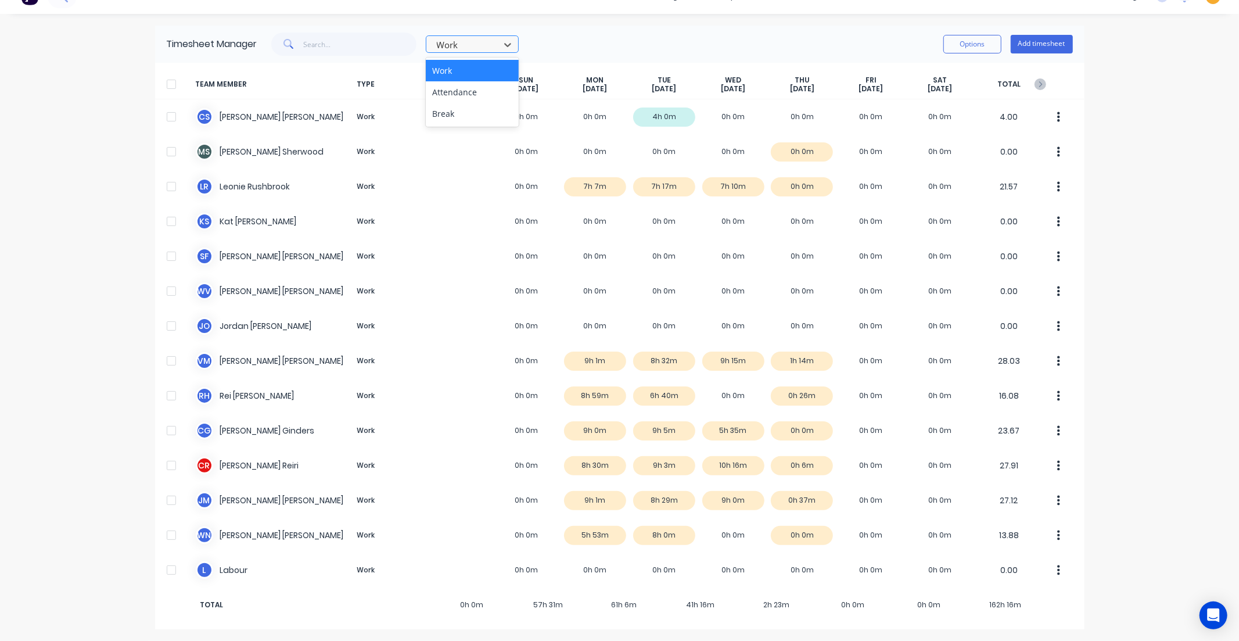
click at [466, 49] on div at bounding box center [465, 45] width 58 height 15
click at [602, 50] on div "Work Options Add timesheet" at bounding box center [664, 44] width 815 height 23
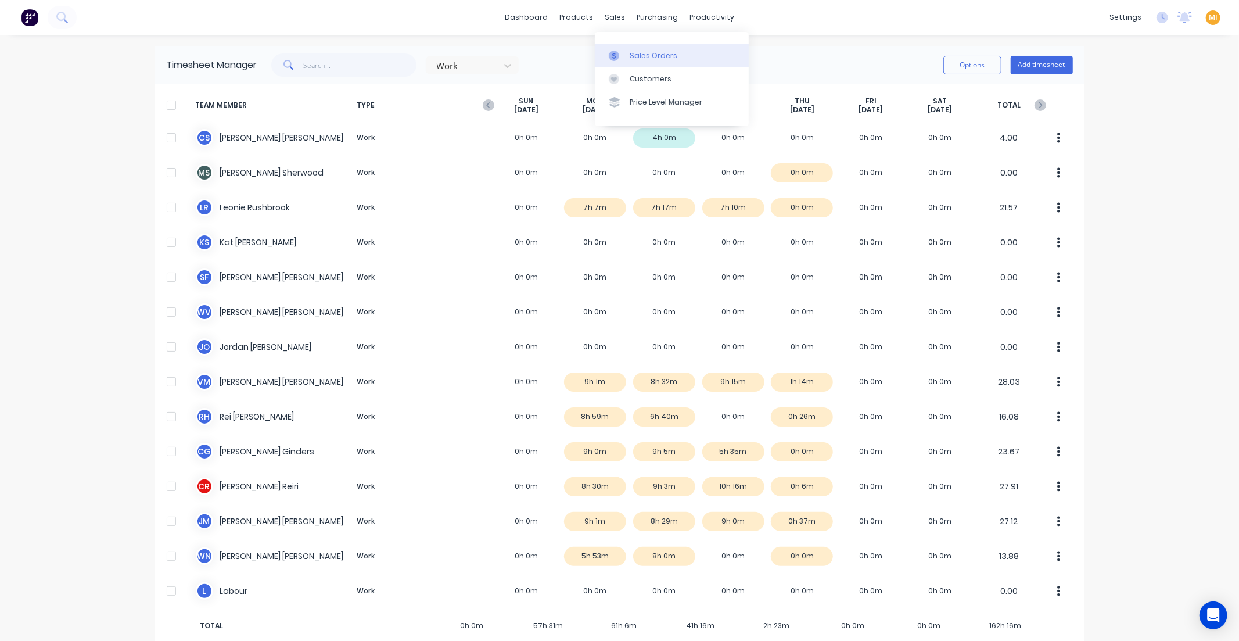
click at [652, 55] on div "Sales Orders" at bounding box center [654, 56] width 48 height 10
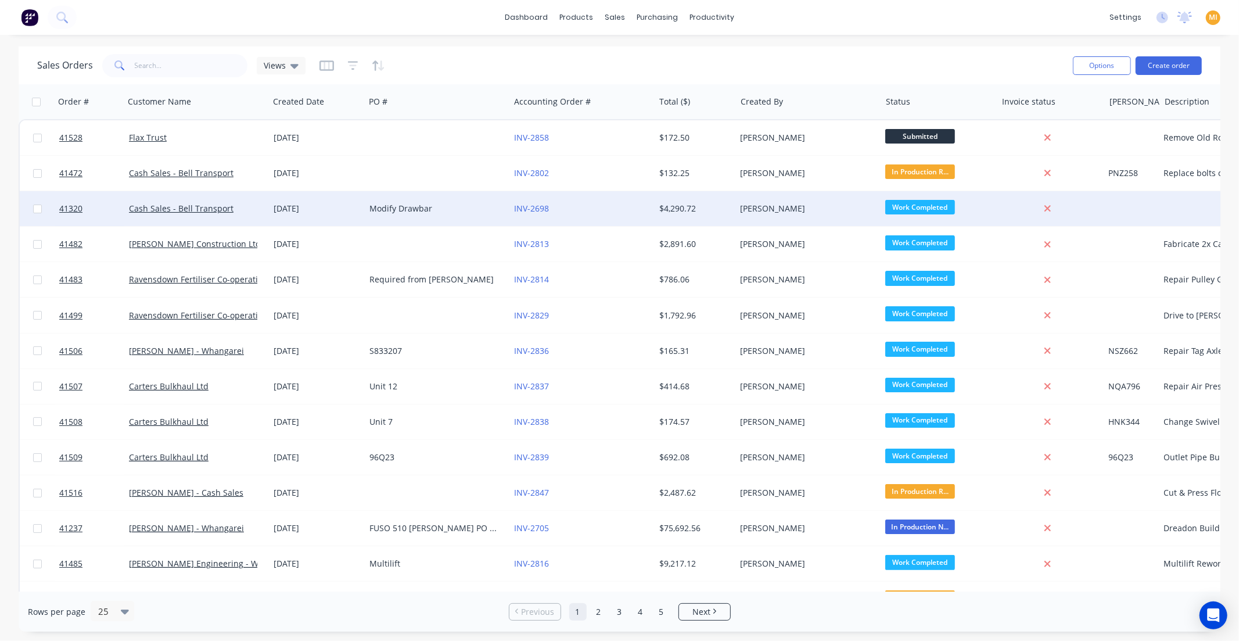
click at [333, 204] on div "29 Jul 2025" at bounding box center [317, 209] width 87 height 12
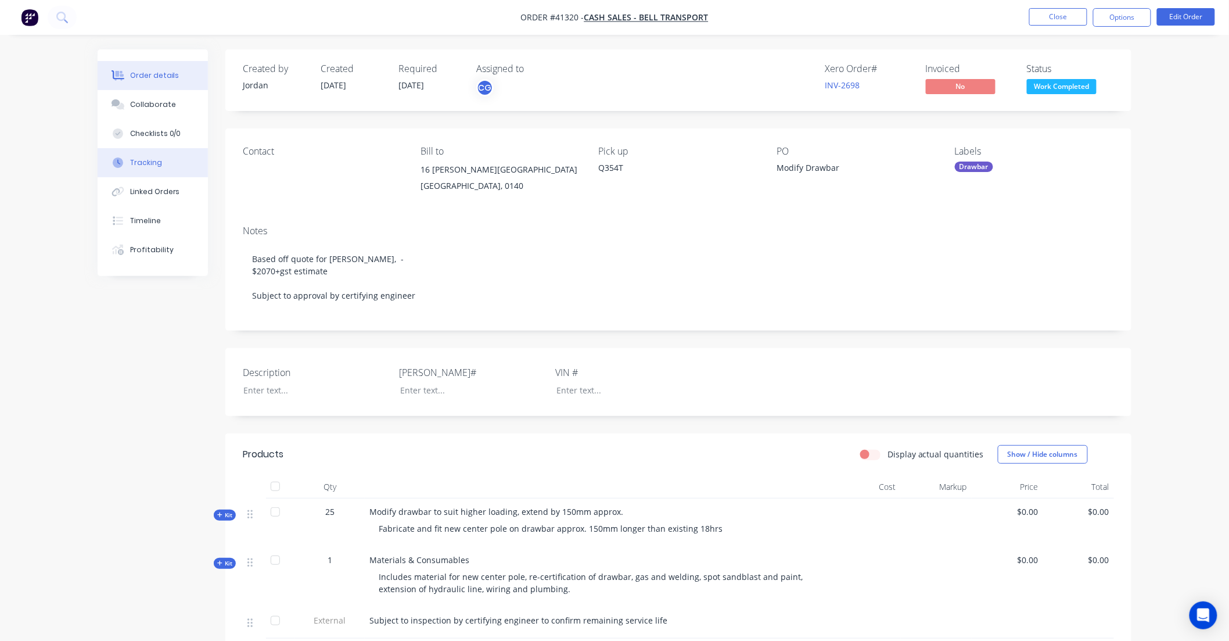
click at [169, 164] on button "Tracking" at bounding box center [153, 162] width 110 height 29
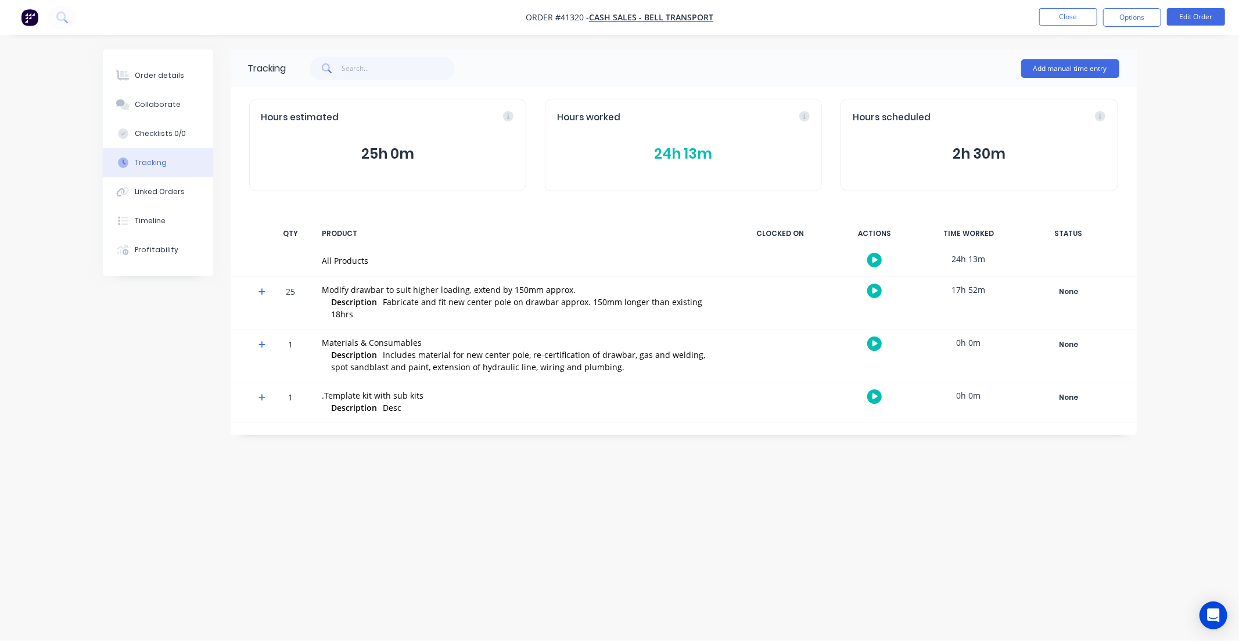
click at [875, 289] on icon "button" at bounding box center [875, 290] width 6 height 6
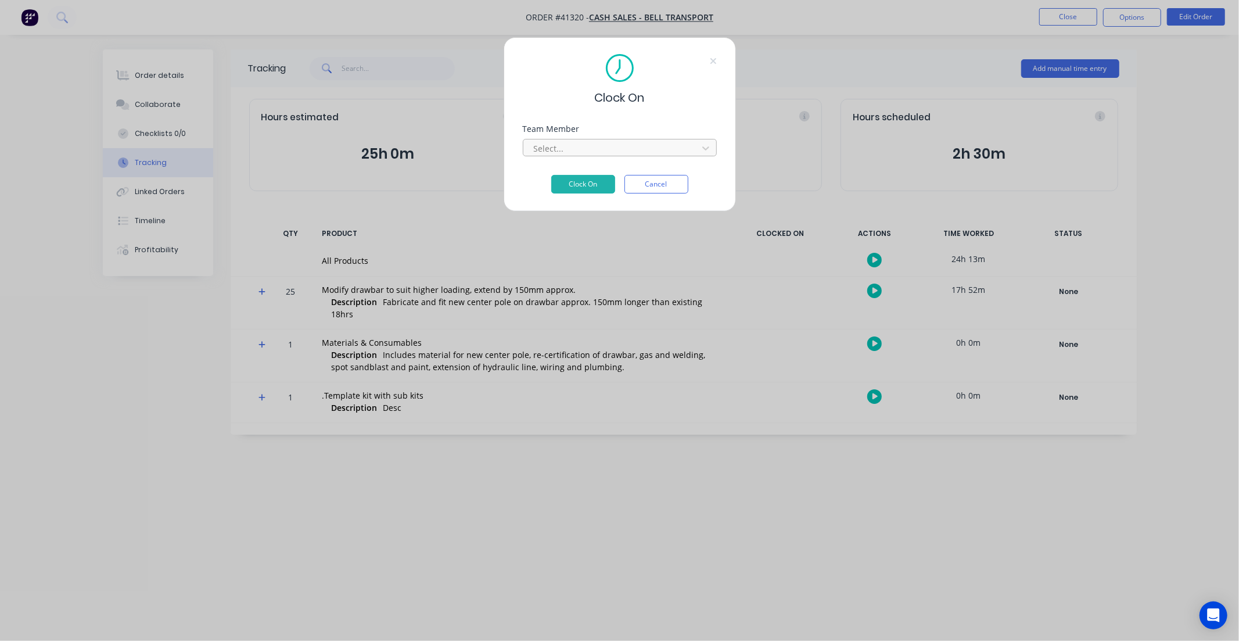
click at [674, 148] on div at bounding box center [612, 148] width 159 height 15
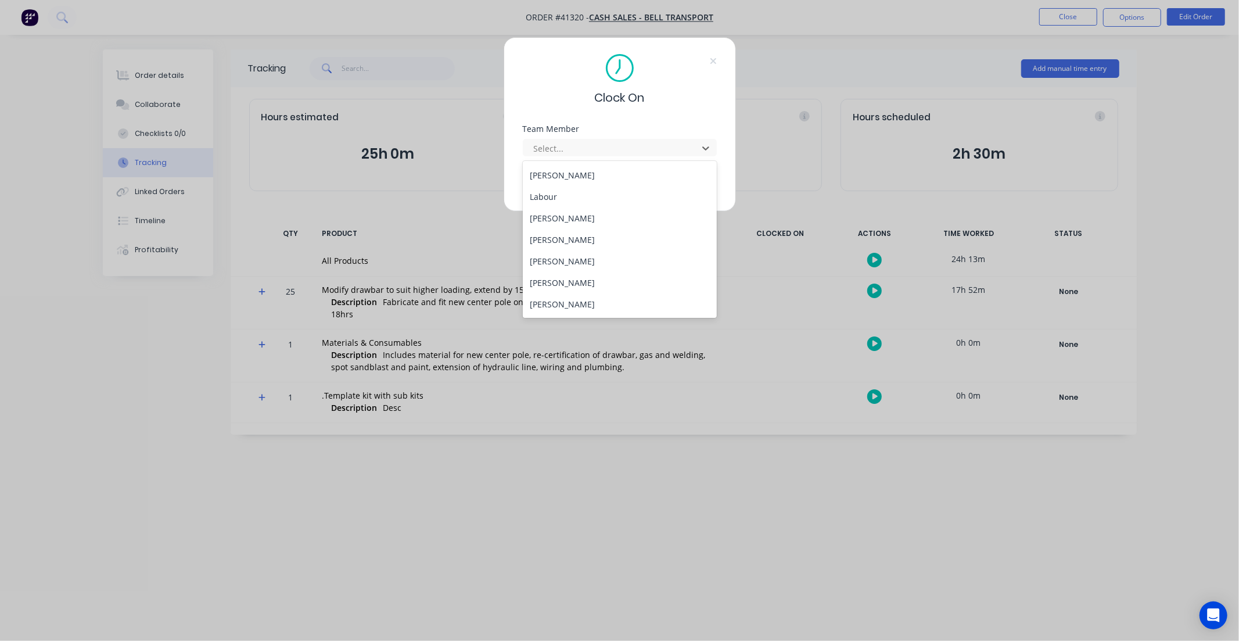
scroll to position [129, 0]
click at [599, 211] on div "Mike Sherwood" at bounding box center [620, 216] width 194 height 21
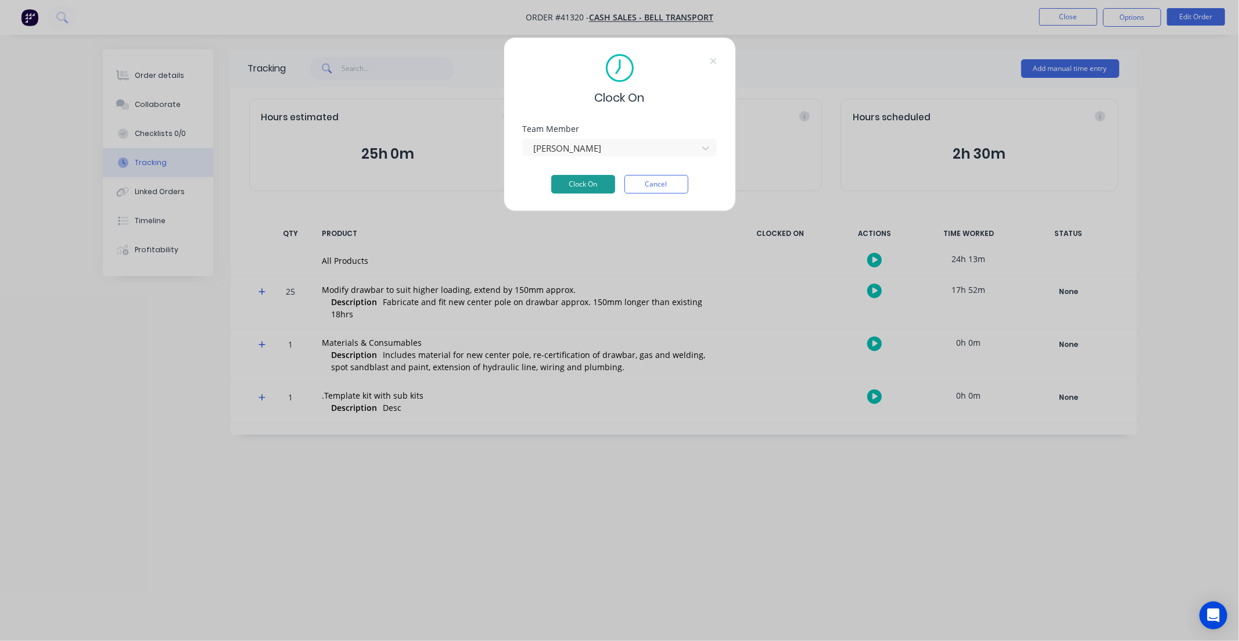
click at [596, 182] on button "Clock On" at bounding box center [583, 184] width 64 height 19
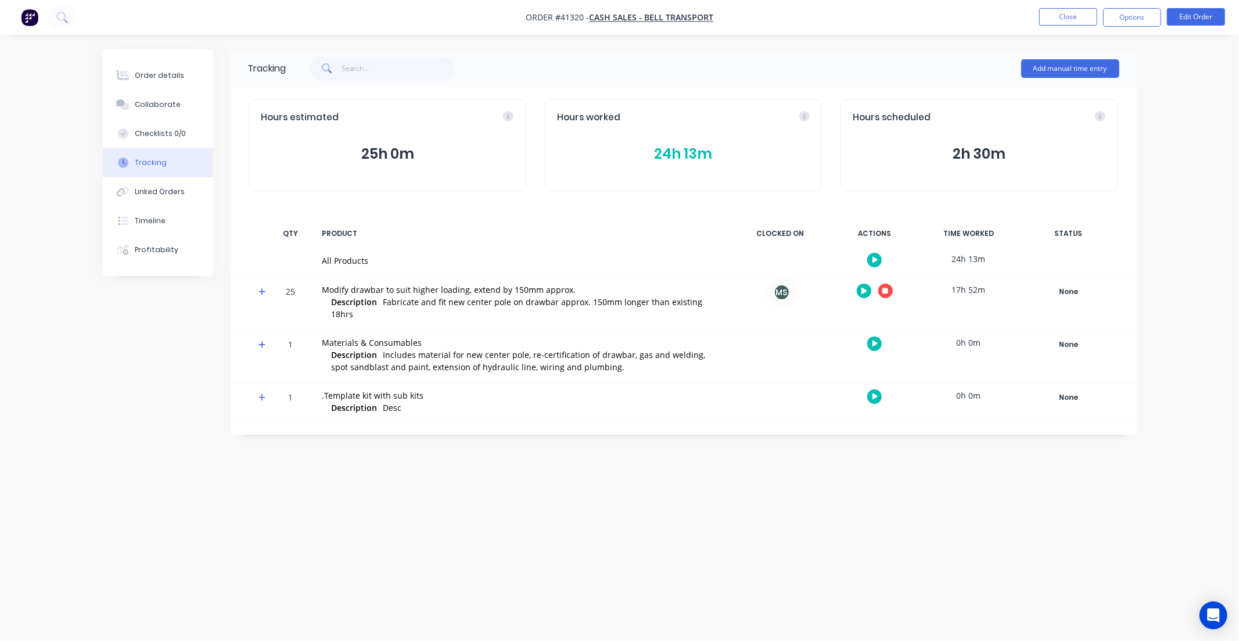
click at [886, 287] on icon "button" at bounding box center [885, 291] width 6 height 8
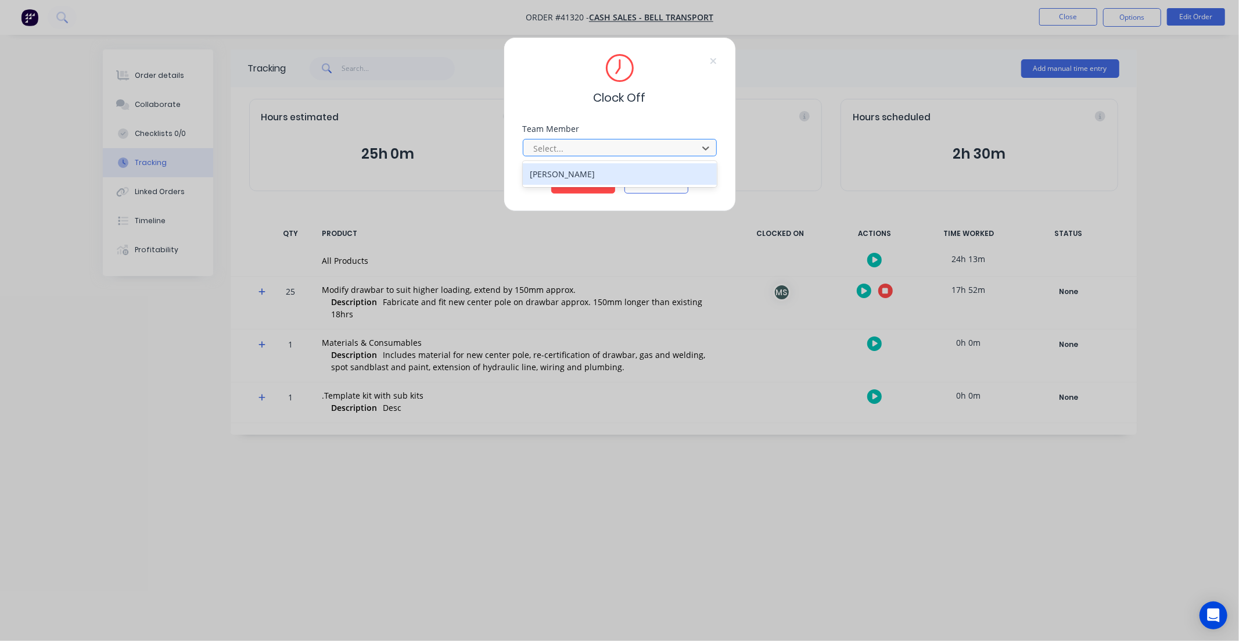
click at [604, 153] on div at bounding box center [612, 148] width 159 height 15
click at [594, 169] on div "Mike Sherwood" at bounding box center [620, 173] width 194 height 21
click at [585, 183] on button "Clock Off" at bounding box center [583, 184] width 64 height 19
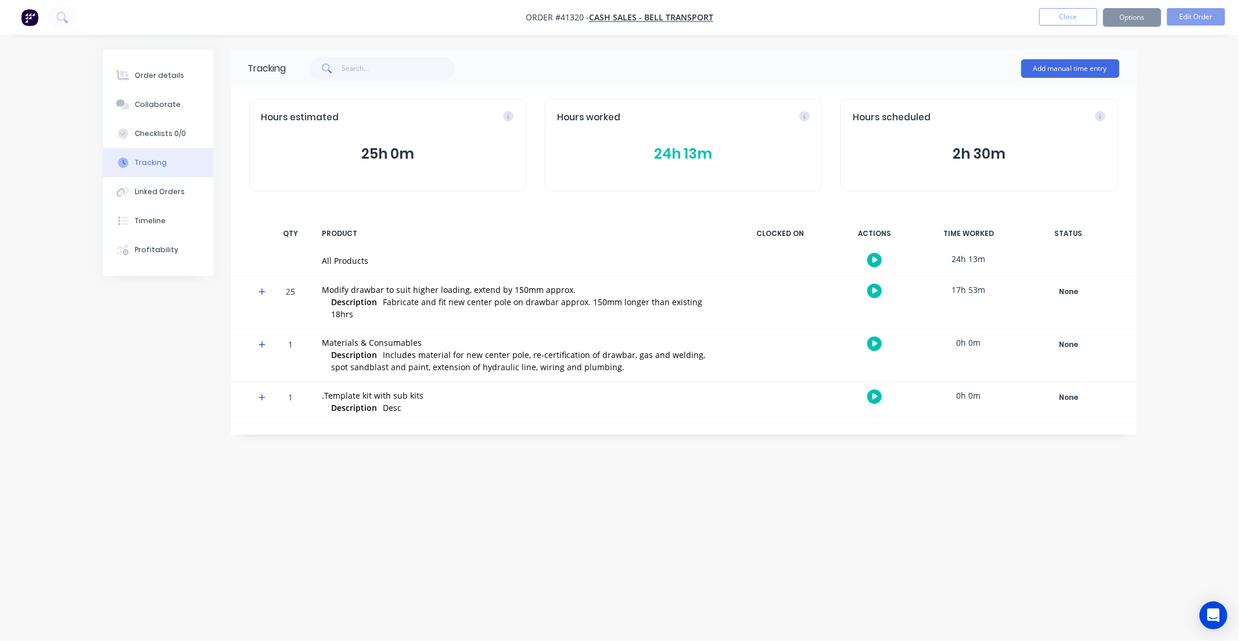
click at [680, 149] on button "24h 13m" at bounding box center [683, 154] width 253 height 22
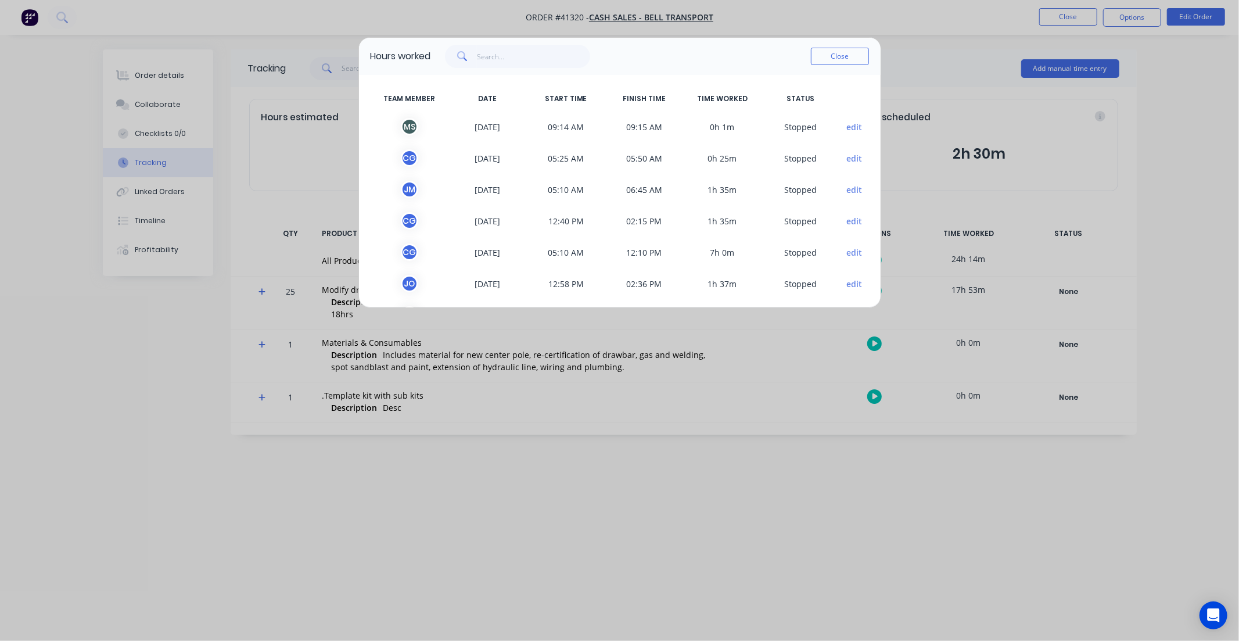
click at [850, 124] on button "edit" at bounding box center [854, 127] width 16 height 12
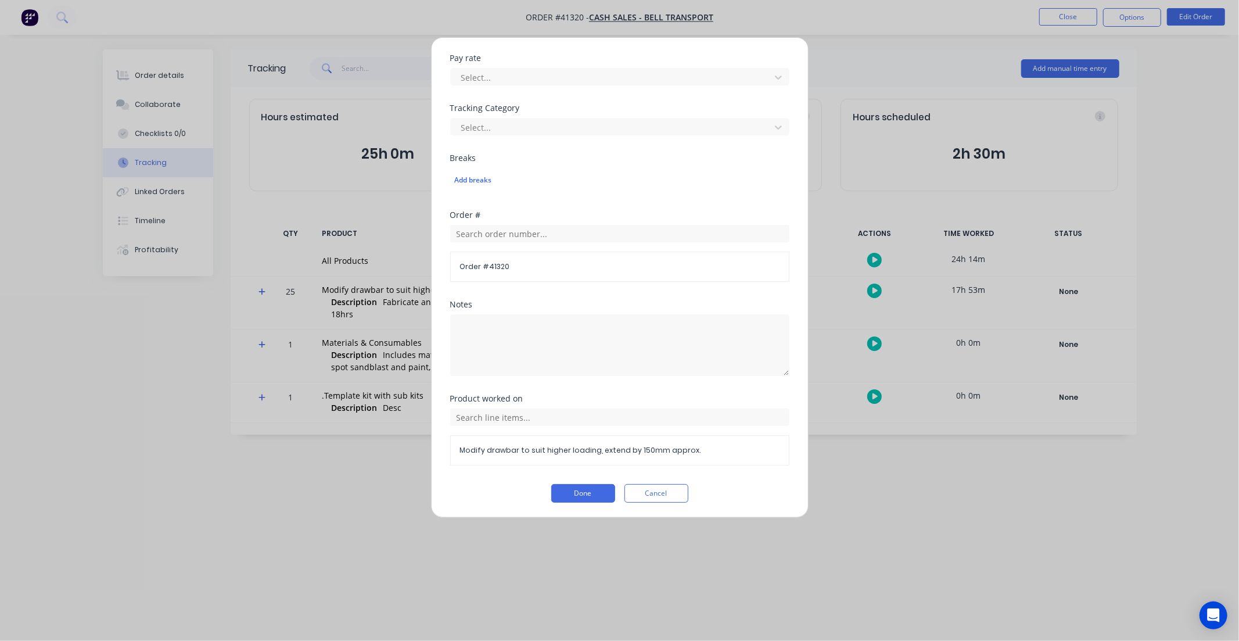
scroll to position [344, 0]
click at [654, 485] on button "Cancel" at bounding box center [656, 491] width 64 height 19
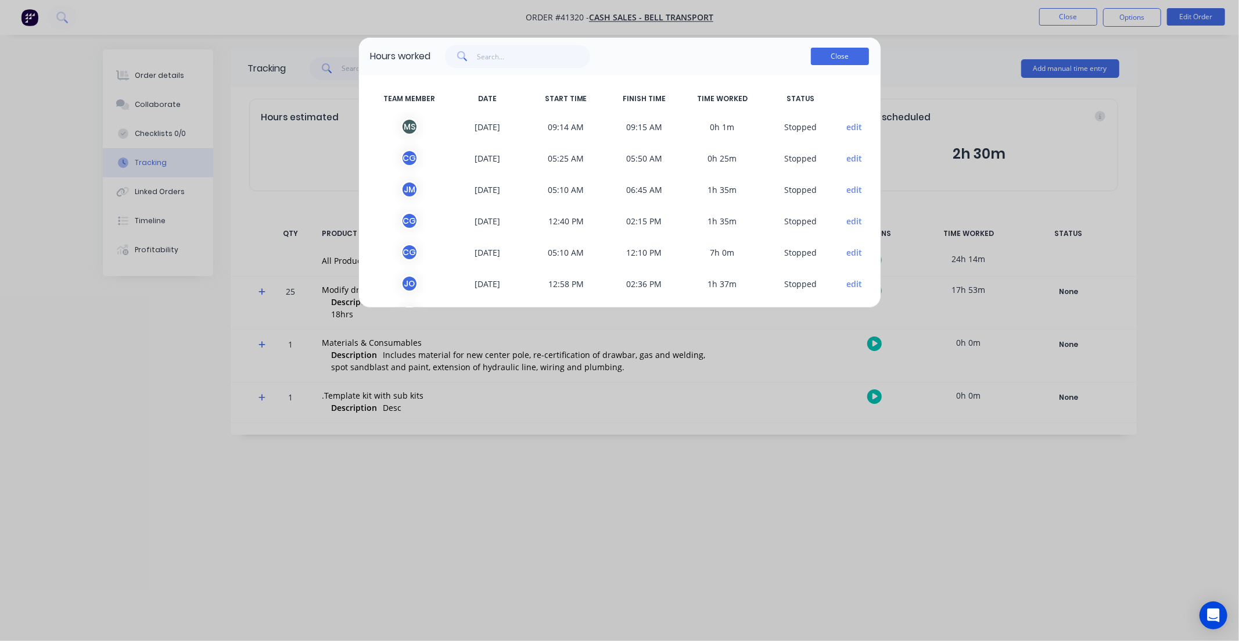
click at [834, 61] on button "Close" at bounding box center [840, 56] width 58 height 17
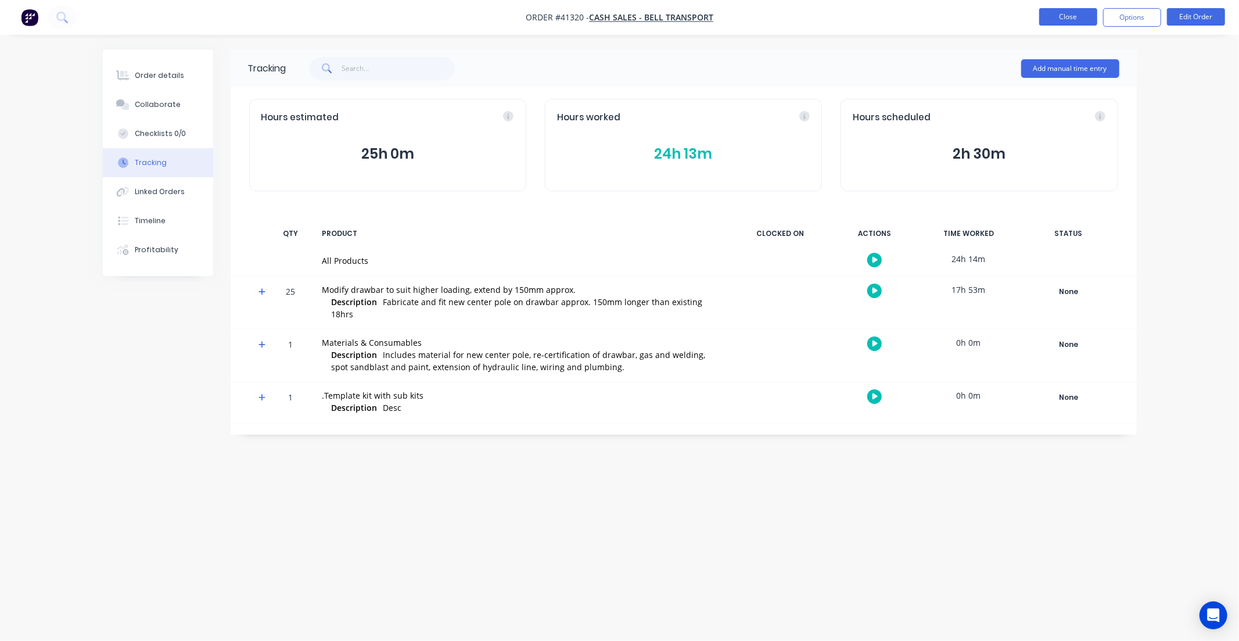
click at [1072, 13] on button "Close" at bounding box center [1068, 16] width 58 height 17
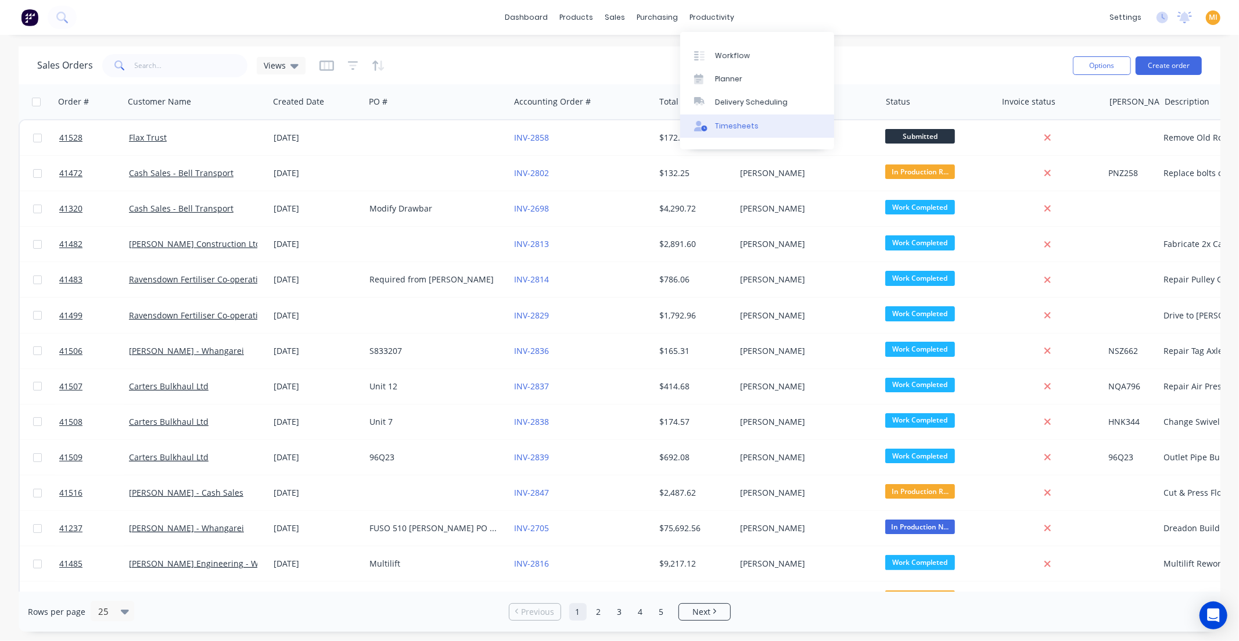
click at [722, 125] on div "Timesheets" at bounding box center [737, 126] width 44 height 10
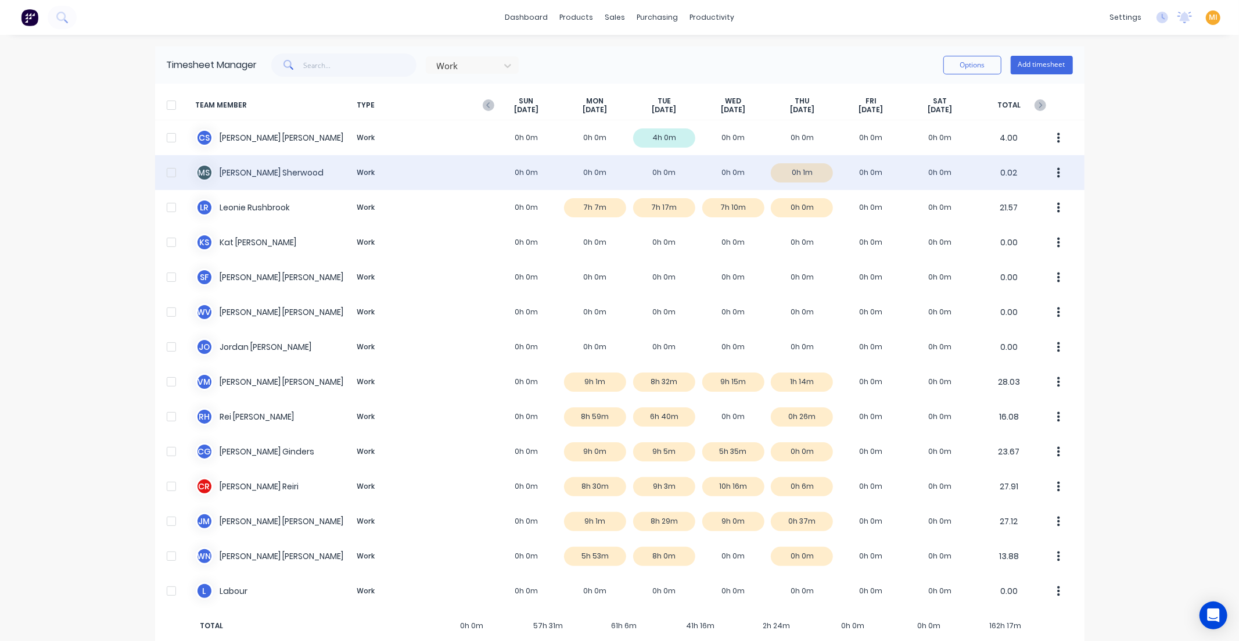
click at [796, 174] on div "M S Mike Sherwood Work 0h 0m 0h 0m 0h 0m 0h 0m 0h 1m 0h 0m 0h 0m 0.02" at bounding box center [619, 172] width 929 height 35
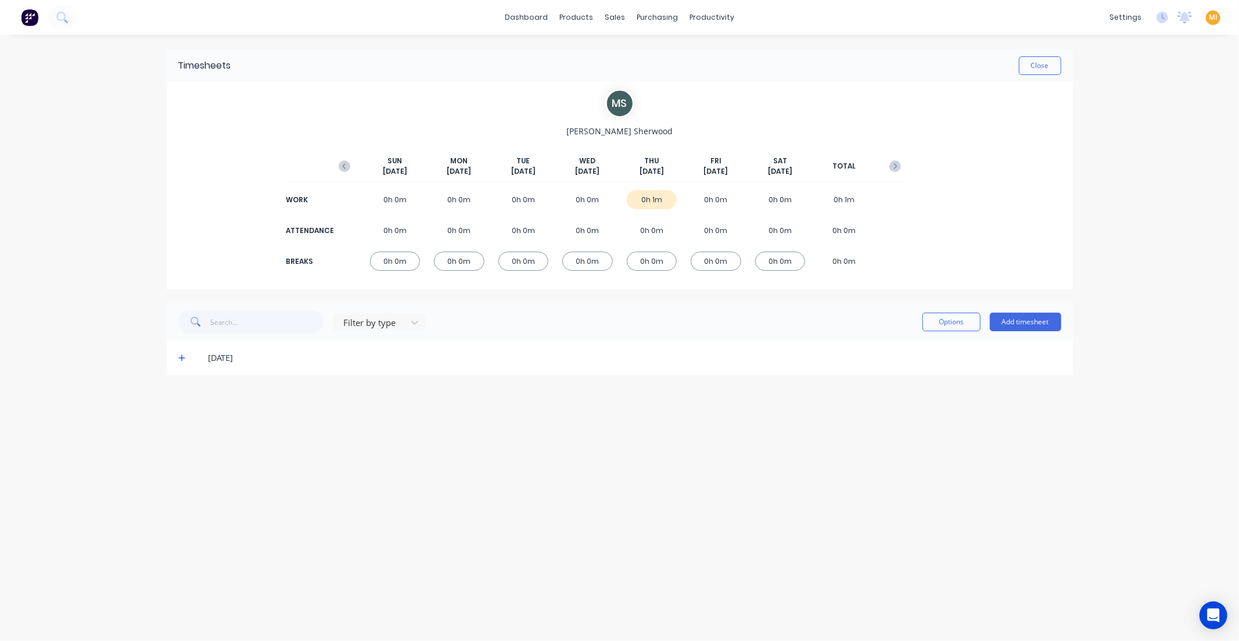
drag, startPoint x: 182, startPoint y: 359, endPoint x: 232, endPoint y: 355, distance: 50.6
click at [181, 361] on icon at bounding box center [182, 358] width 8 height 8
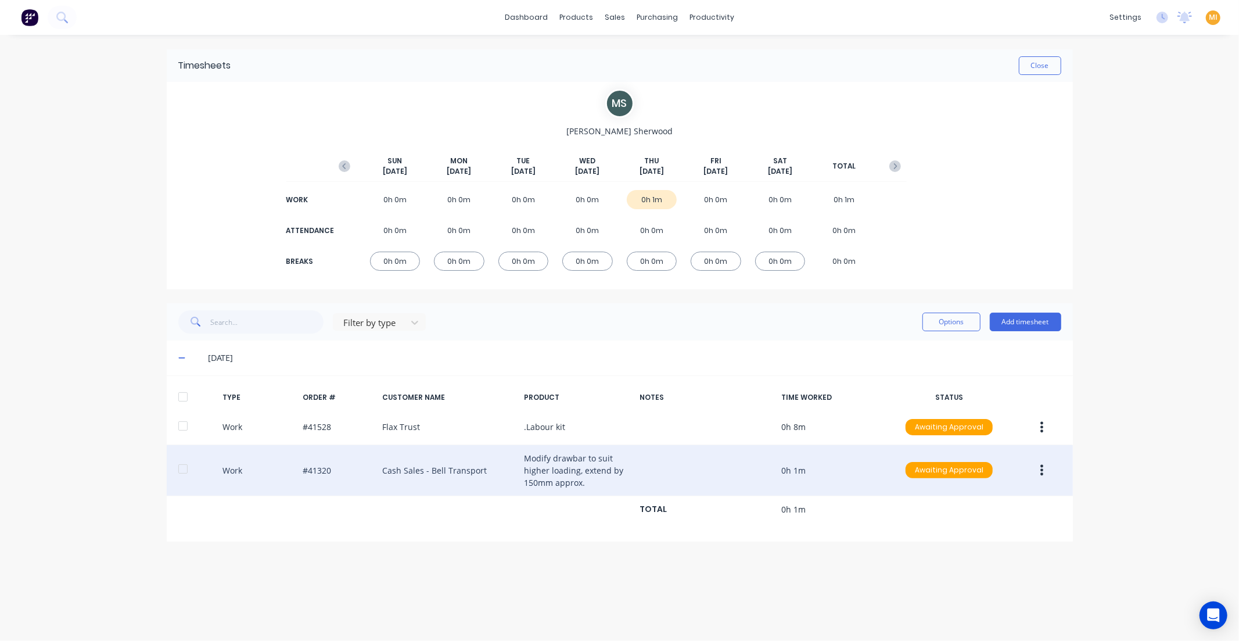
click at [1034, 469] on button "button" at bounding box center [1041, 469] width 27 height 21
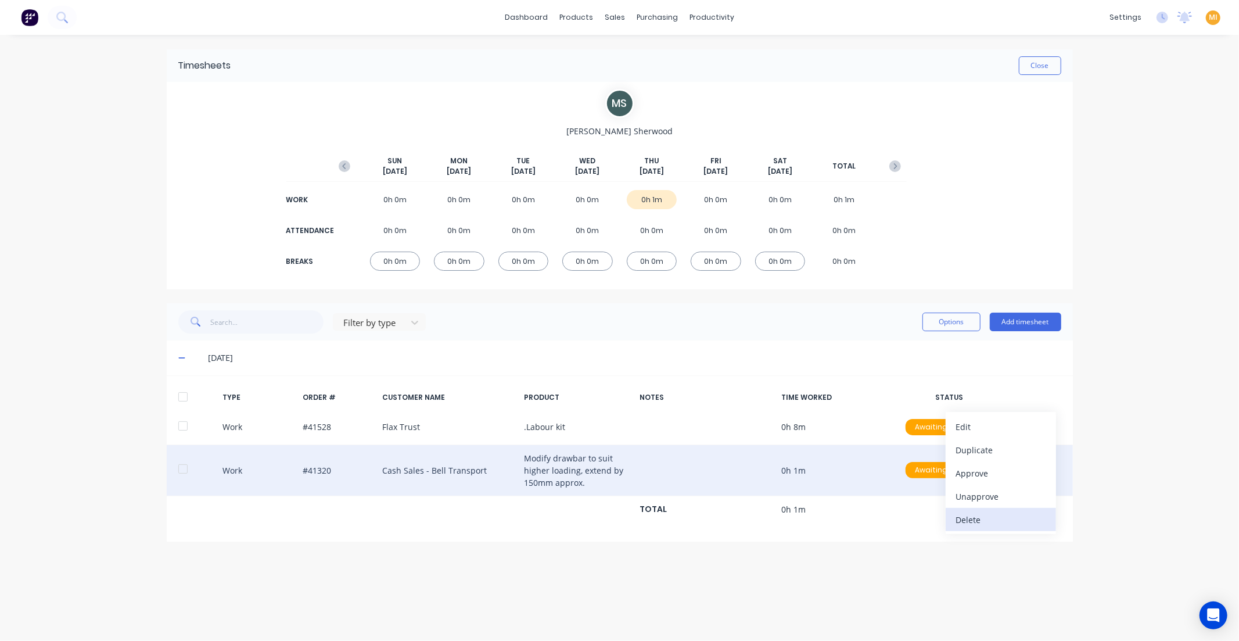
click at [988, 523] on div "Delete" at bounding box center [1000, 519] width 89 height 17
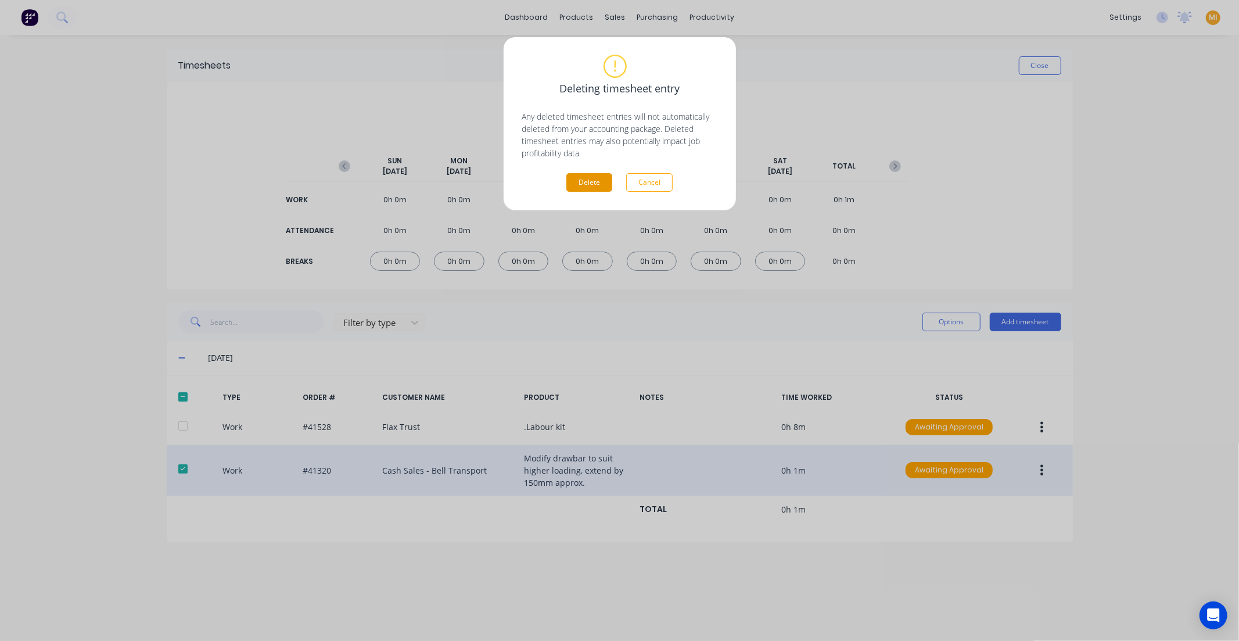
click at [598, 189] on button "Delete" at bounding box center [589, 182] width 46 height 19
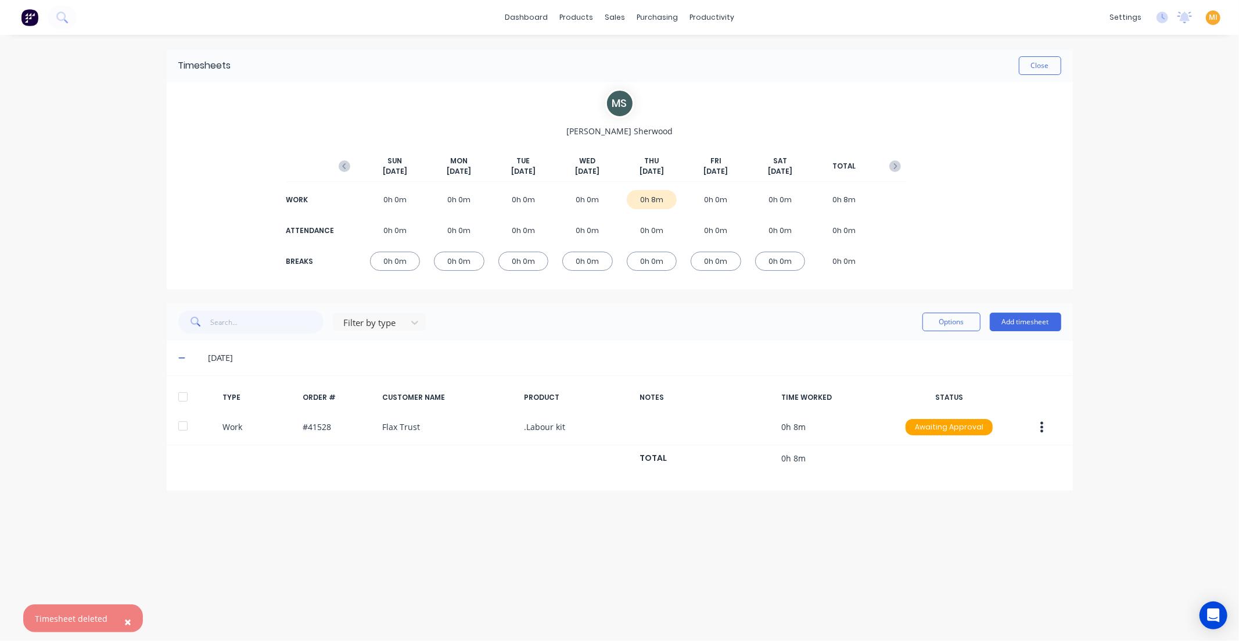
click at [404, 556] on div "Timesheets Close M S Mike Sherwood SUN Sep 7th MON Sep 8th TUE Sep 9th WED Sep …" at bounding box center [619, 326] width 929 height 583
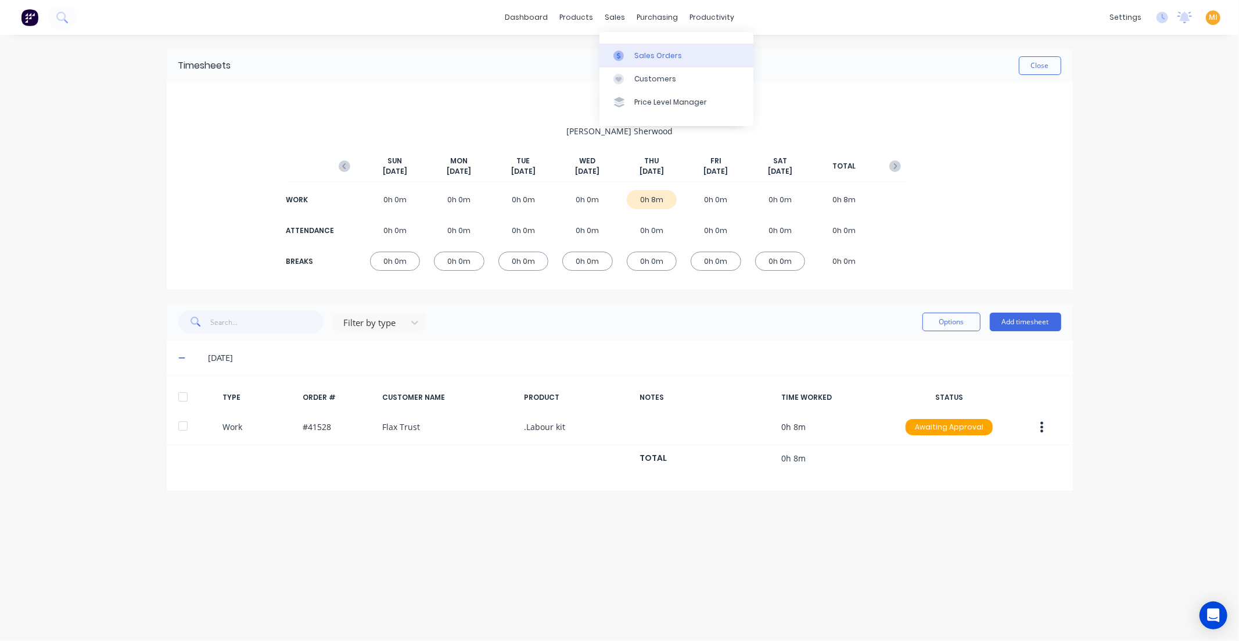
click at [664, 56] on div "Sales Orders" at bounding box center [658, 56] width 48 height 10
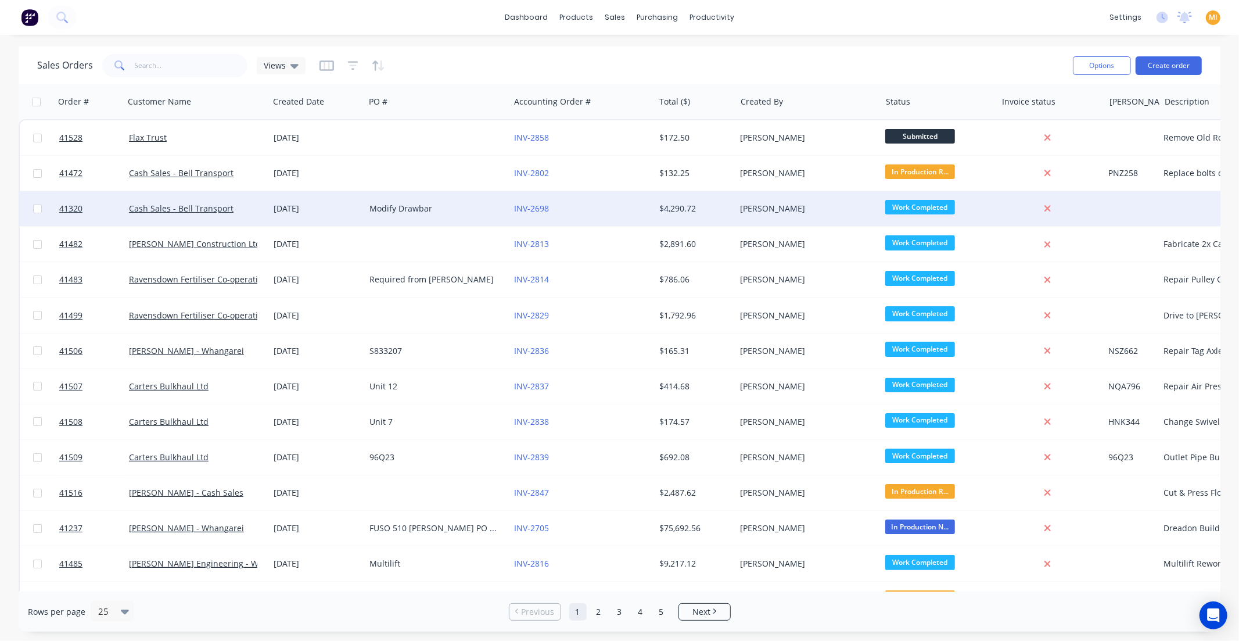
click at [344, 218] on div "29 Jul 2025" at bounding box center [317, 208] width 96 height 35
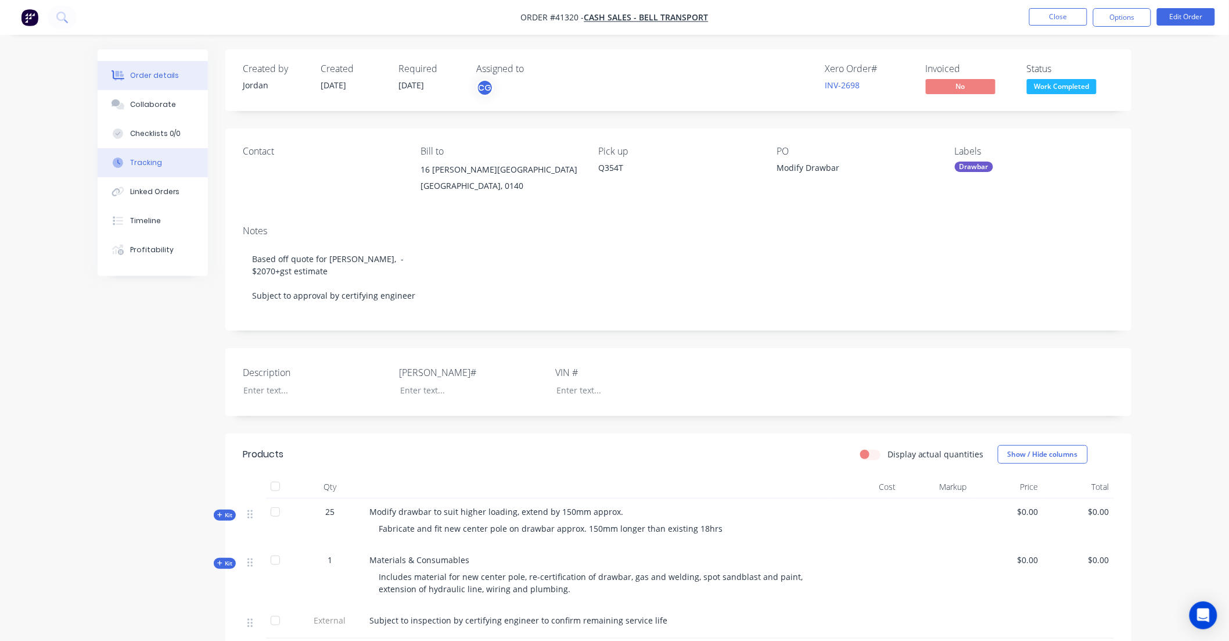
click at [164, 161] on button "Tracking" at bounding box center [153, 162] width 110 height 29
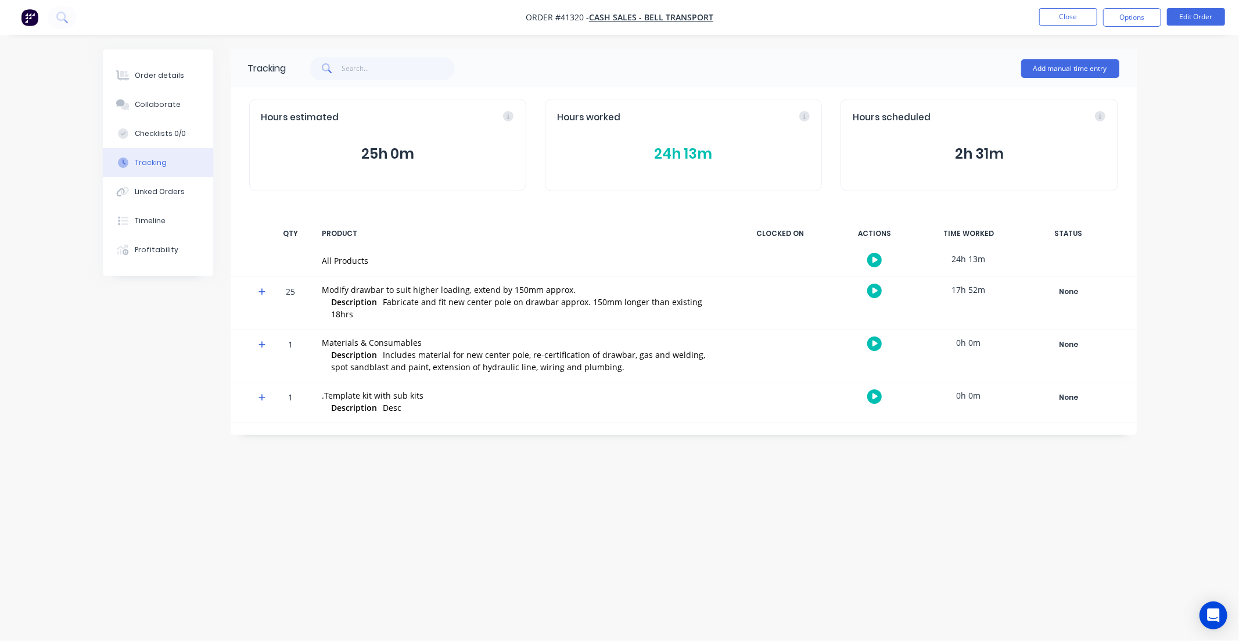
click at [721, 154] on button "24h 13m" at bounding box center [683, 154] width 253 height 22
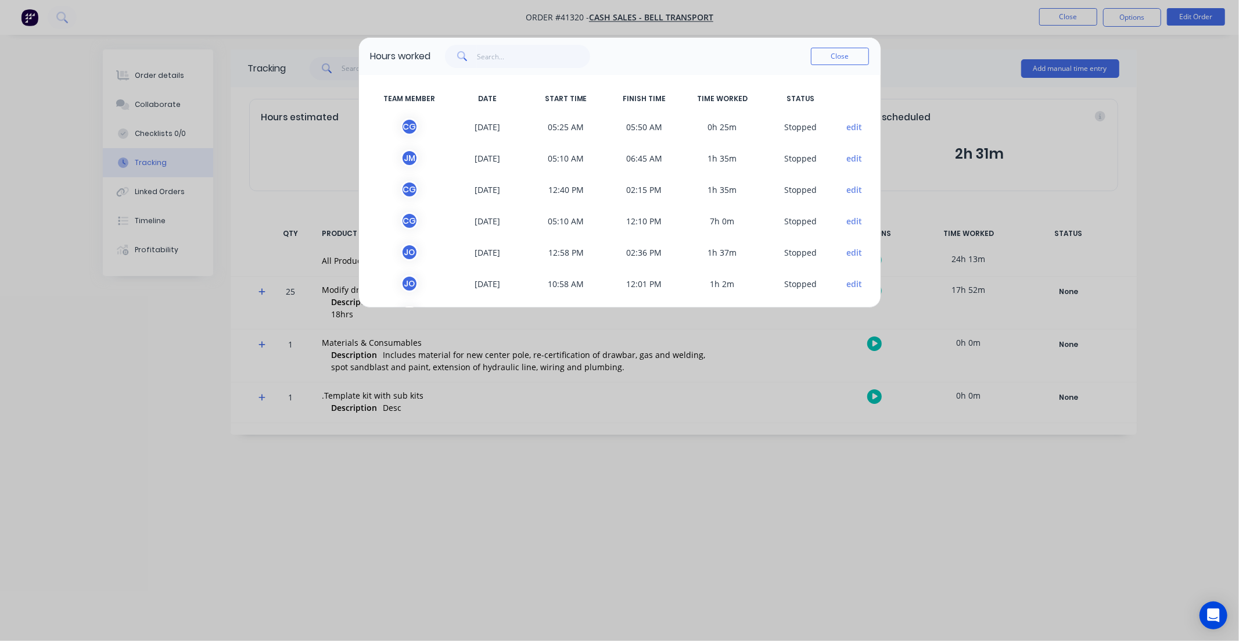
click at [846, 195] on button "edit" at bounding box center [854, 190] width 16 height 12
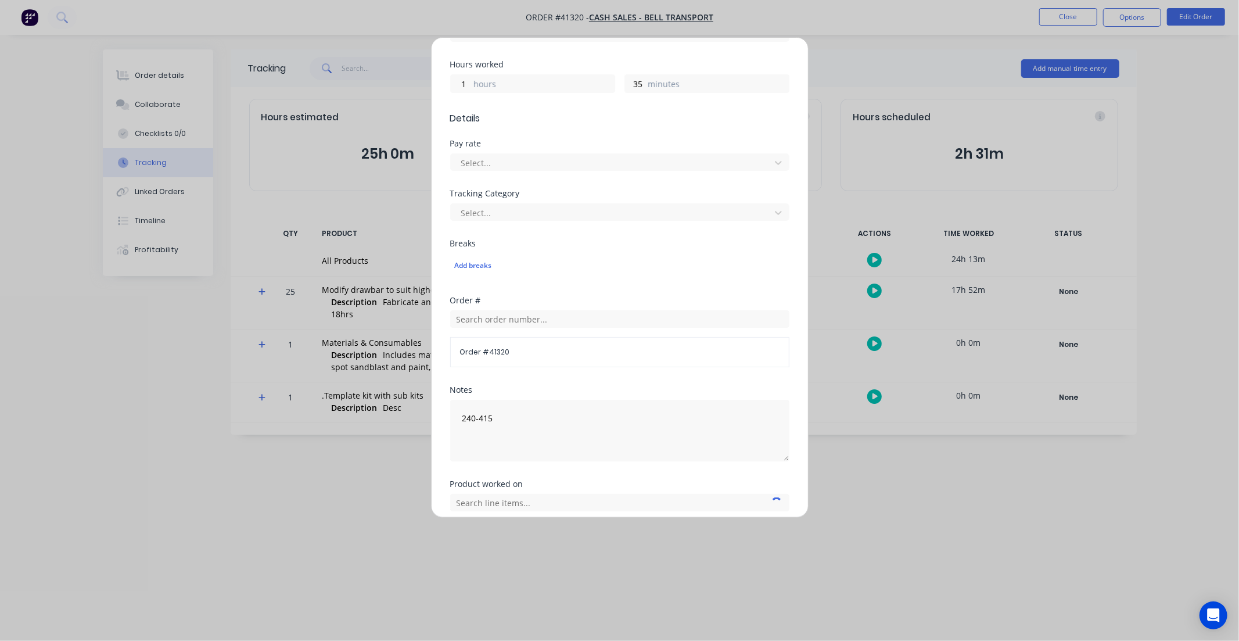
scroll to position [258, 0]
click at [666, 144] on div "Pay rate" at bounding box center [619, 143] width 339 height 8
click at [655, 153] on div "Select..." at bounding box center [619, 161] width 339 height 17
click at [561, 234] on div "Tracking Category Select..." at bounding box center [619, 214] width 339 height 50
click at [566, 214] on div at bounding box center [612, 212] width 304 height 15
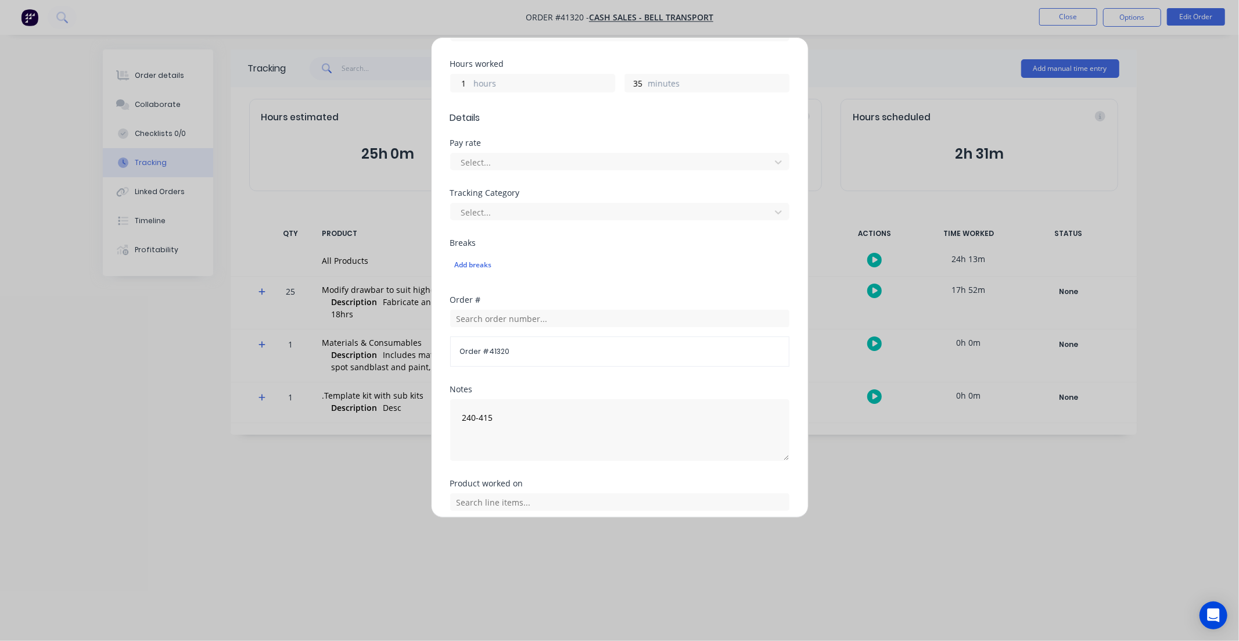
click at [698, 189] on div "Tracking Category" at bounding box center [619, 193] width 339 height 8
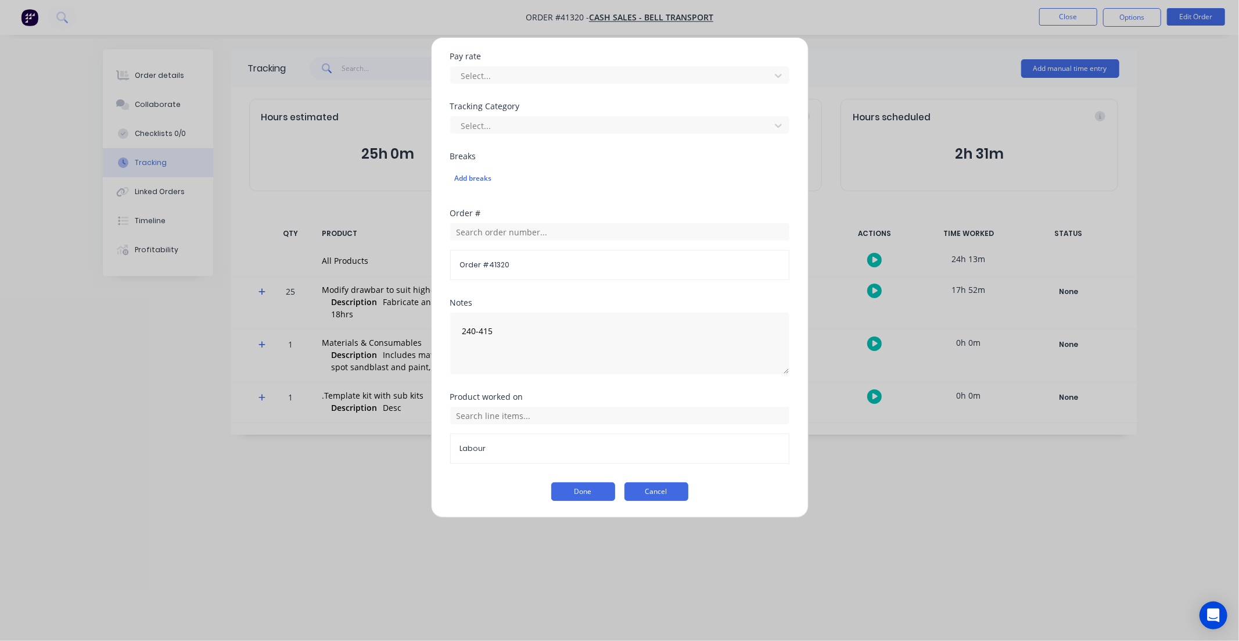
click at [645, 490] on button "Cancel" at bounding box center [656, 491] width 64 height 19
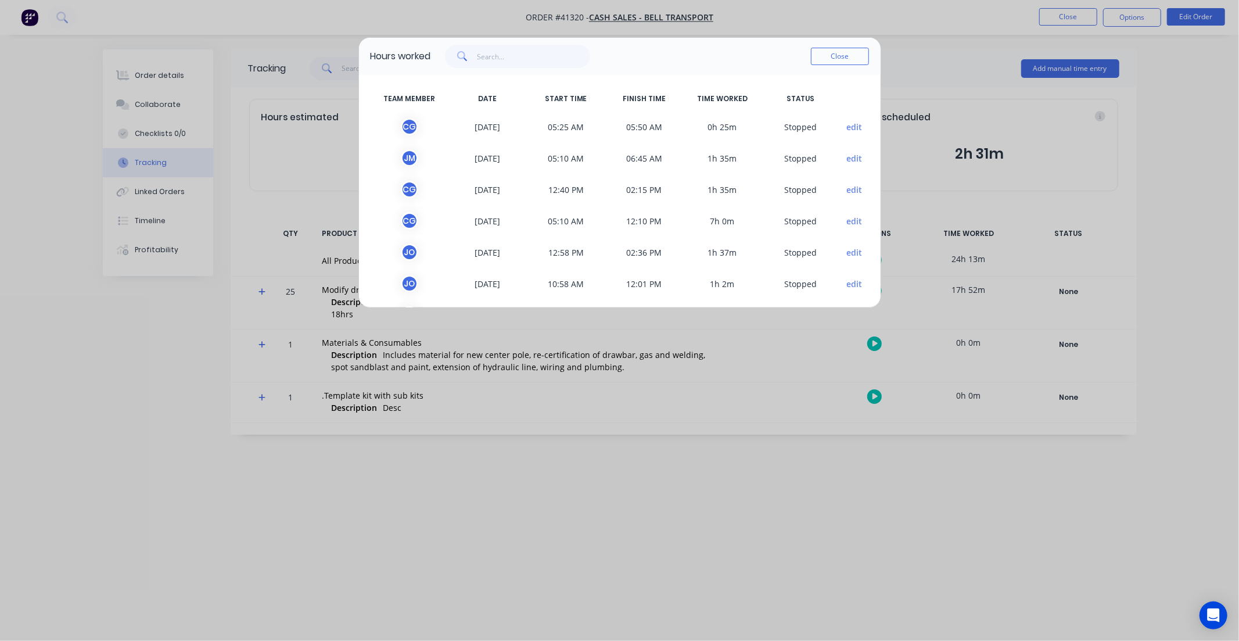
click at [38, 20] on div "Hours worked Close TEAM MEMBER DATE START TIME FINISH TIME TIME WORKED STATUS C…" at bounding box center [619, 320] width 1239 height 641
click at [829, 51] on button "Close" at bounding box center [840, 56] width 58 height 17
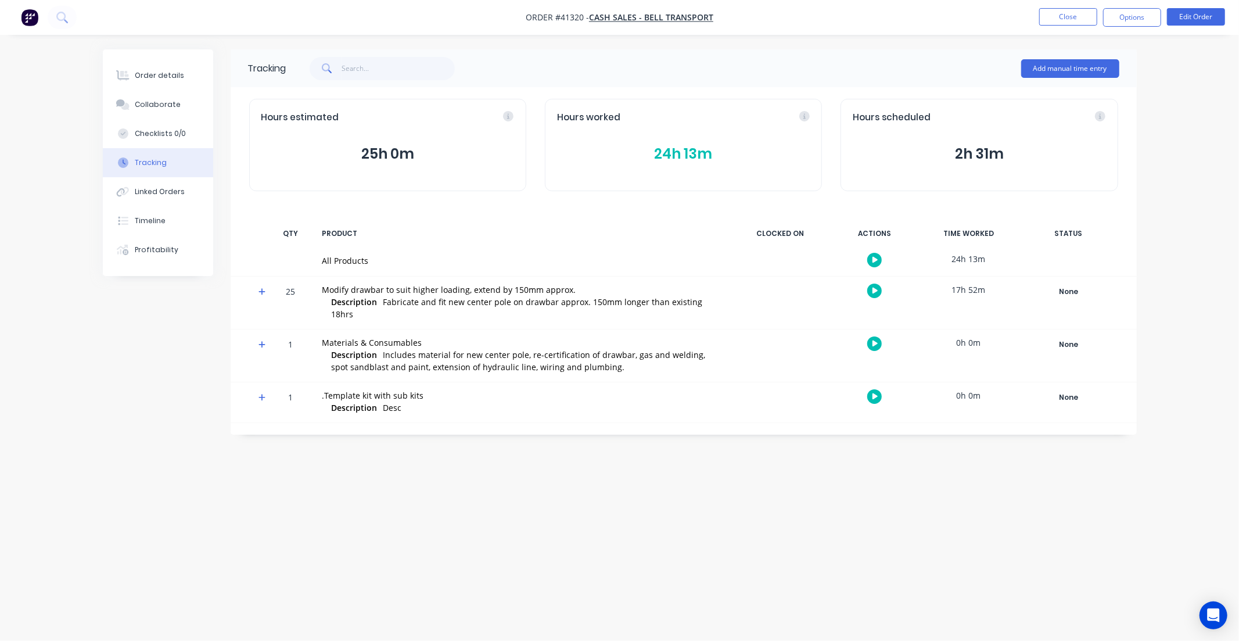
click at [21, 21] on img "button" at bounding box center [29, 17] width 17 height 17
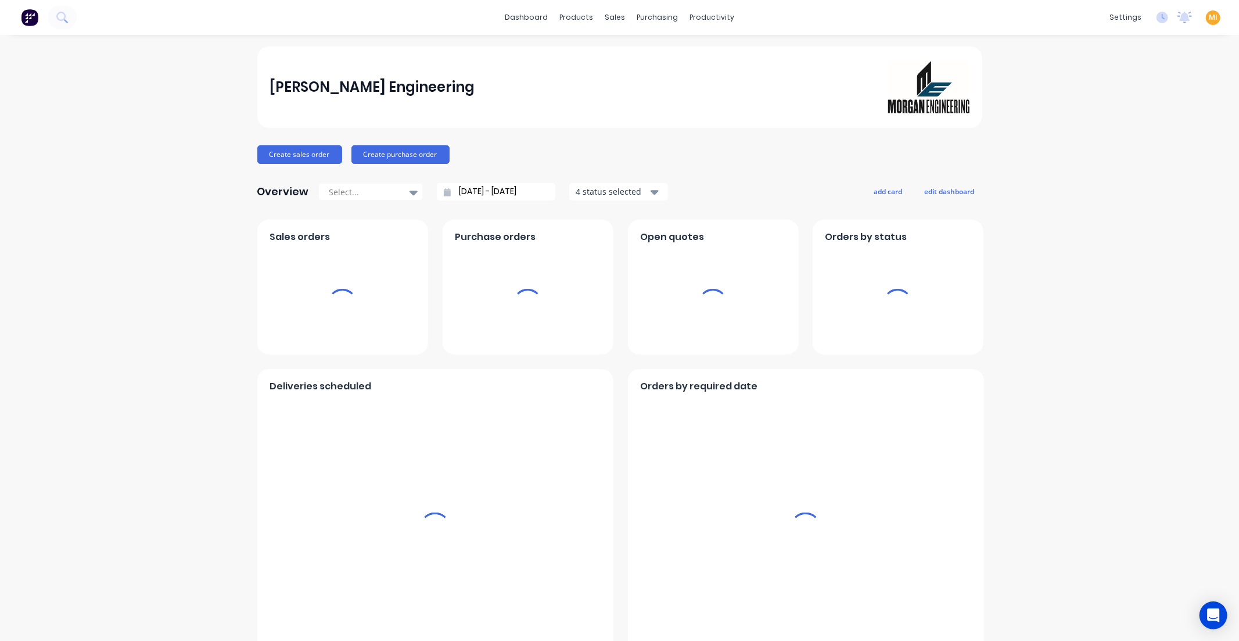
click at [1209, 19] on span "MI" at bounding box center [1213, 17] width 9 height 10
click at [1119, 142] on button "Sign out" at bounding box center [1140, 145] width 154 height 23
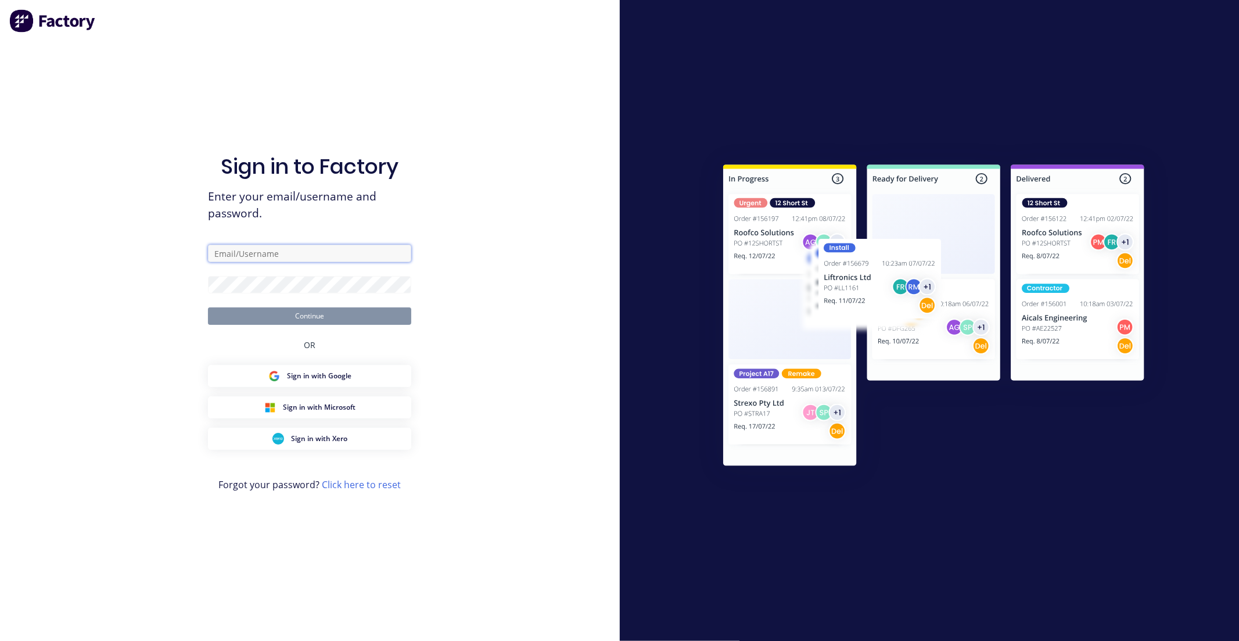
click at [279, 254] on input "text" at bounding box center [309, 253] width 203 height 17
type input "[EMAIL_ADDRESS][DOMAIN_NAME]"
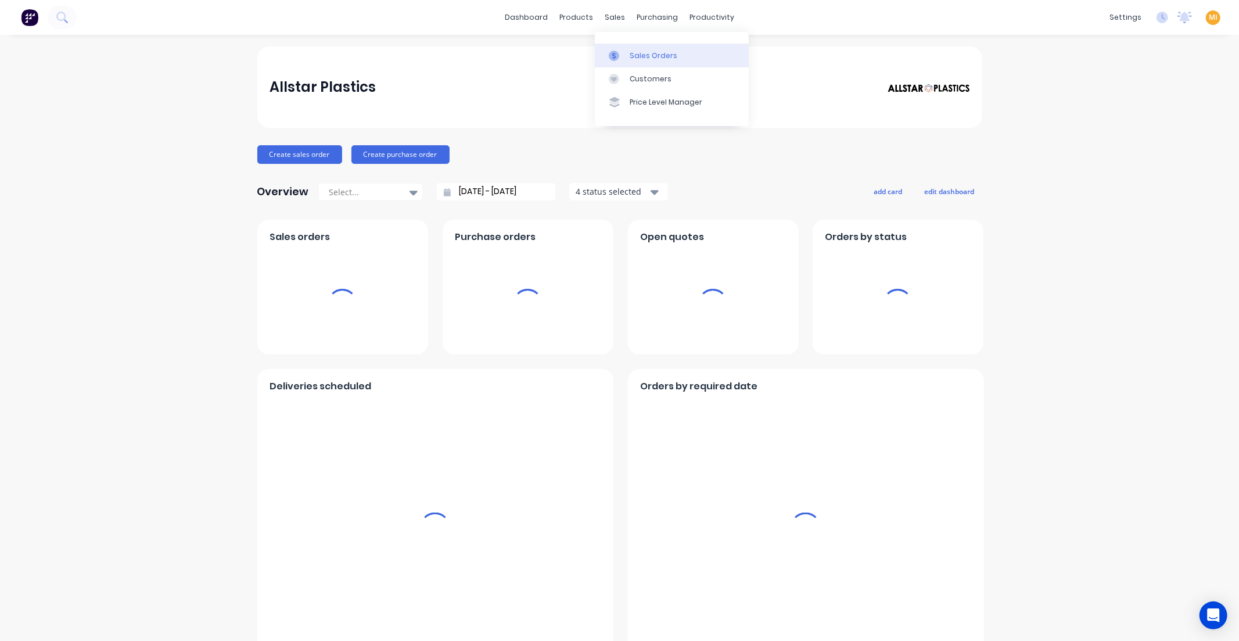
drag, startPoint x: 645, startPoint y: 54, endPoint x: 608, endPoint y: 49, distance: 37.5
click at [645, 54] on div "Sales Orders" at bounding box center [654, 56] width 48 height 10
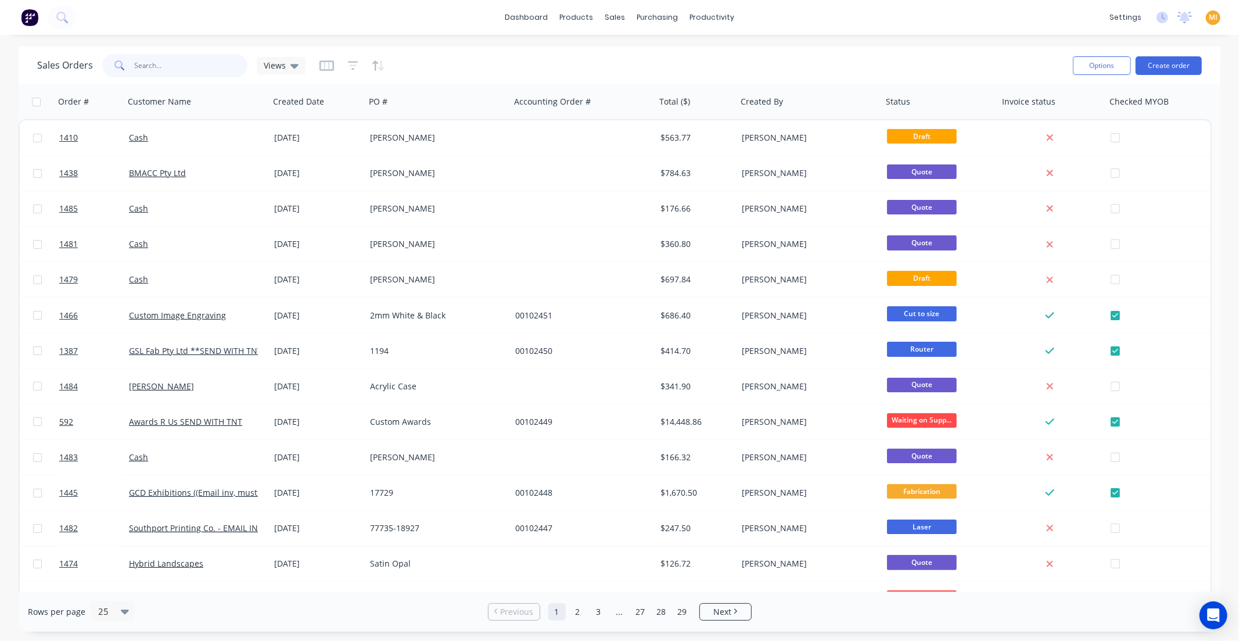
click at [194, 67] on input "text" at bounding box center [191, 65] width 113 height 23
paste input "1147"
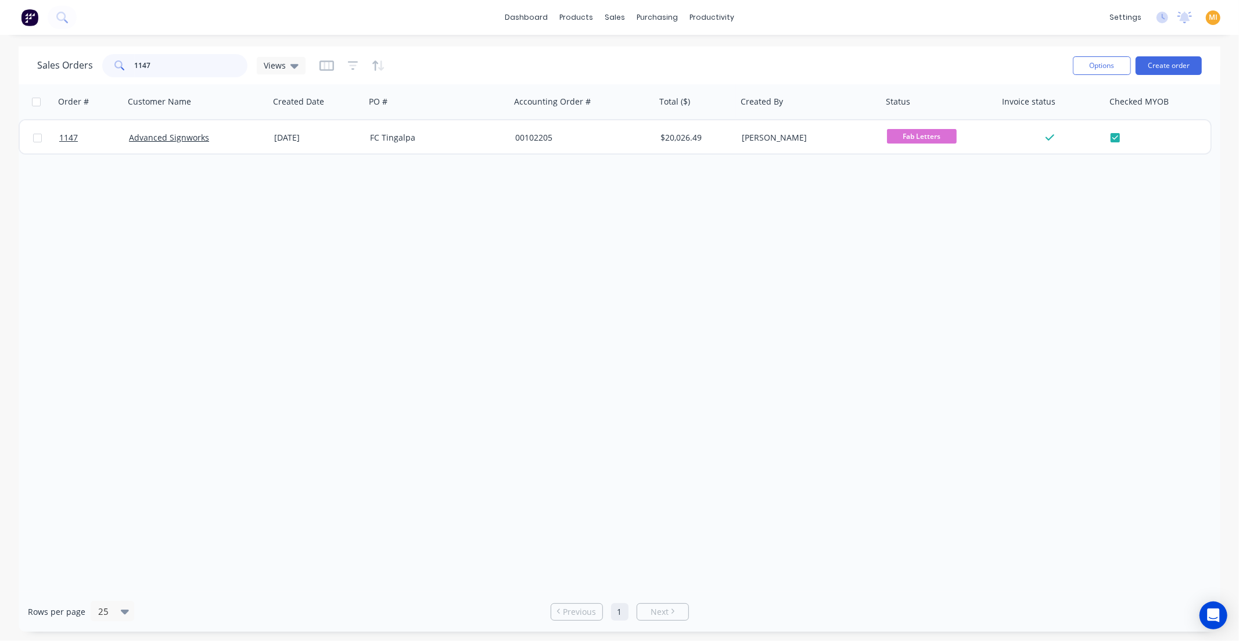
type input "1147"
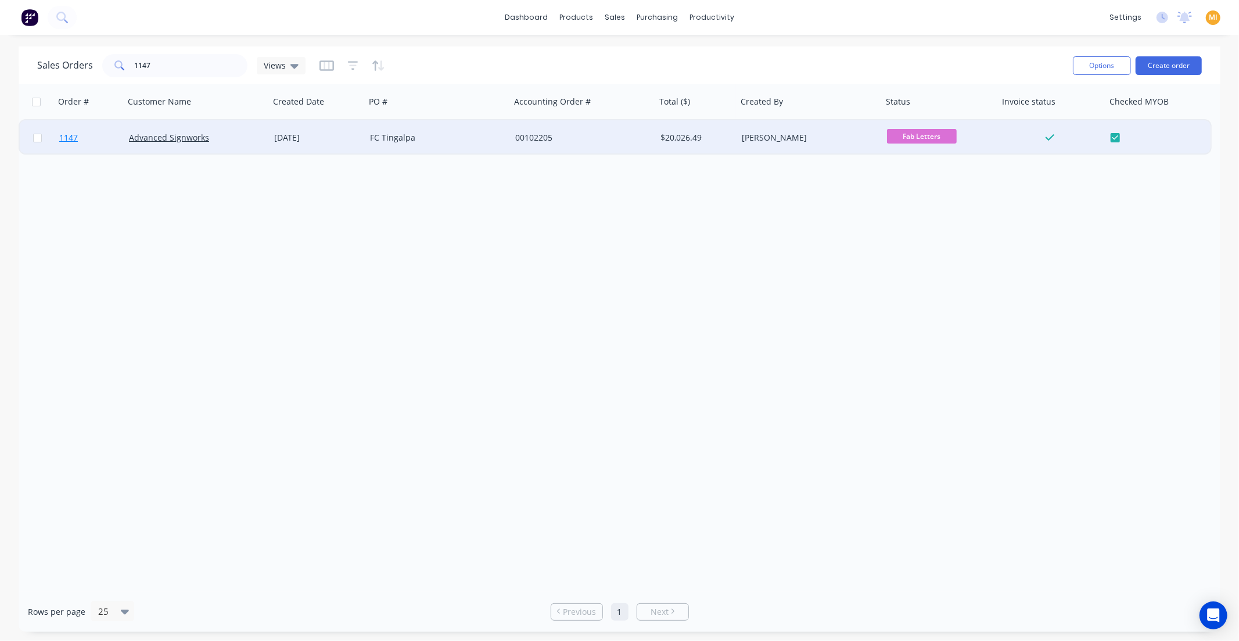
click at [105, 140] on link "1147" at bounding box center [94, 137] width 70 height 35
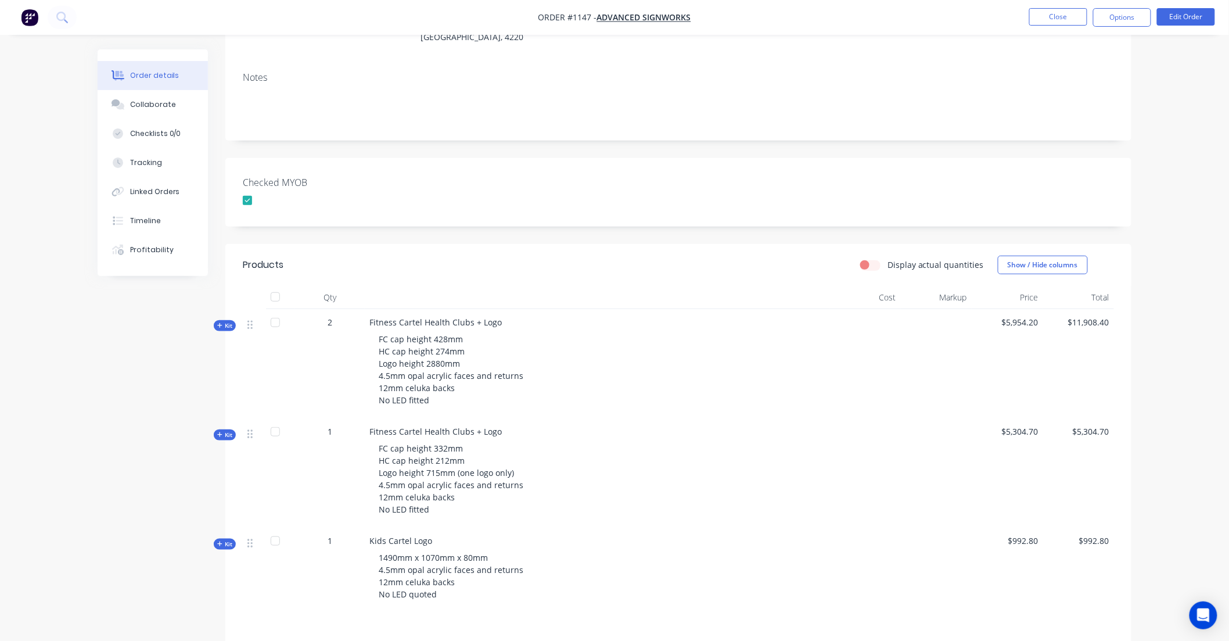
scroll to position [322, 0]
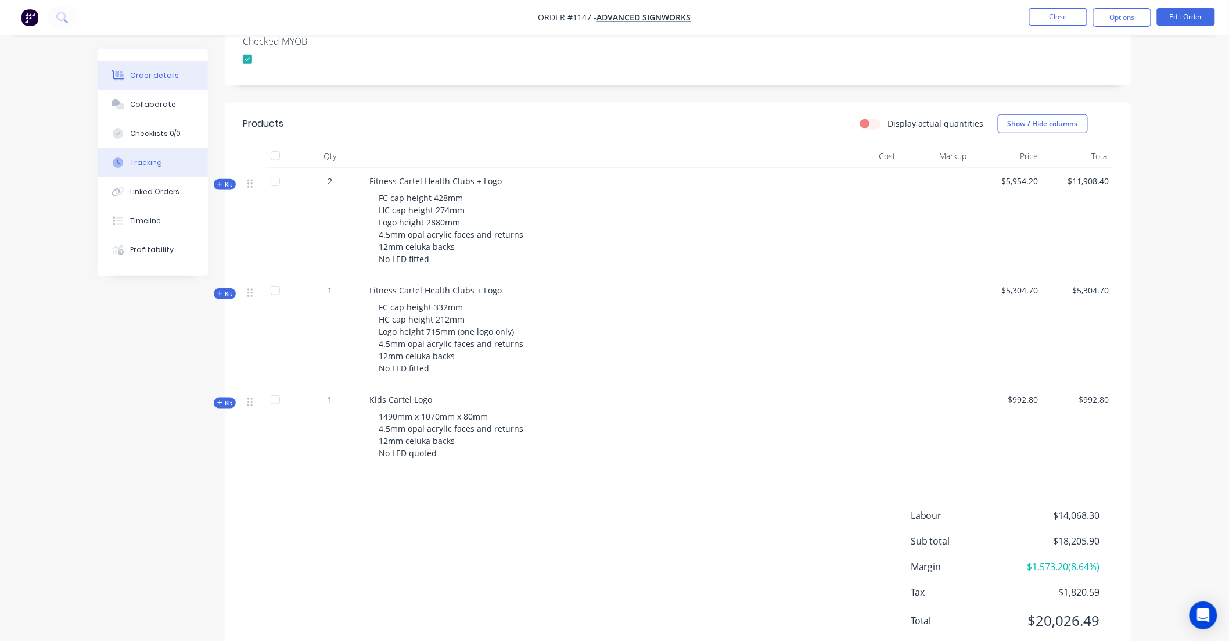
click at [155, 175] on button "Tracking" at bounding box center [153, 162] width 110 height 29
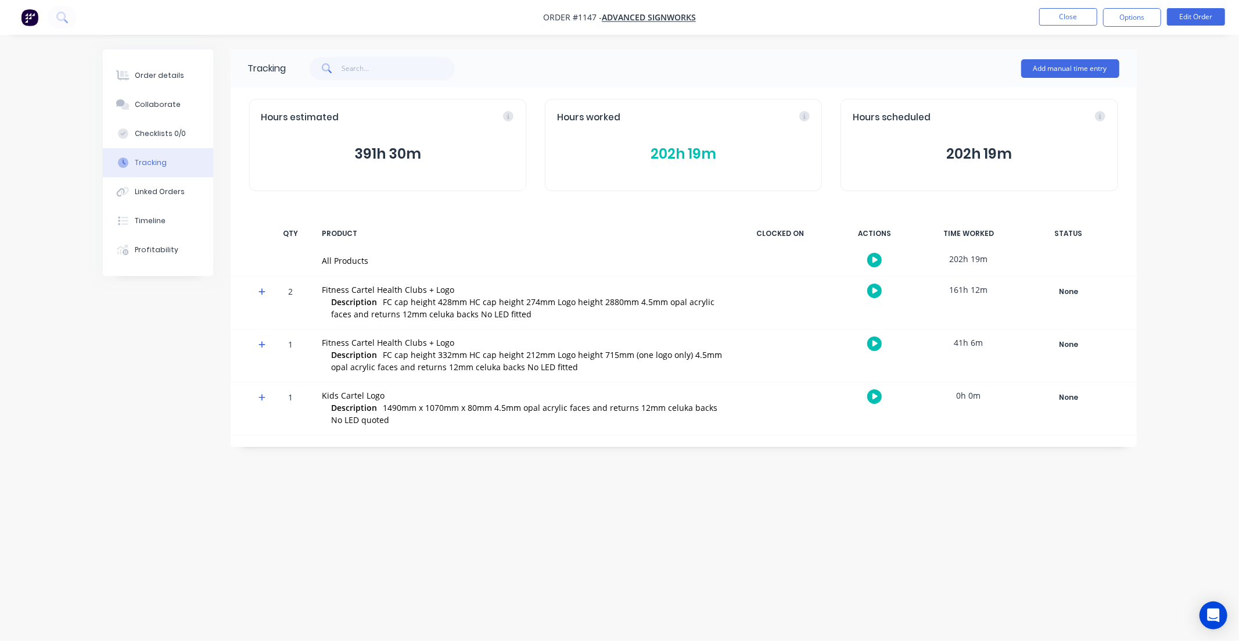
click at [672, 148] on button "202h 19m" at bounding box center [683, 154] width 253 height 22
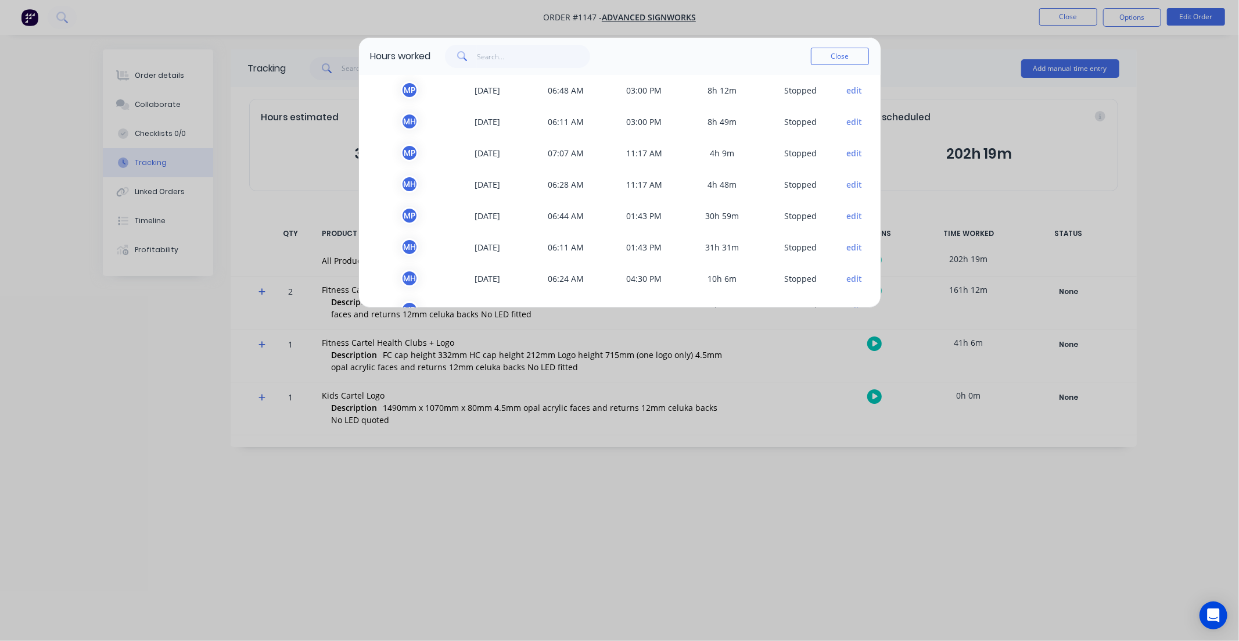
scroll to position [129, 0]
click at [846, 182] on button "edit" at bounding box center [854, 186] width 16 height 12
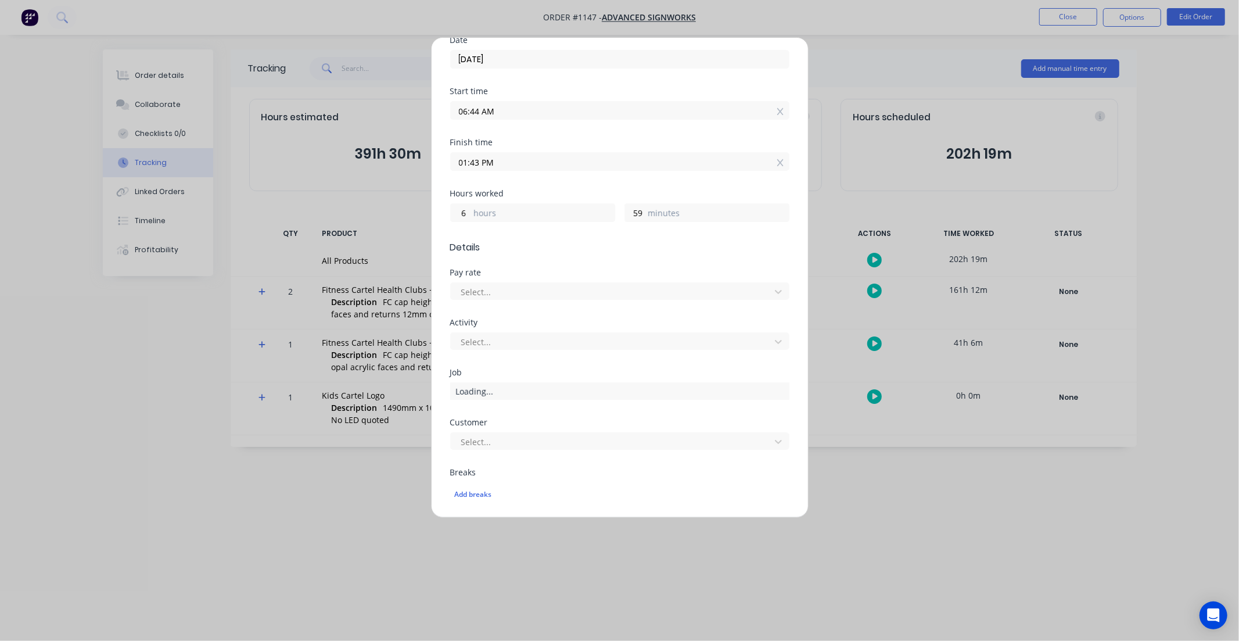
scroll to position [0, 0]
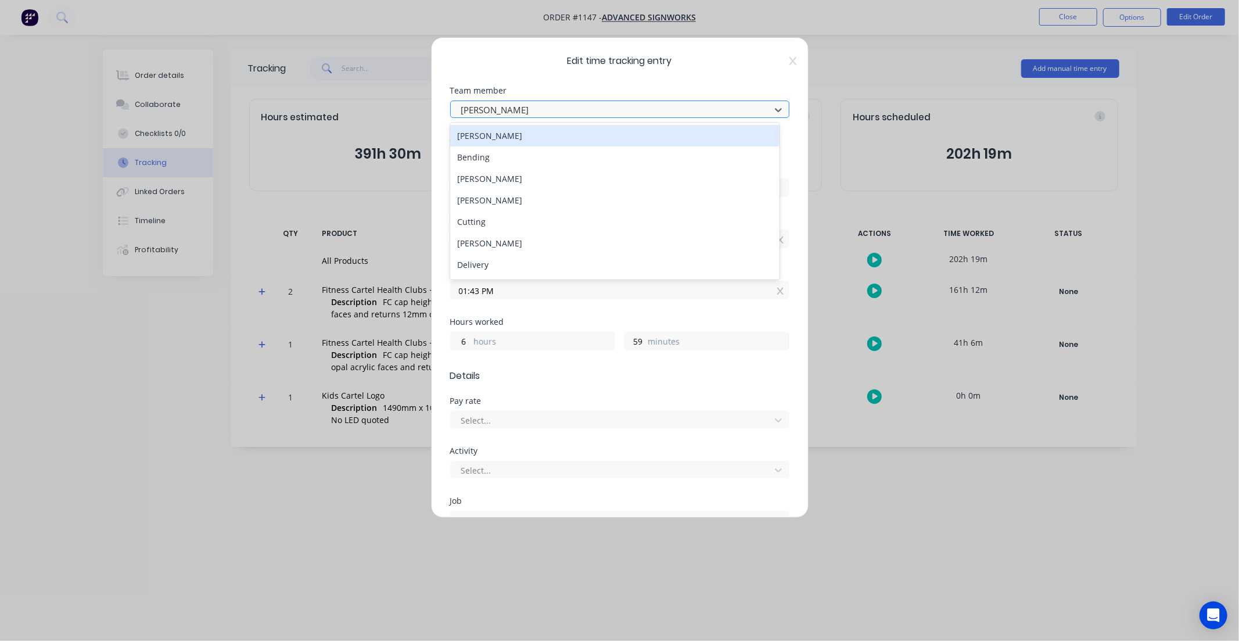
drag, startPoint x: 519, startPoint y: 108, endPoint x: 459, endPoint y: 107, distance: 59.8
click at [459, 107] on div "Michael Peni" at bounding box center [611, 109] width 311 height 17
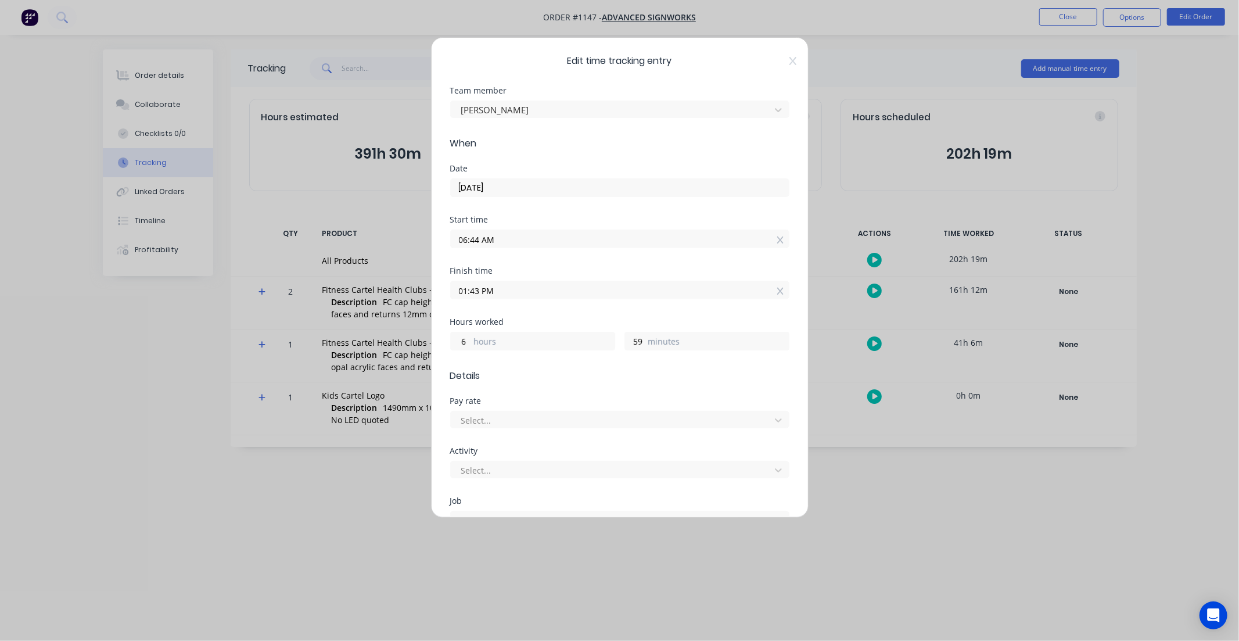
click at [533, 77] on div "Edit time tracking entry Team member Michael Peni When Date 04/09/2025 Start ti…" at bounding box center [620, 277] width 378 height 480
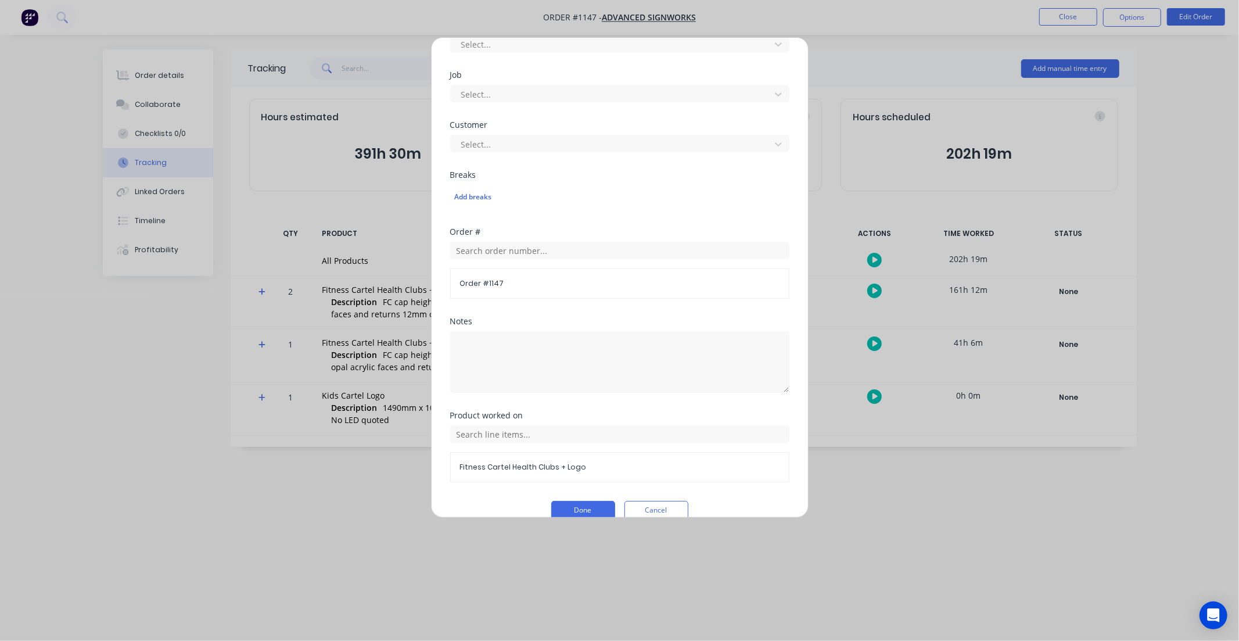
scroll to position [444, 0]
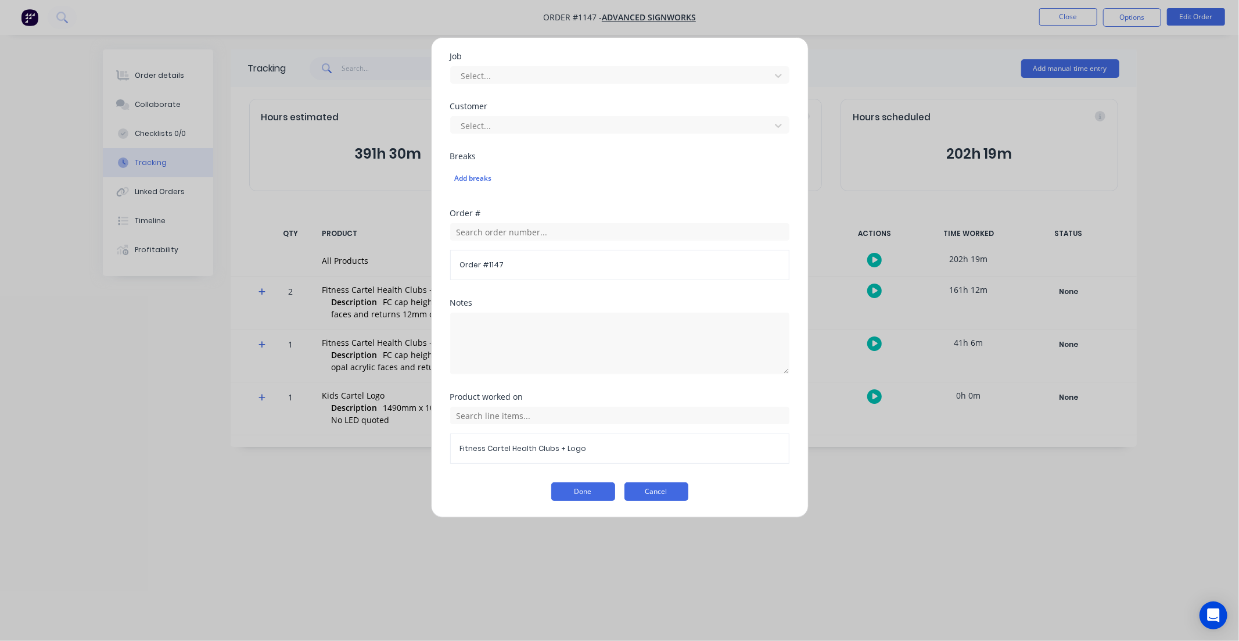
click at [655, 487] on button "Cancel" at bounding box center [656, 491] width 64 height 19
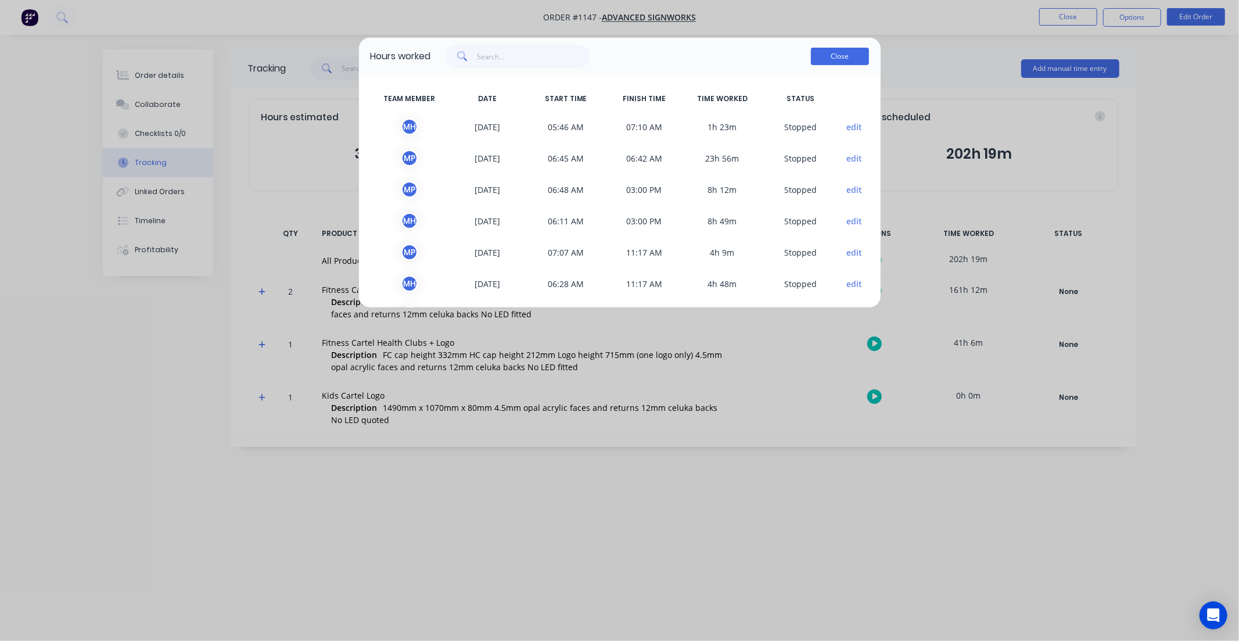
click at [831, 58] on button "Close" at bounding box center [840, 56] width 58 height 17
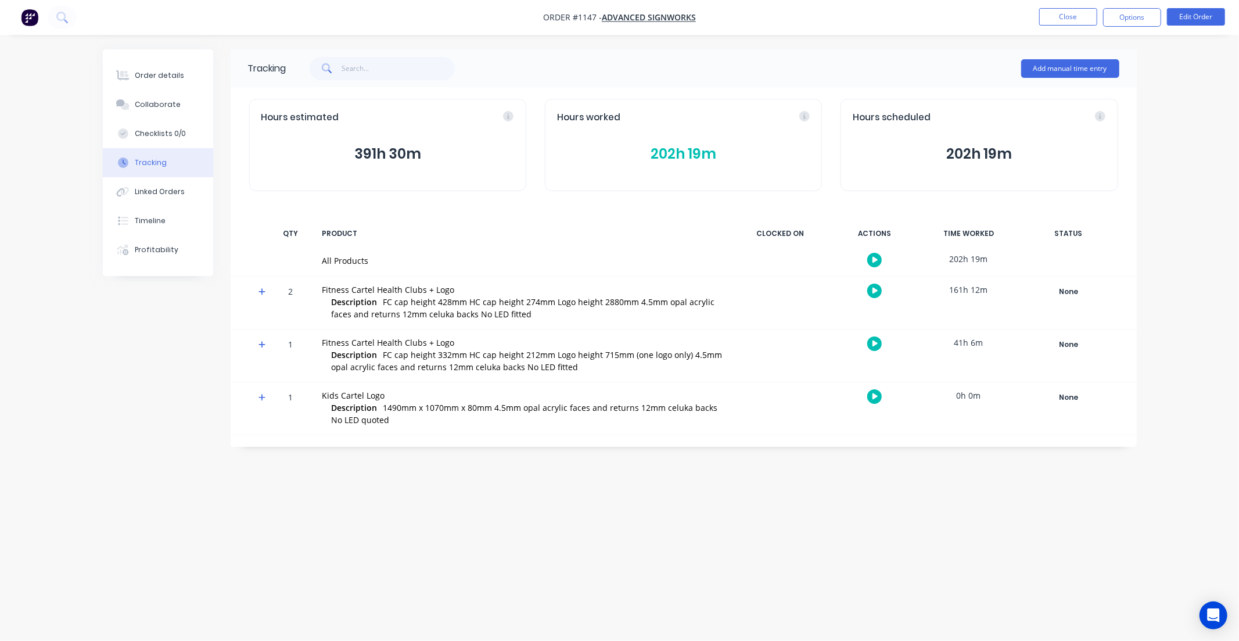
click at [582, 16] on span "Order #1147 -" at bounding box center [572, 17] width 59 height 11
copy span "1147"
click at [1075, 17] on button "Close" at bounding box center [1068, 16] width 58 height 17
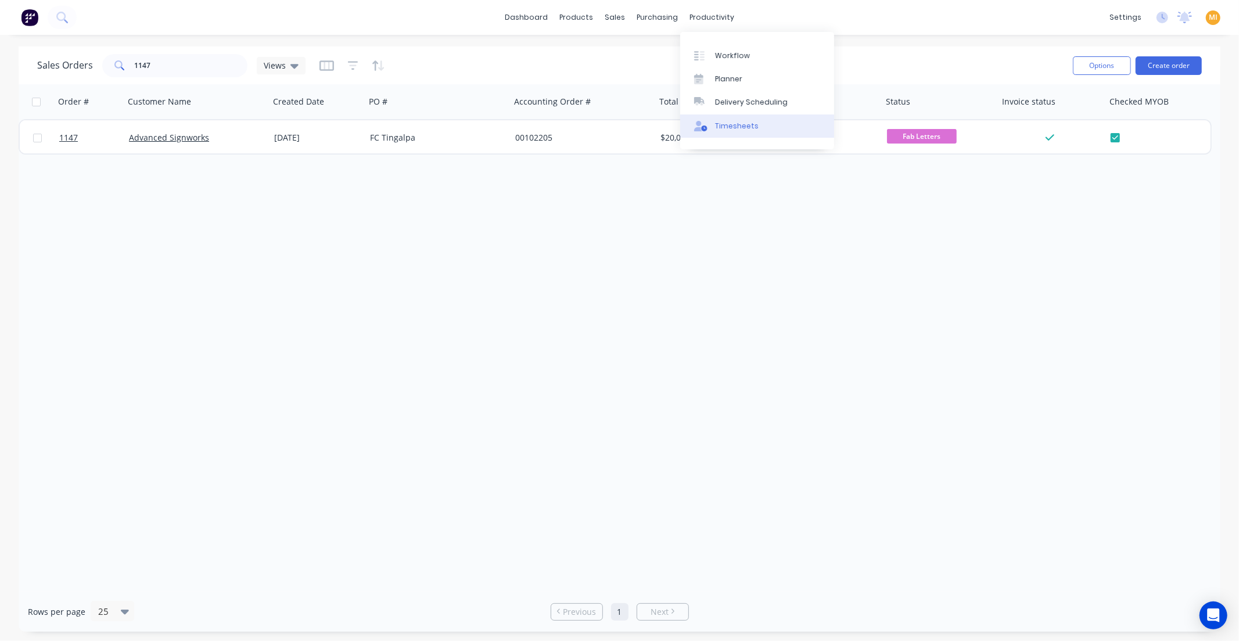
click at [732, 123] on div "Timesheets" at bounding box center [737, 126] width 44 height 10
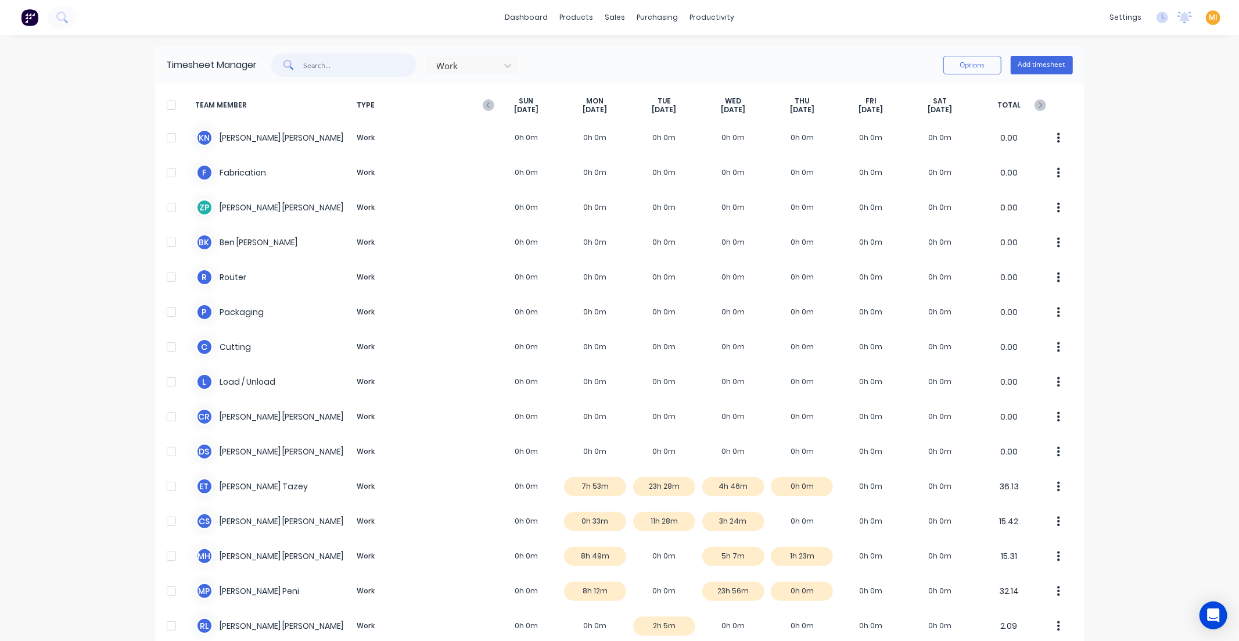
click at [332, 66] on input "text" at bounding box center [359, 64] width 113 height 23
paste input "1147"
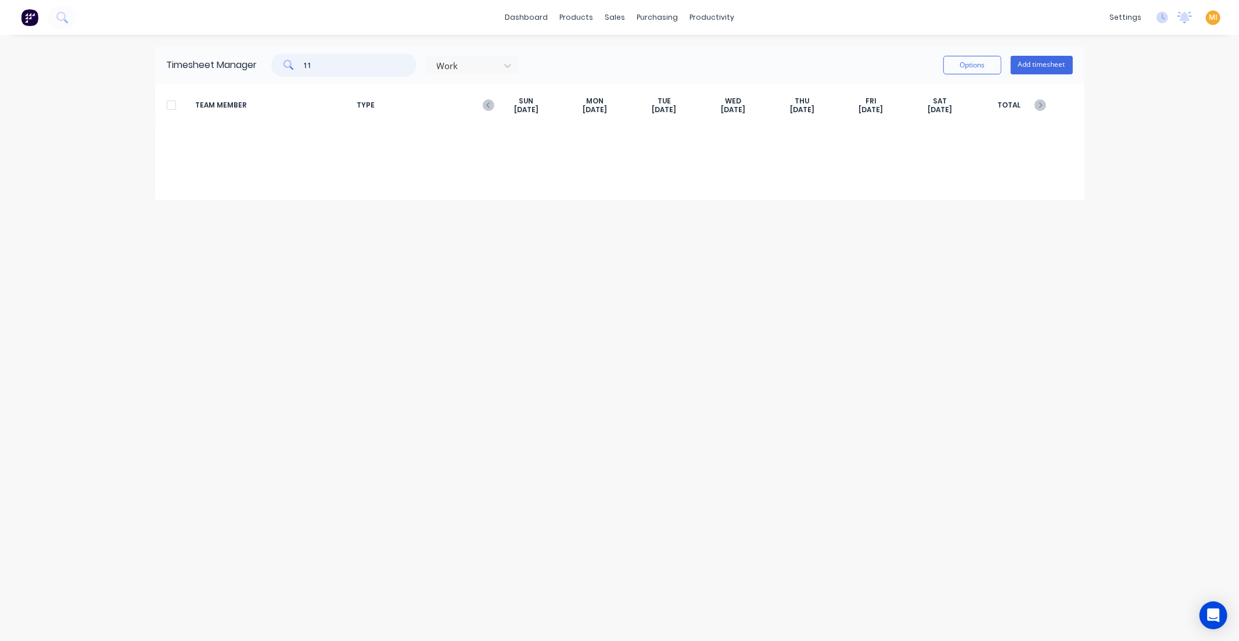
type input "1"
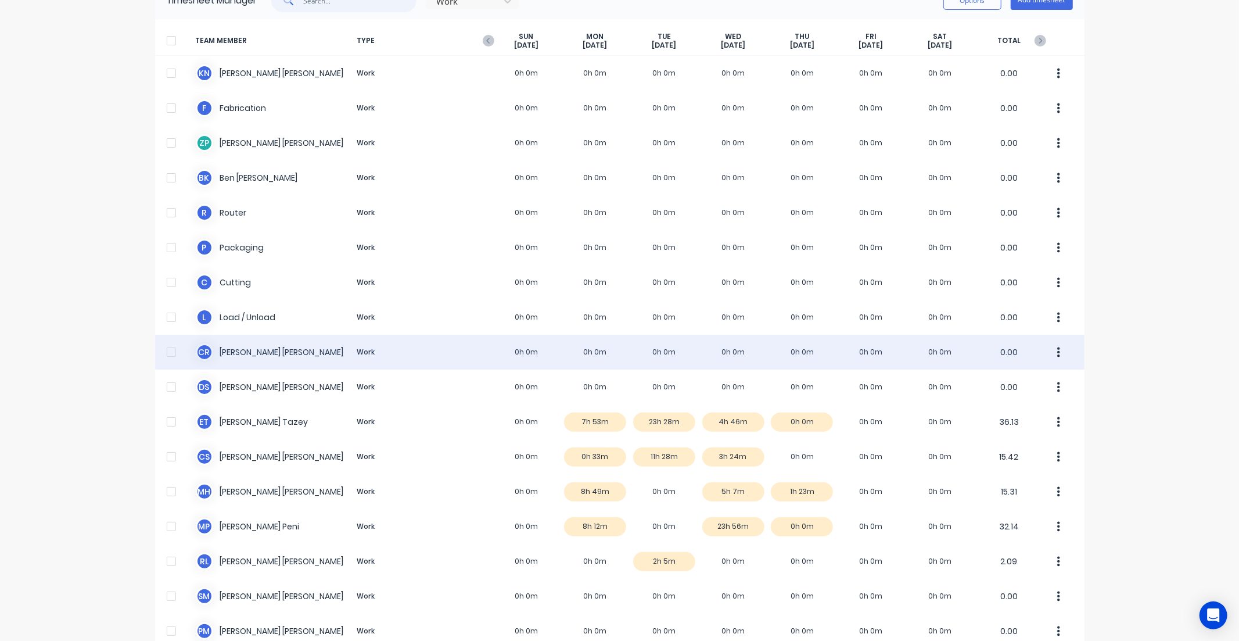
scroll to position [195, 0]
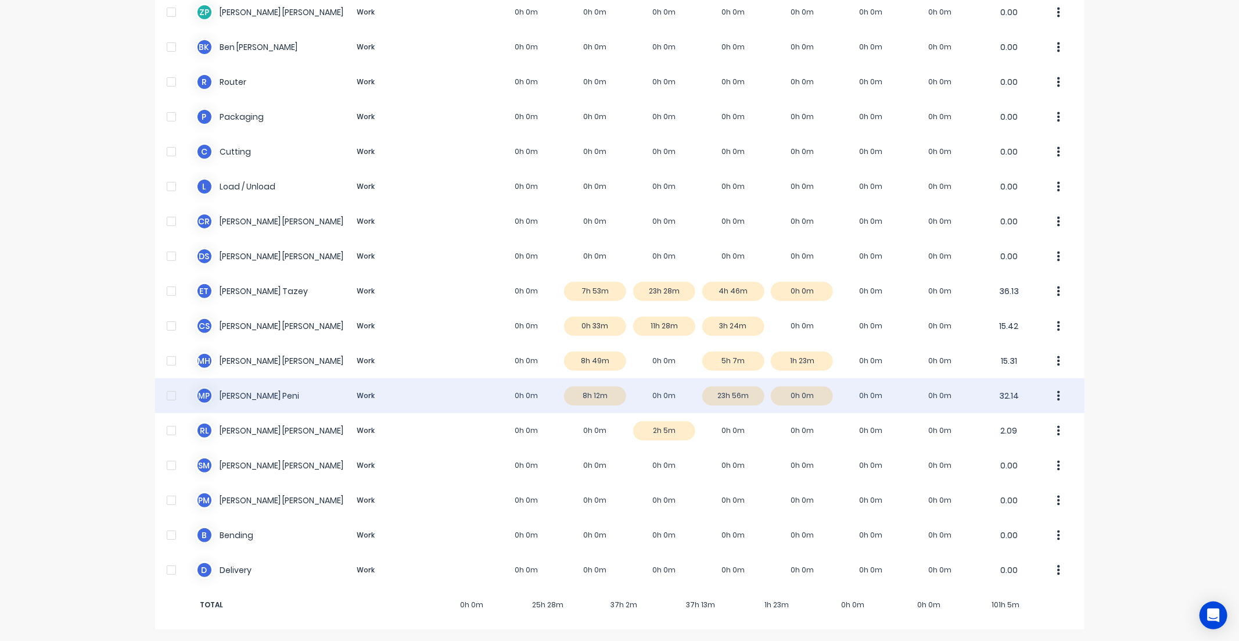
click at [235, 392] on div "M P Michael Peni Work 0h 0m 8h 12m 0h 0m 23h 56m 0h 0m 0h 0m 0h 0m 32.14" at bounding box center [619, 395] width 929 height 35
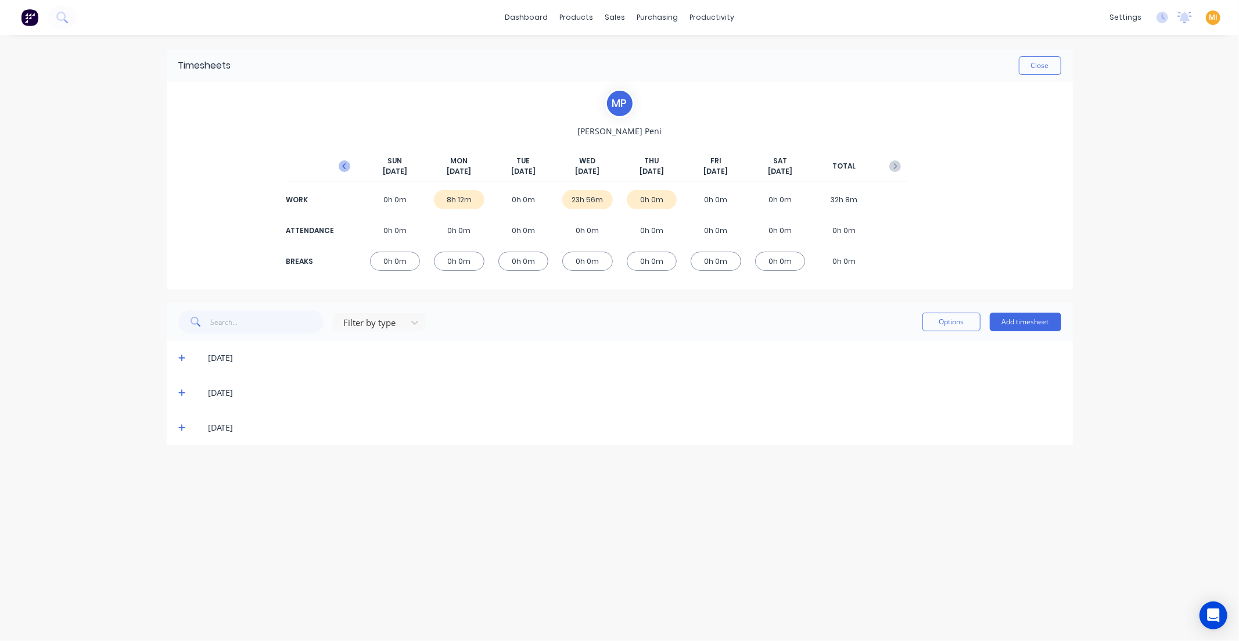
click at [343, 159] on button "button" at bounding box center [344, 166] width 23 height 21
click at [887, 166] on button "button" at bounding box center [894, 166] width 23 height 21
click at [654, 200] on div "30h 59m" at bounding box center [652, 199] width 51 height 19
click at [178, 428] on icon at bounding box center [182, 427] width 8 height 8
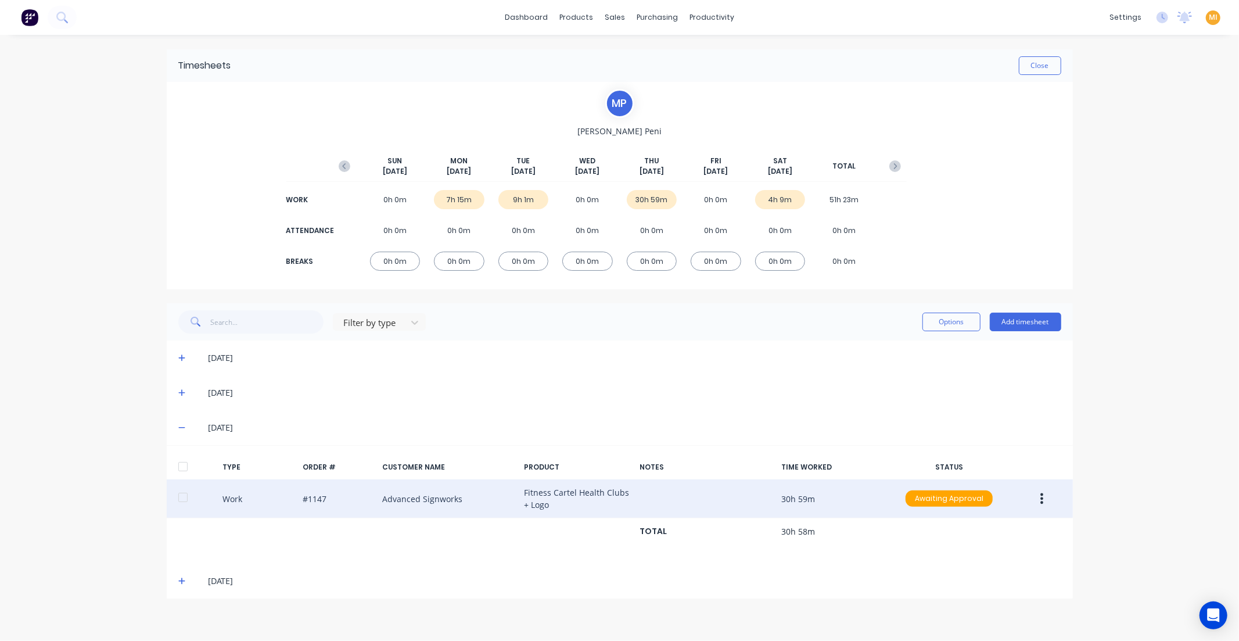
click at [1042, 496] on icon "button" at bounding box center [1041, 498] width 3 height 13
click at [1004, 456] on div "Edit" at bounding box center [1000, 455] width 89 height 17
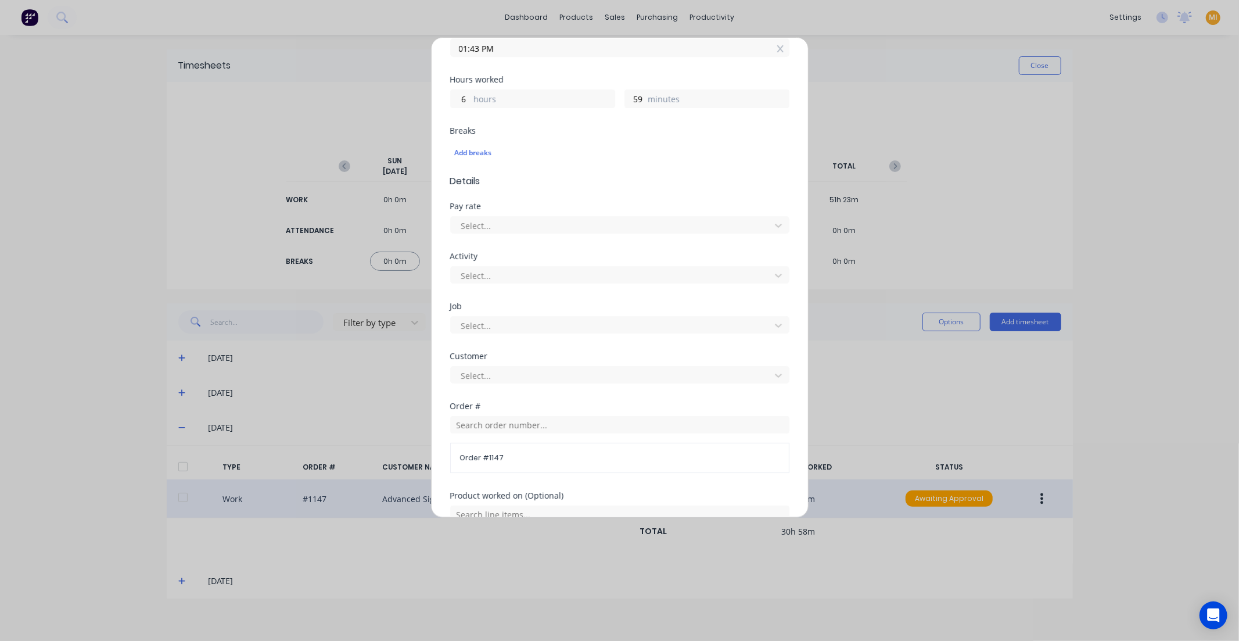
scroll to position [427, 0]
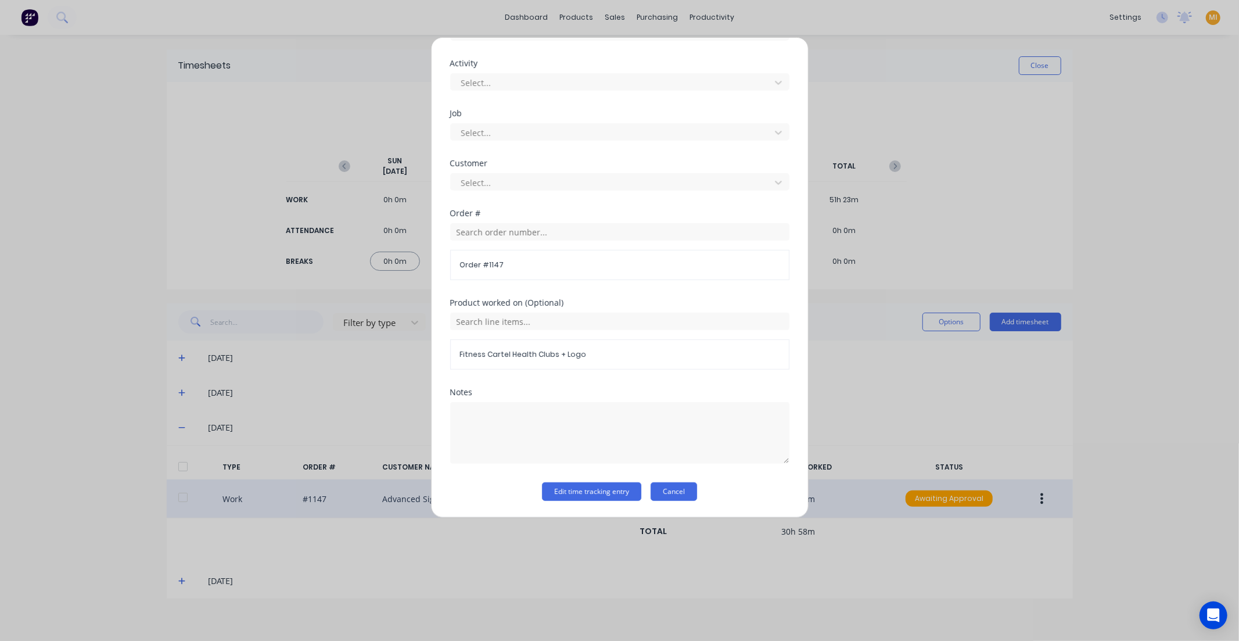
click at [675, 495] on button "Cancel" at bounding box center [673, 491] width 46 height 19
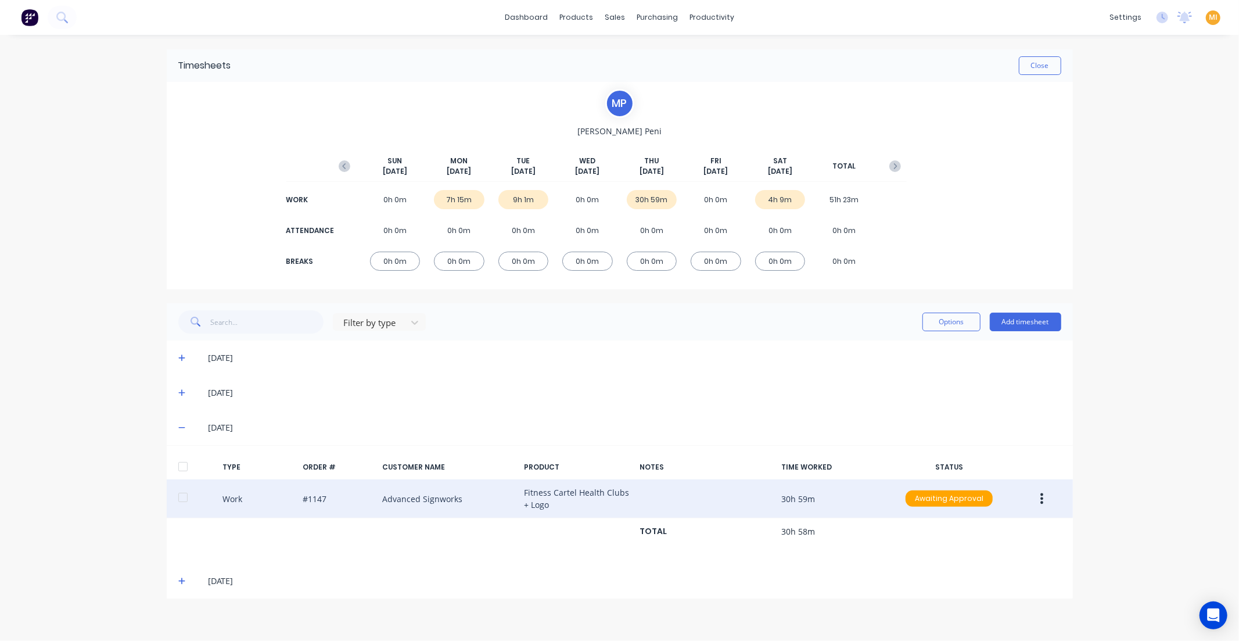
click at [26, 19] on img at bounding box center [29, 17] width 17 height 17
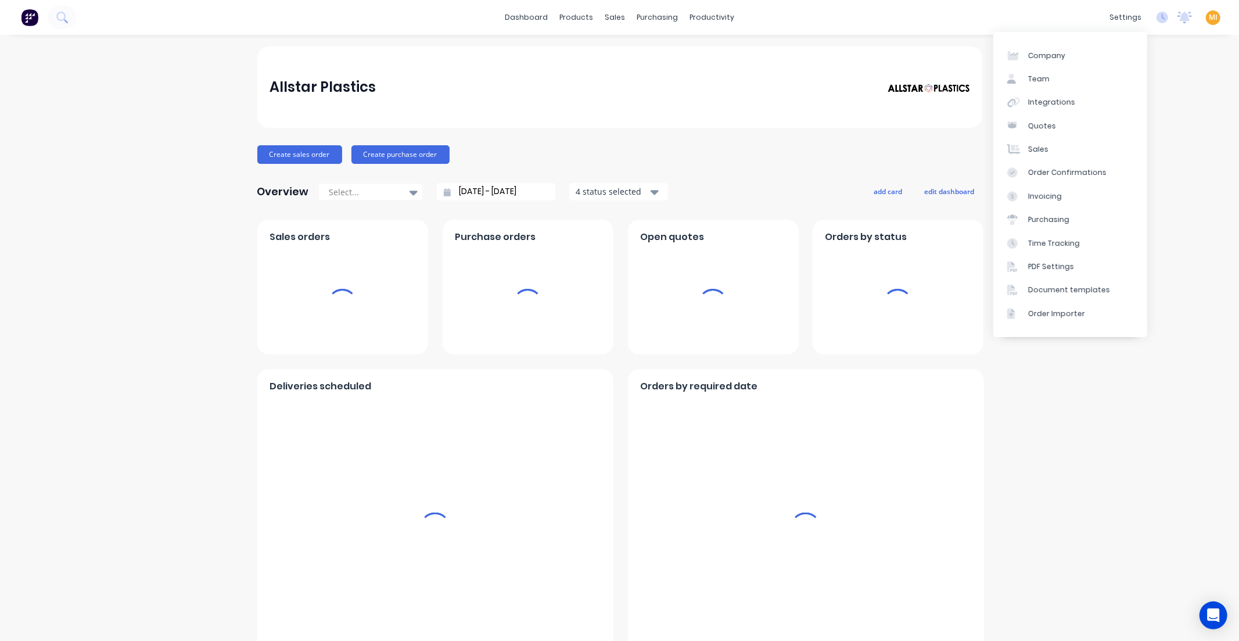
click at [1209, 17] on span "MI" at bounding box center [1213, 17] width 9 height 10
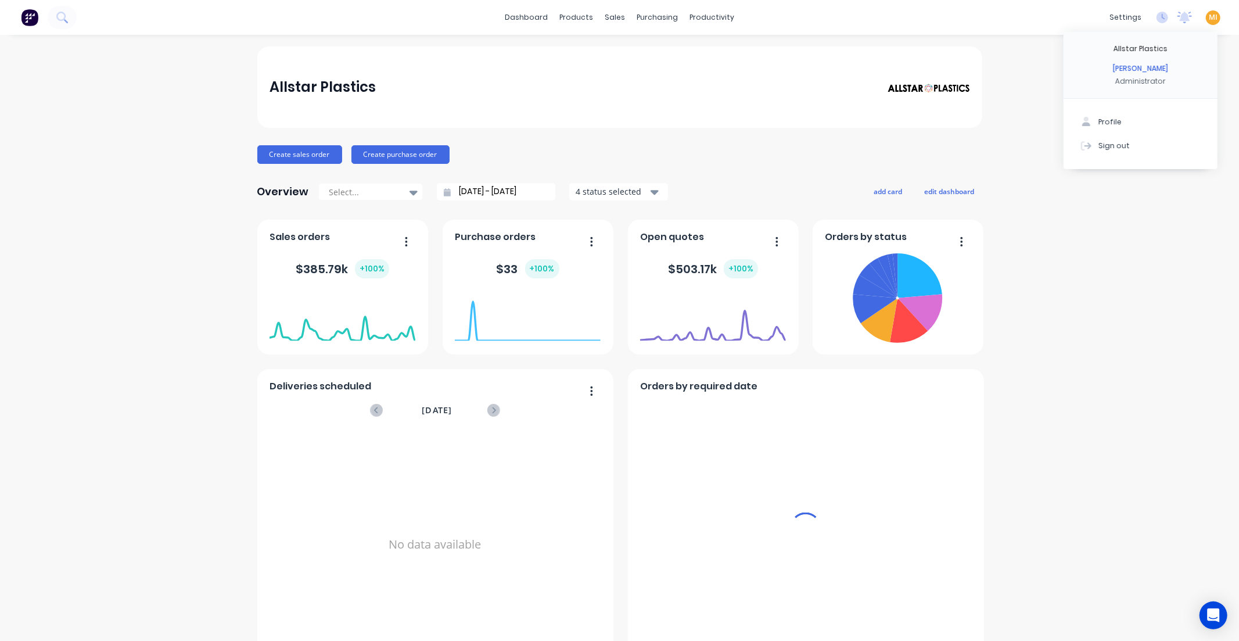
click at [1116, 13] on div "settings" at bounding box center [1125, 17] width 44 height 17
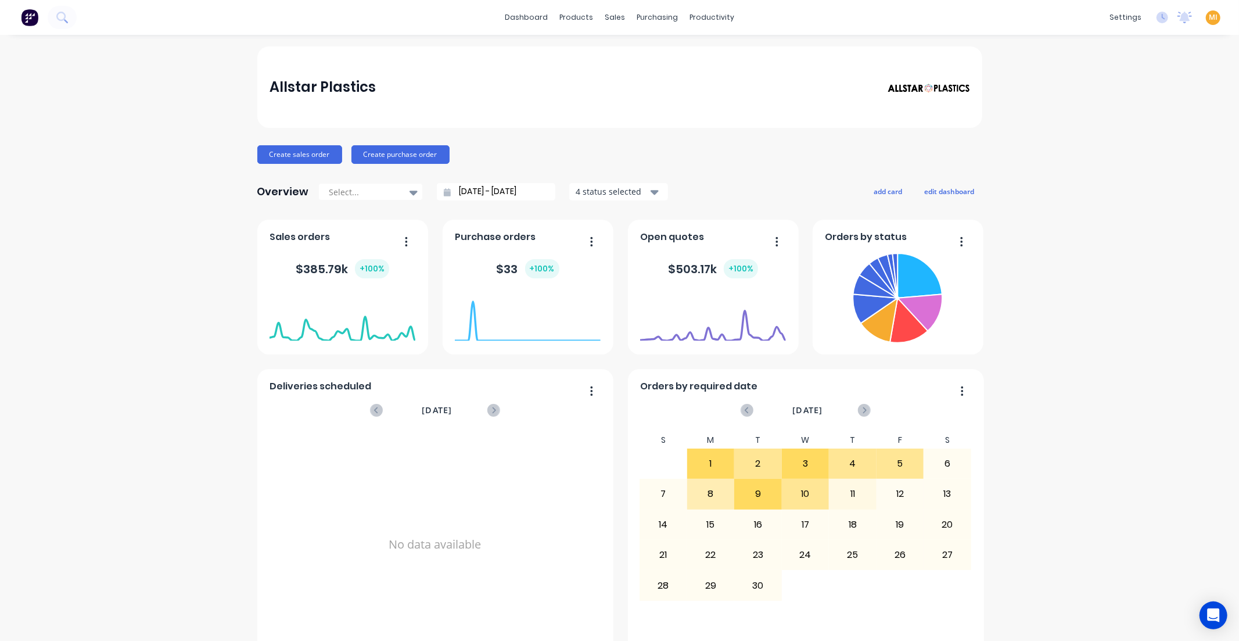
click at [30, 19] on img at bounding box center [29, 17] width 17 height 17
click at [1208, 18] on div "MI Allstar Plastics Maricar Infante Administrator Profile Sign out" at bounding box center [1213, 17] width 15 height 15
click at [1209, 16] on span "MI" at bounding box center [1213, 17] width 9 height 10
click at [1098, 144] on div "Sign out" at bounding box center [1113, 145] width 31 height 10
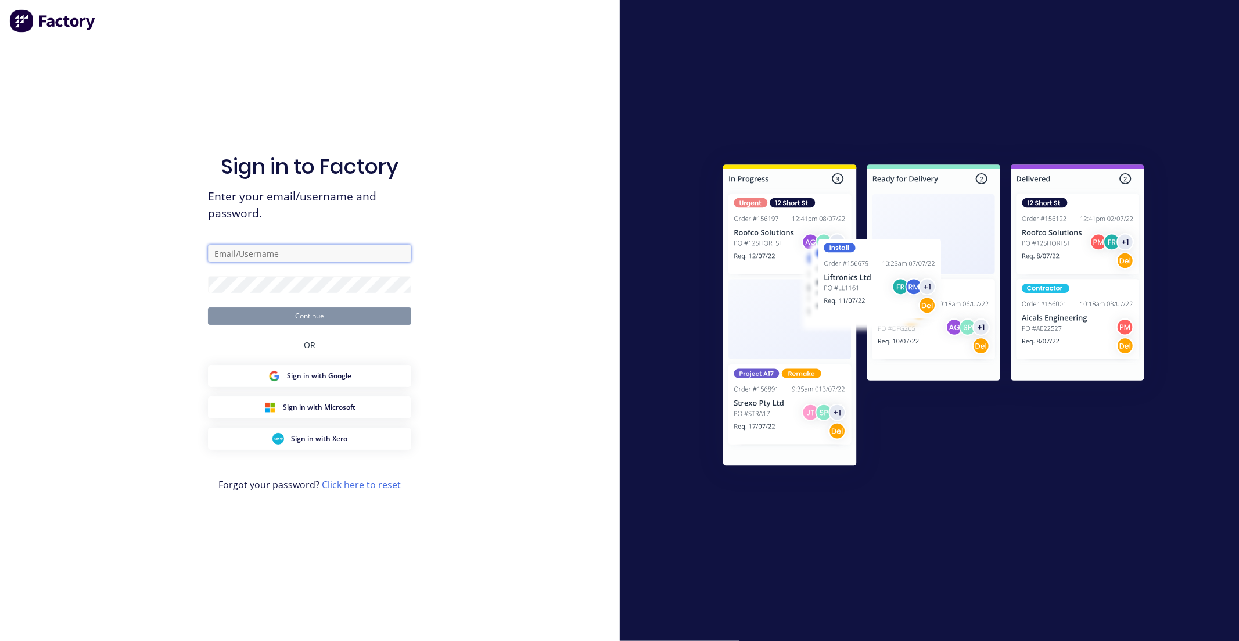
click at [302, 250] on input "text" at bounding box center [309, 253] width 203 height 17
type input "[EMAIL_ADDRESS][DOMAIN_NAME]"
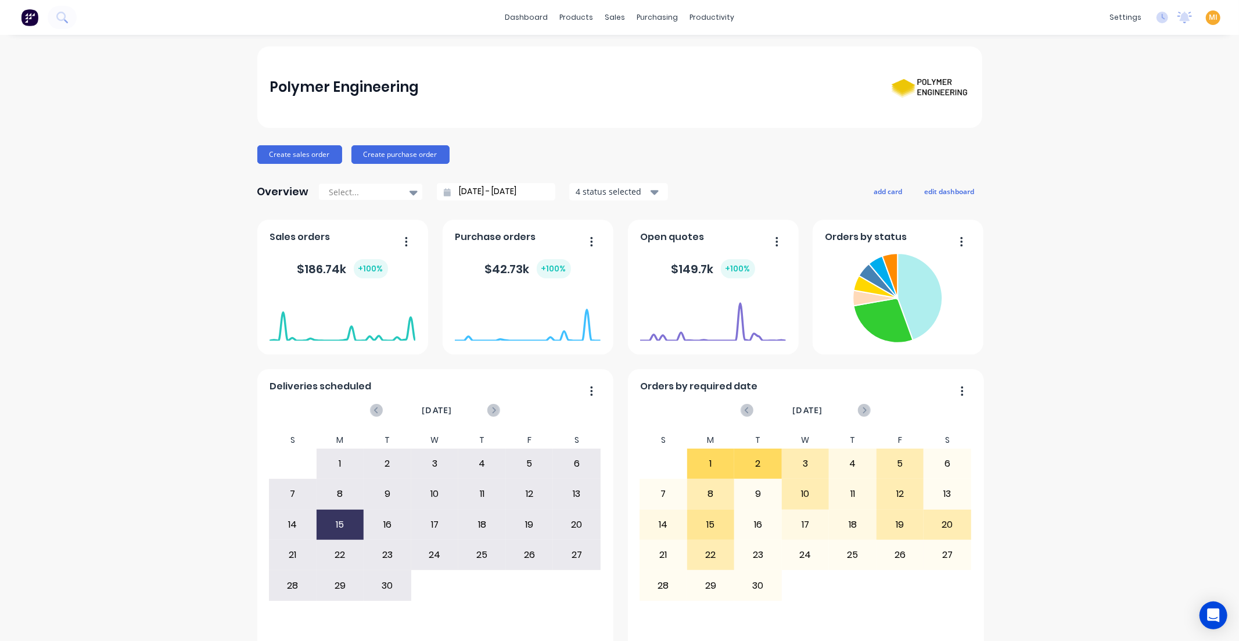
click at [401, 235] on button "button" at bounding box center [402, 242] width 24 height 18
click at [479, 193] on input "[DATE] - [DATE]" at bounding box center [501, 191] width 100 height 17
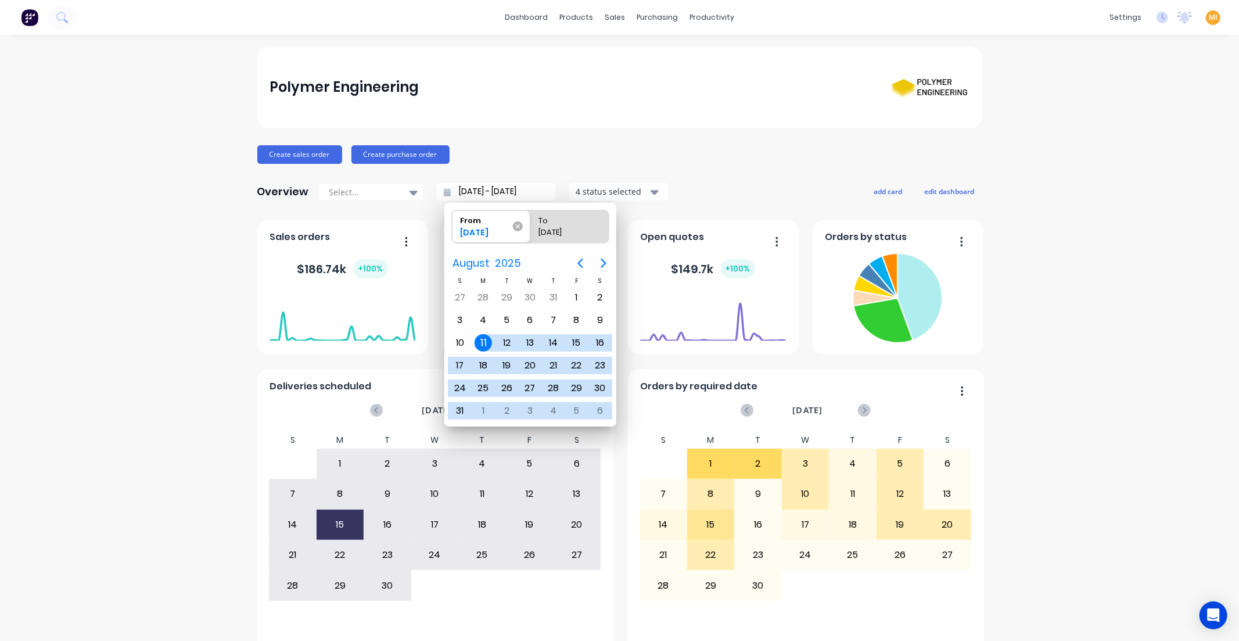
click at [520, 225] on icon at bounding box center [518, 226] width 10 height 10
click at [452, 225] on input "From [DATE]" at bounding box center [452, 226] width 1 height 33
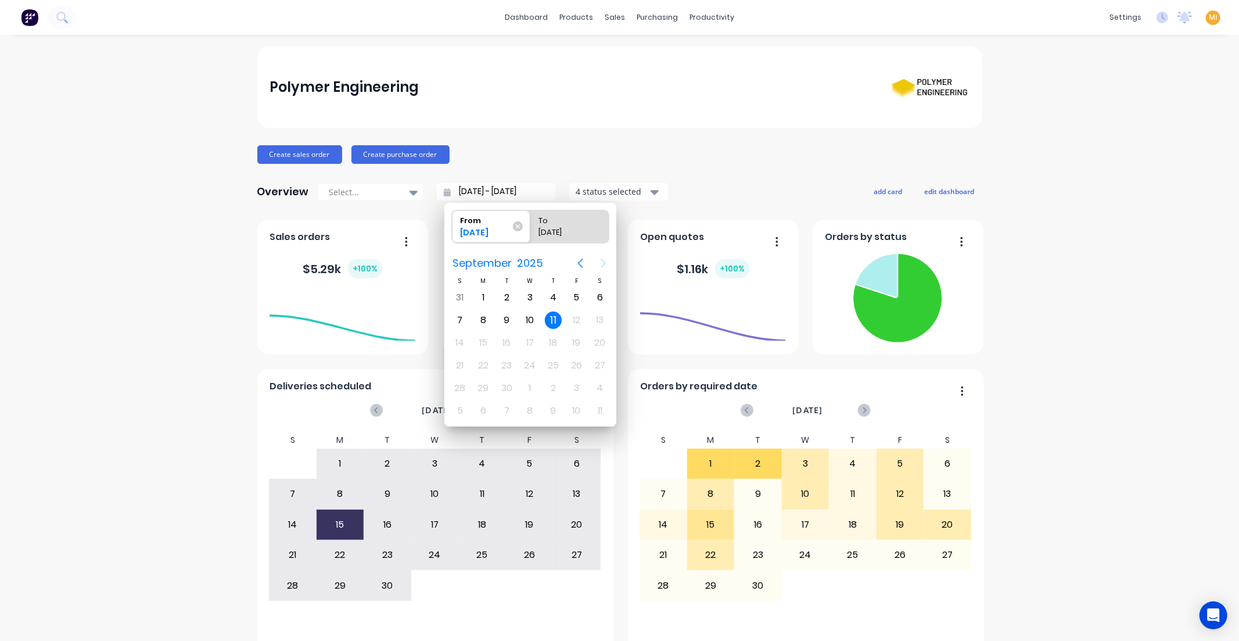
click at [572, 259] on button "Previous page" at bounding box center [580, 262] width 23 height 23
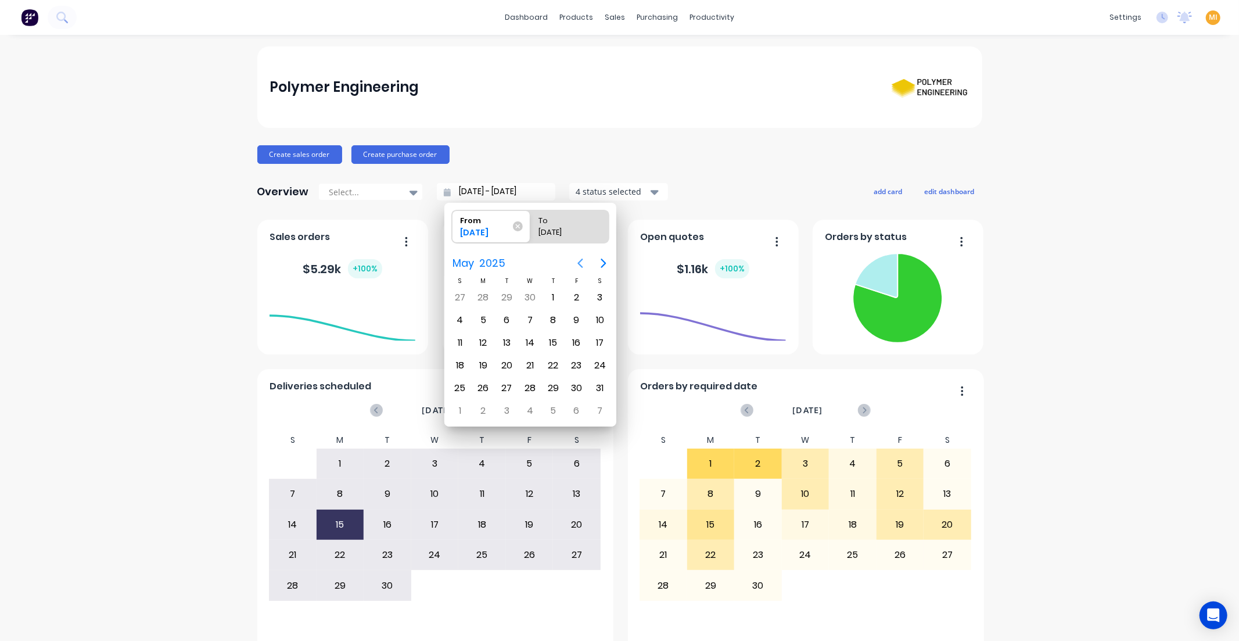
click at [572, 259] on button "Previous page" at bounding box center [580, 262] width 23 height 23
click at [605, 261] on icon "Next page" at bounding box center [603, 263] width 14 height 14
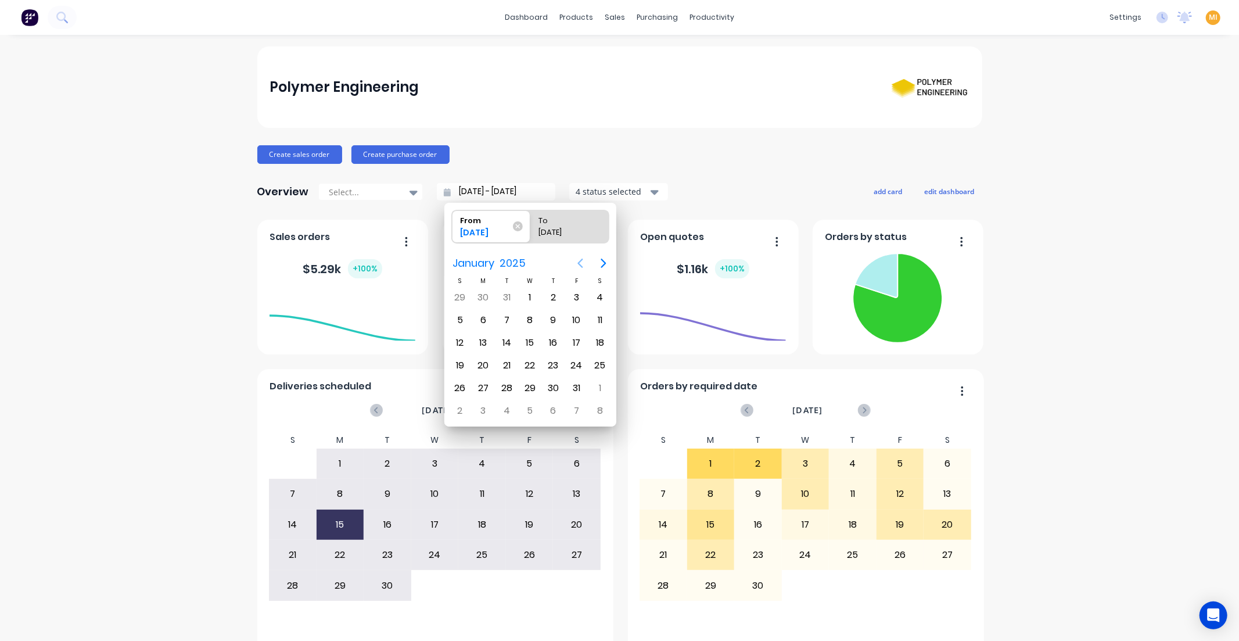
click at [582, 263] on icon "Previous page" at bounding box center [580, 263] width 14 height 14
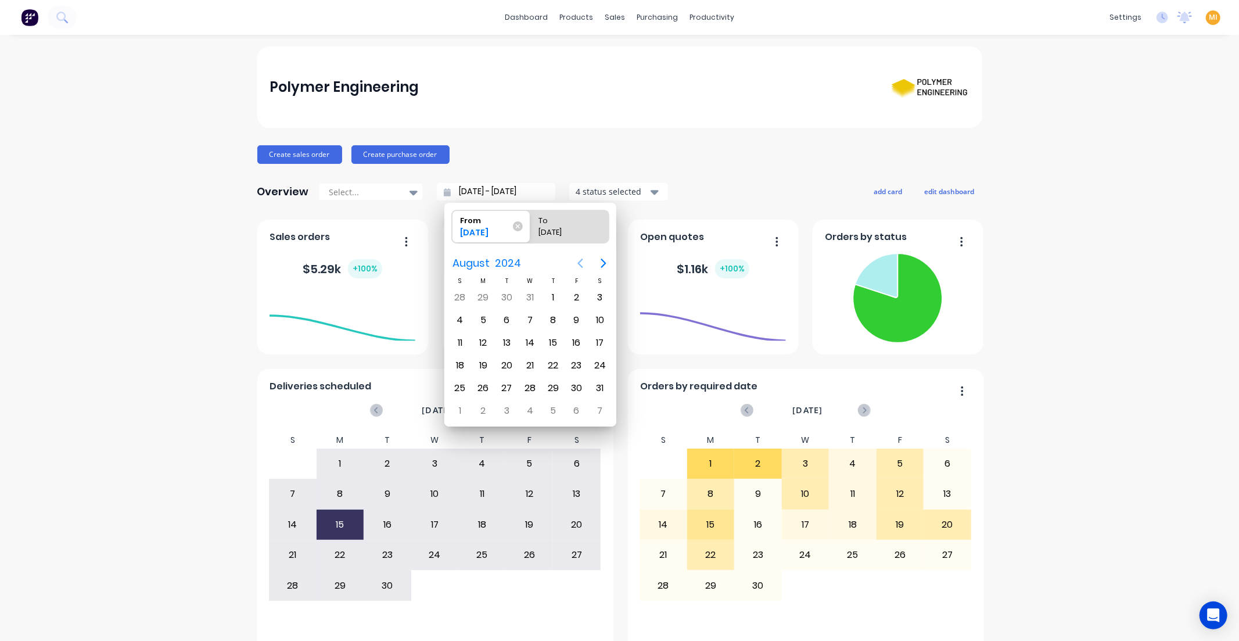
click at [582, 263] on icon "Previous page" at bounding box center [580, 263] width 14 height 14
click at [486, 228] on div "[DATE]" at bounding box center [484, 235] width 59 height 16
click at [452, 228] on input "From [DATE]" at bounding box center [452, 226] width 1 height 33
click at [473, 228] on div "[DATE]" at bounding box center [484, 235] width 59 height 16
click at [452, 228] on input "From [DATE]" at bounding box center [452, 226] width 1 height 33
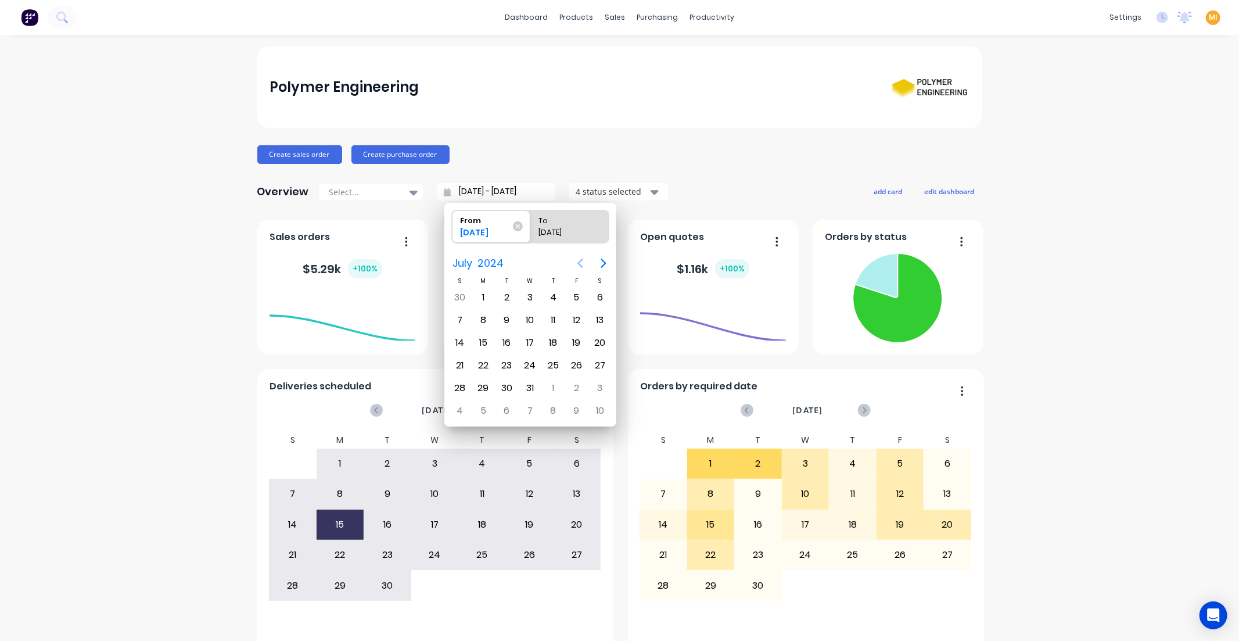
click at [577, 260] on icon "Previous page" at bounding box center [580, 263] width 14 height 14
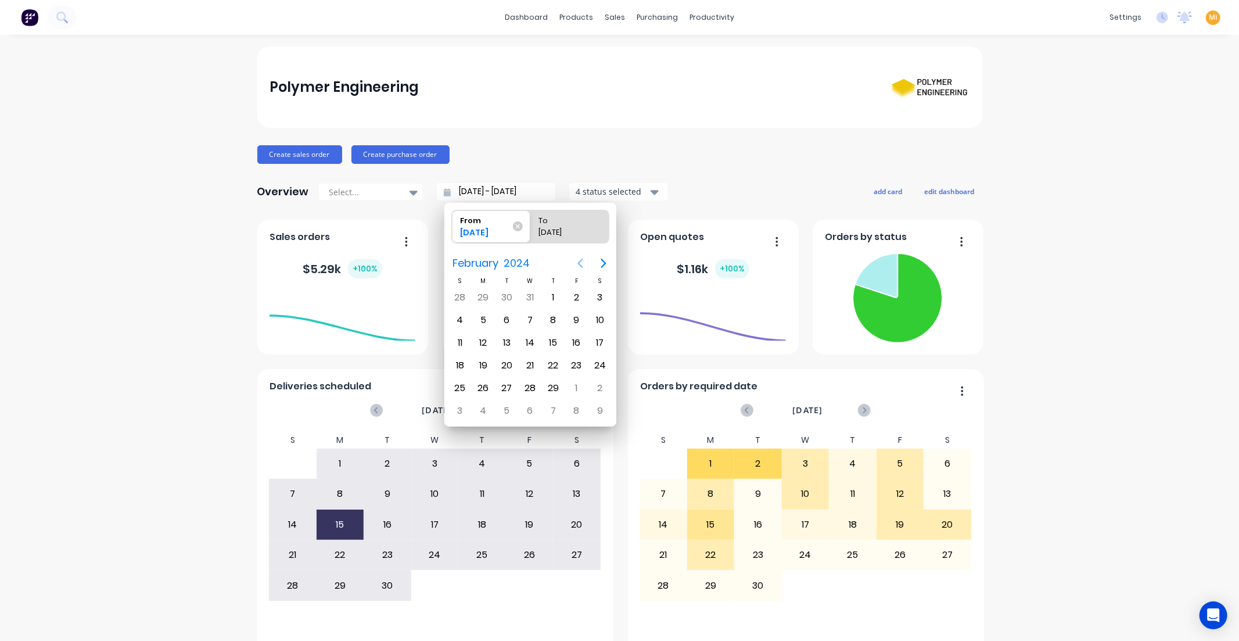
click at [577, 260] on icon "Previous page" at bounding box center [580, 263] width 14 height 14
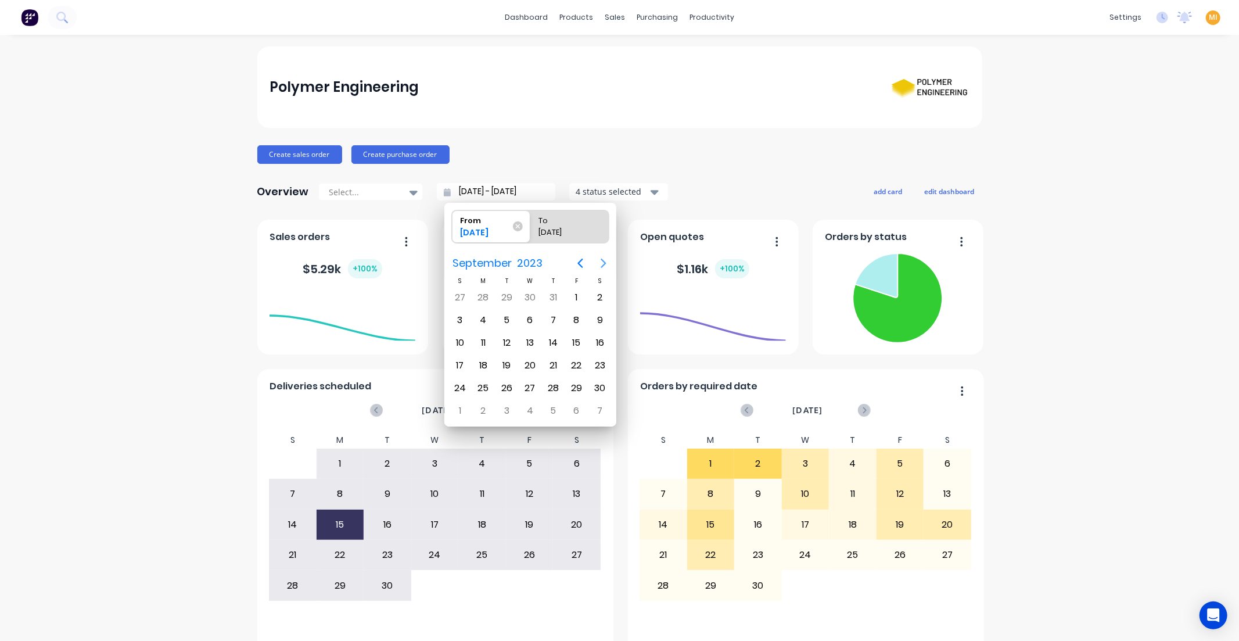
click at [609, 264] on icon "Next page" at bounding box center [603, 263] width 14 height 14
click at [592, 260] on button "Next page" at bounding box center [603, 262] width 23 height 23
click at [600, 258] on icon "Next page" at bounding box center [603, 263] width 14 height 14
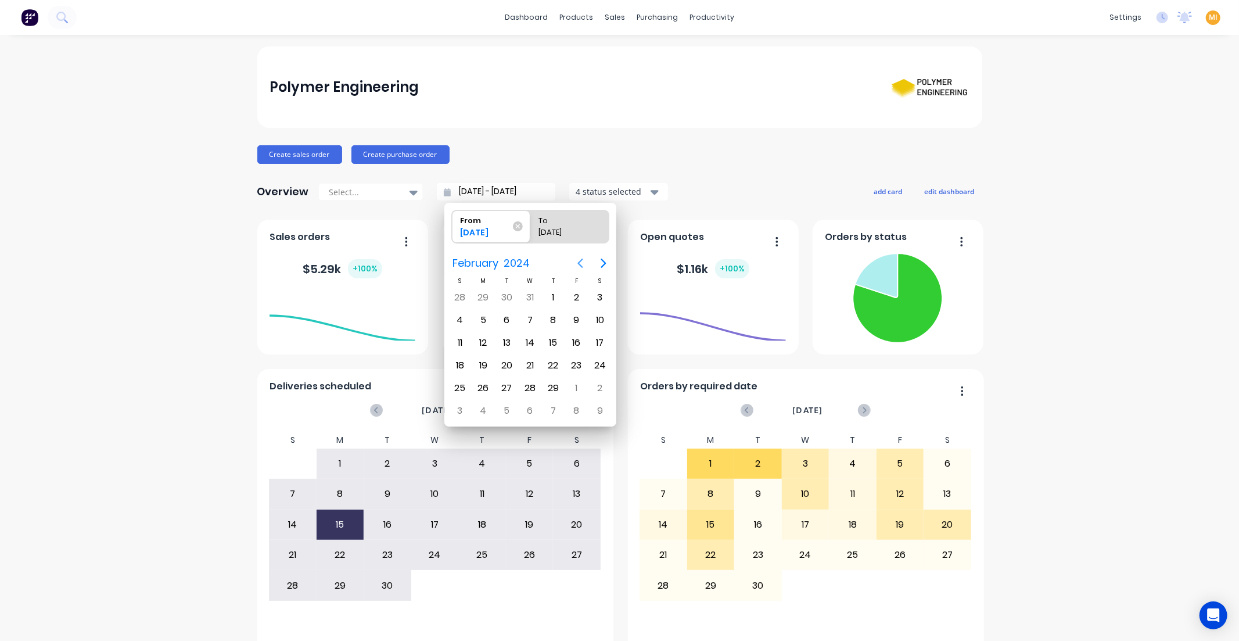
click at [578, 263] on icon "Previous page" at bounding box center [579, 262] width 5 height 9
click at [484, 294] on div "1" at bounding box center [482, 297] width 17 height 17
type input "[DATE] - [DATE]"
radio input "false"
radio input "true"
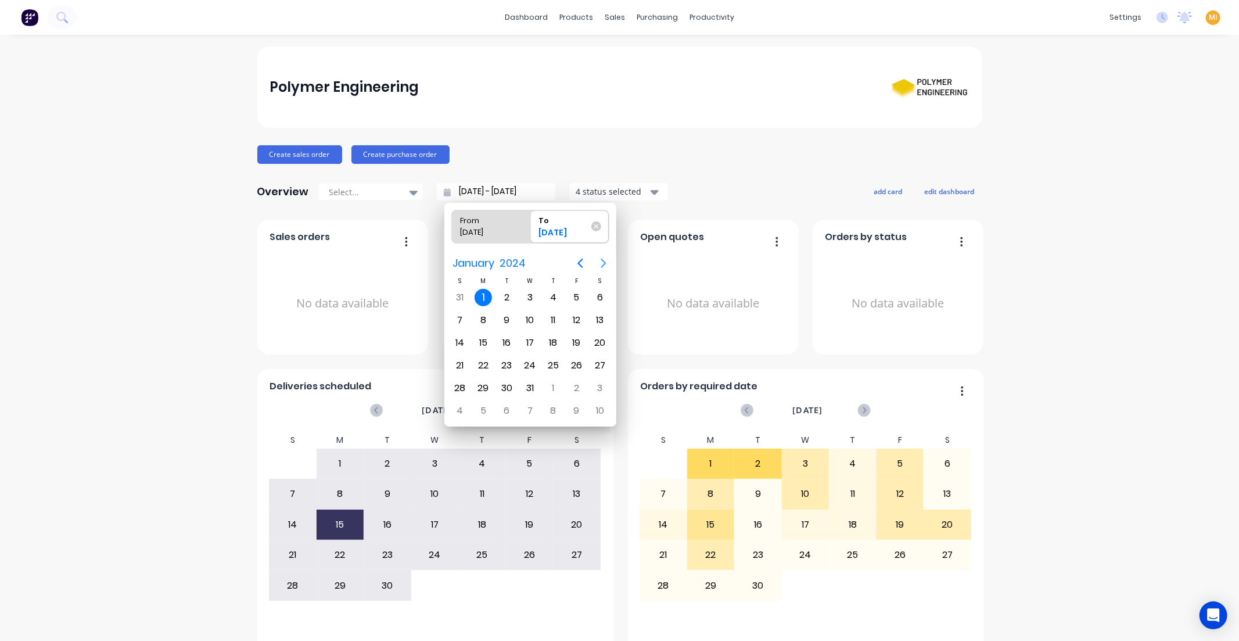
click at [601, 265] on icon "Next page" at bounding box center [603, 263] width 14 height 14
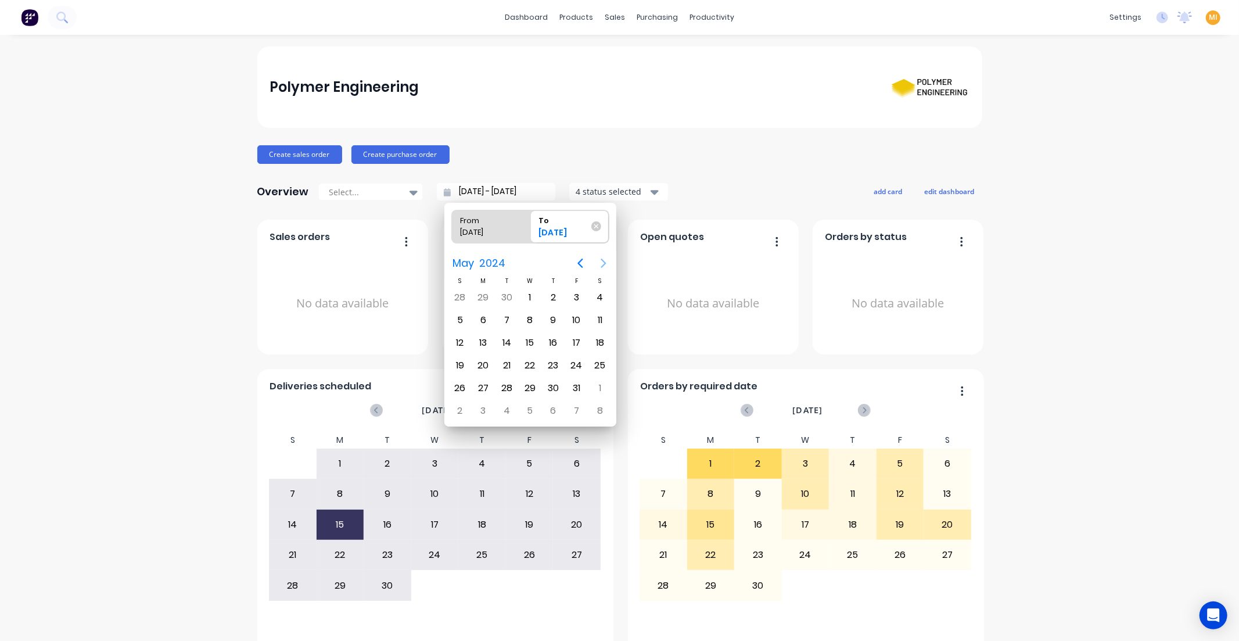
click at [601, 265] on icon "Next page" at bounding box center [603, 263] width 14 height 14
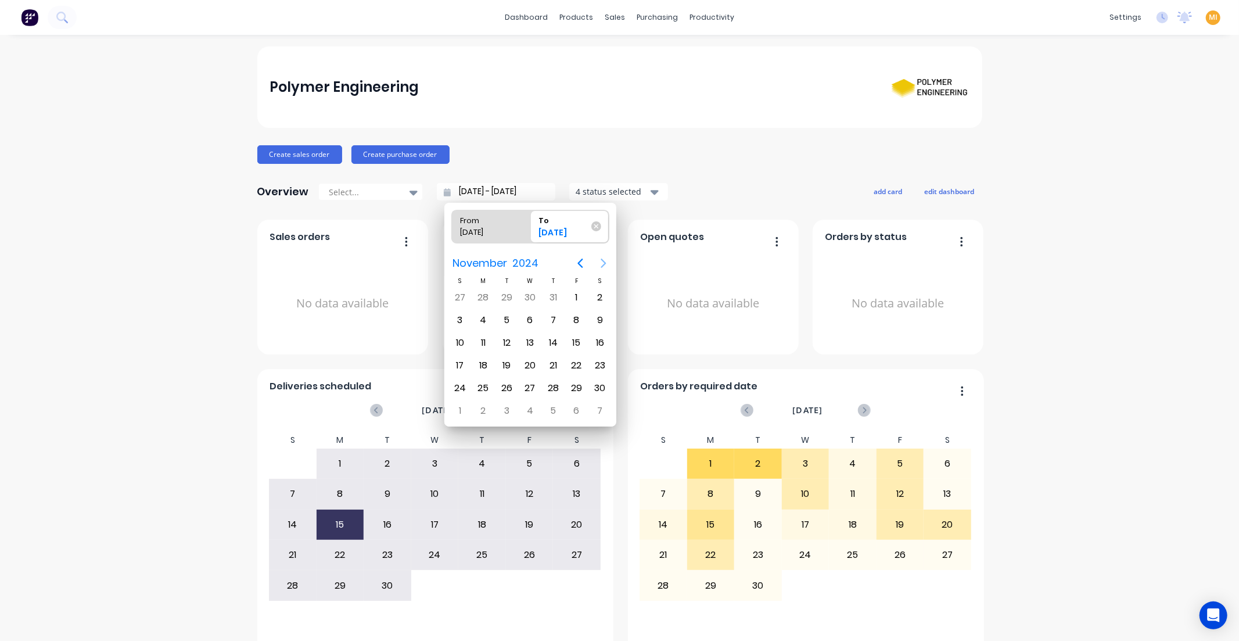
click at [601, 265] on icon "Next page" at bounding box center [603, 263] width 14 height 14
click at [507, 380] on div "31" at bounding box center [506, 387] width 17 height 17
click at [484, 386] on div "30" at bounding box center [482, 387] width 17 height 17
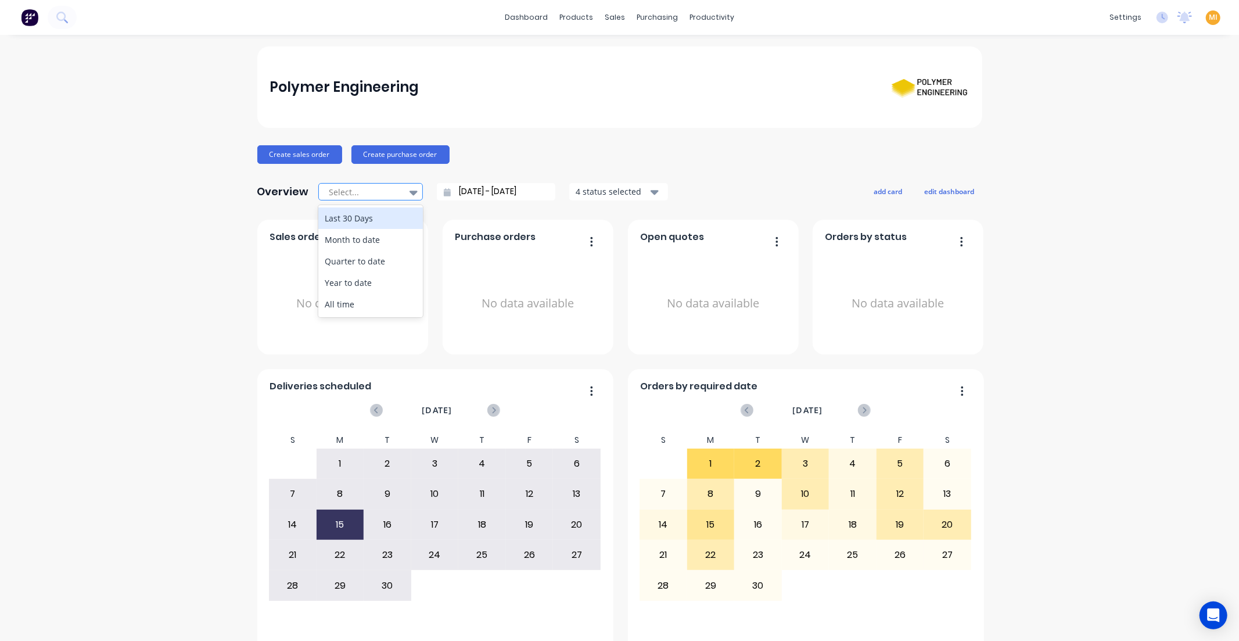
click at [351, 189] on div at bounding box center [364, 192] width 73 height 15
click at [344, 283] on div "Year to date" at bounding box center [370, 282] width 105 height 21
type input "[DATE] - [DATE]"
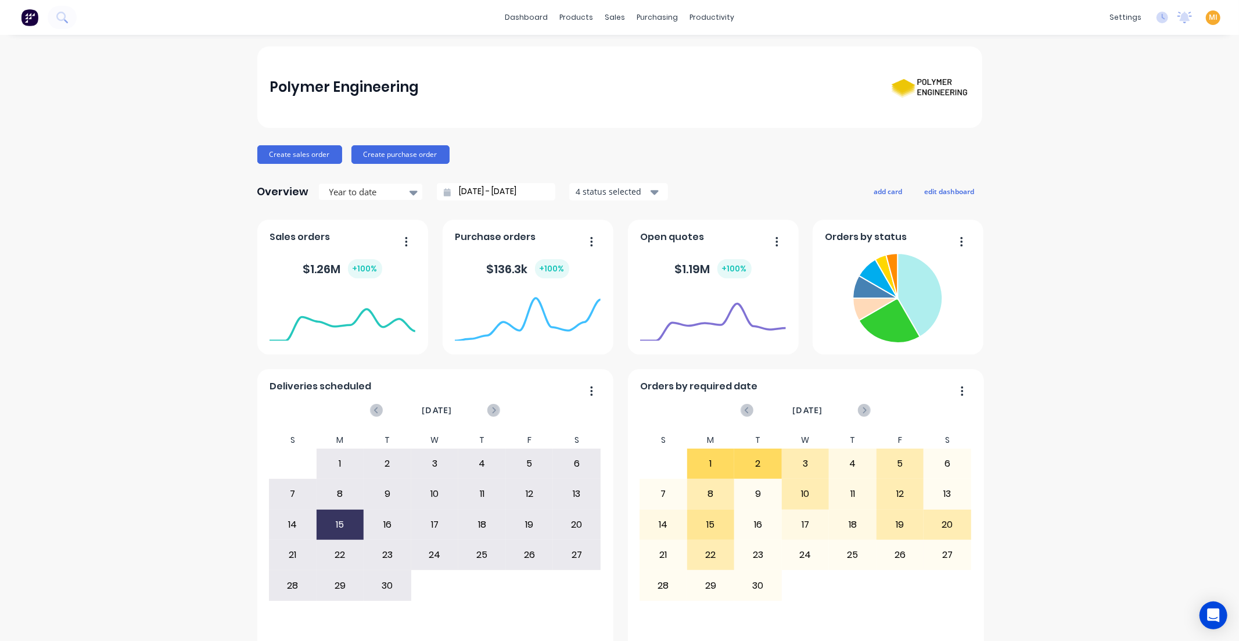
click at [402, 240] on button "button" at bounding box center [402, 242] width 24 height 18
click at [361, 316] on div "Export to Excel Format" at bounding box center [358, 318] width 89 height 17
click at [347, 190] on div at bounding box center [364, 192] width 73 height 15
click at [404, 245] on button "button" at bounding box center [402, 242] width 24 height 18
click at [263, 232] on div "Sales orders Delete Duplicate Export to Excel Format Export to CSV Format $ 1.2…" at bounding box center [342, 287] width 171 height 135
